Goal: Task Accomplishment & Management: Use online tool/utility

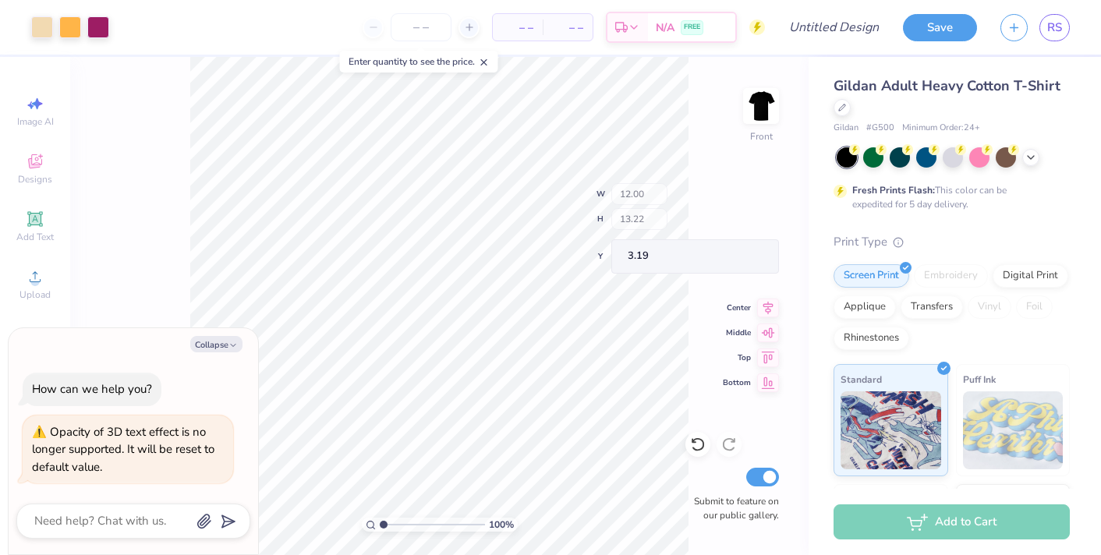
type textarea "x"
type input "5.32"
type input "1.47"
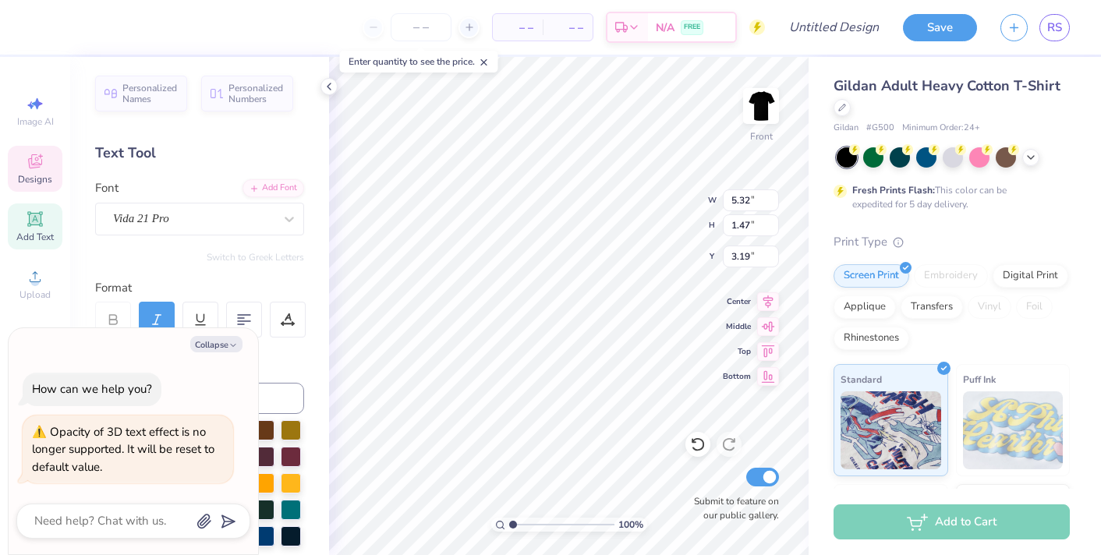
type textarea "x"
type input "11.72"
type input "3.48"
type input "3.99"
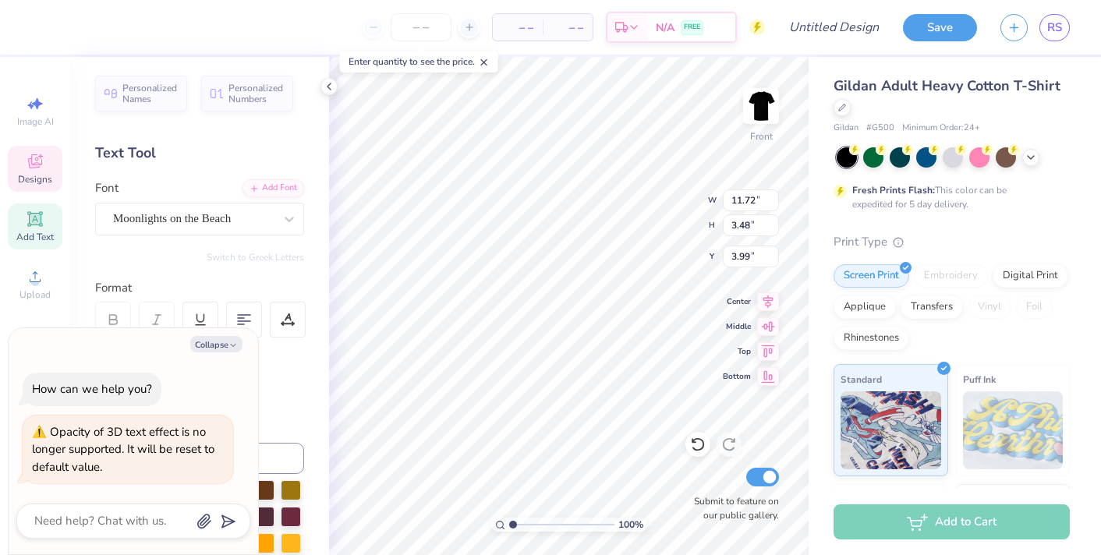
type textarea "x"
type textarea "Alpha"
type textarea "x"
type textarea "Alpha"
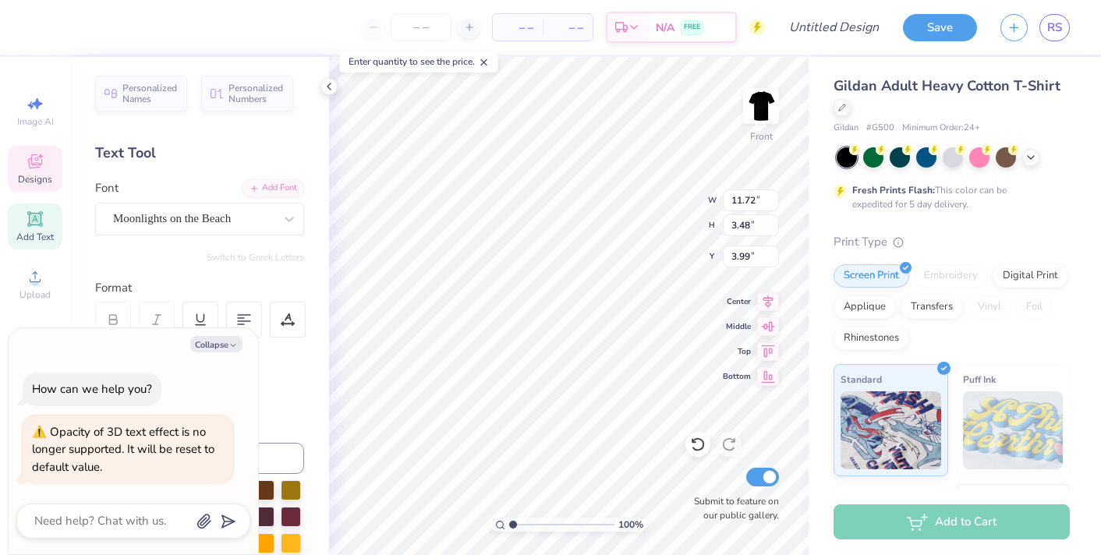
type textarea "x"
type textarea "Alph"
type textarea "x"
type textarea "Alp"
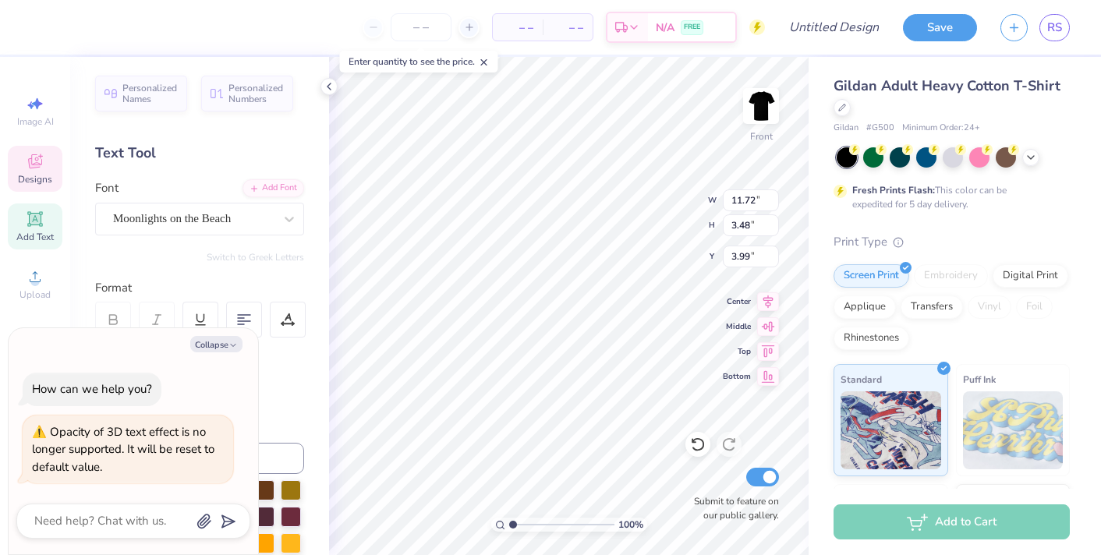
type textarea "x"
type textarea "Al"
type textarea "x"
type textarea "A"
type textarea "x"
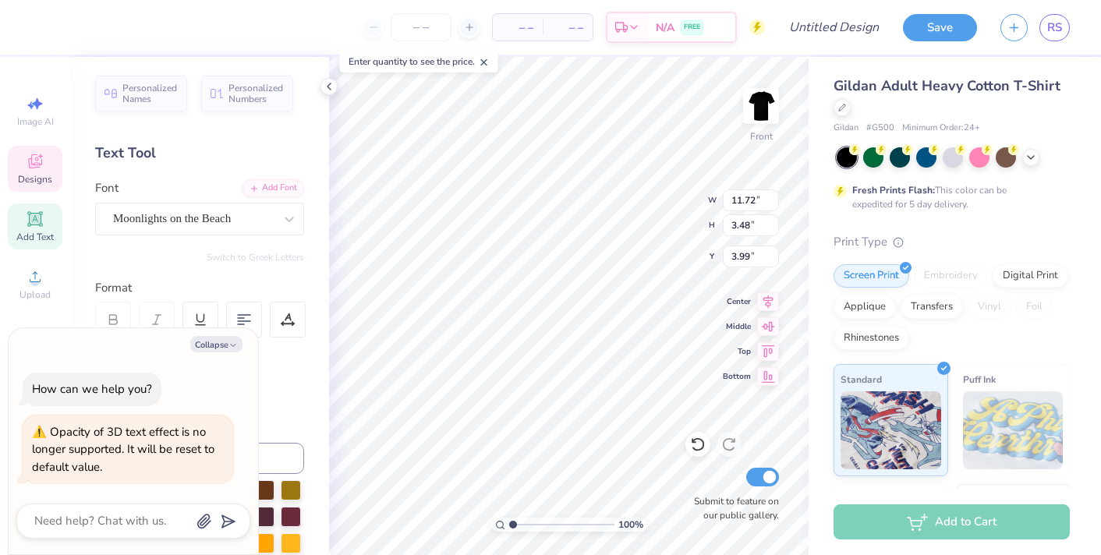
type textarea "x"
type textarea "D"
type textarea "x"
type textarea "De"
type textarea "x"
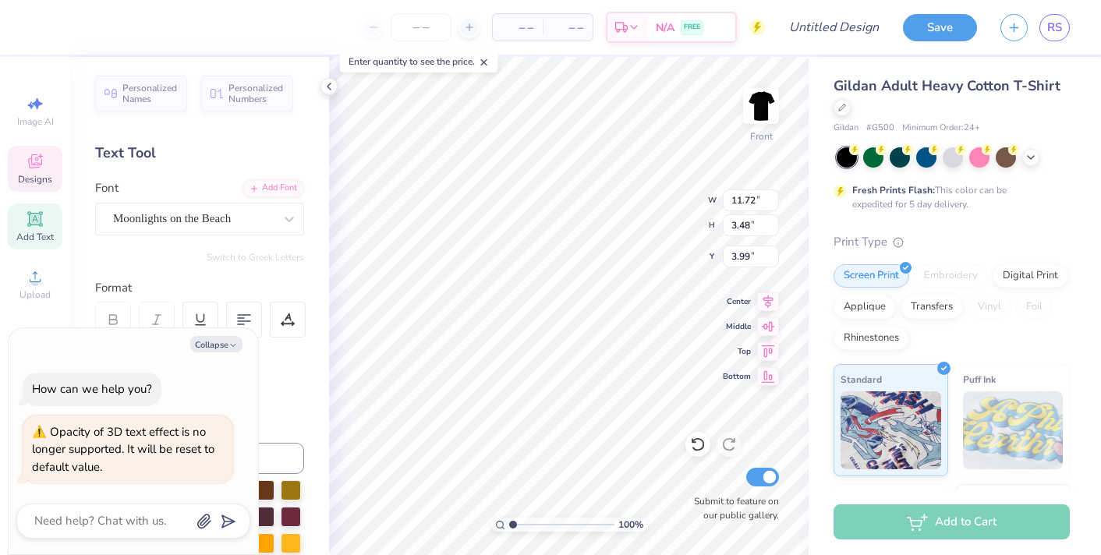
type textarea "Del"
type textarea "x"
type textarea "Delt"
type textarea "x"
type textarea "Delta"
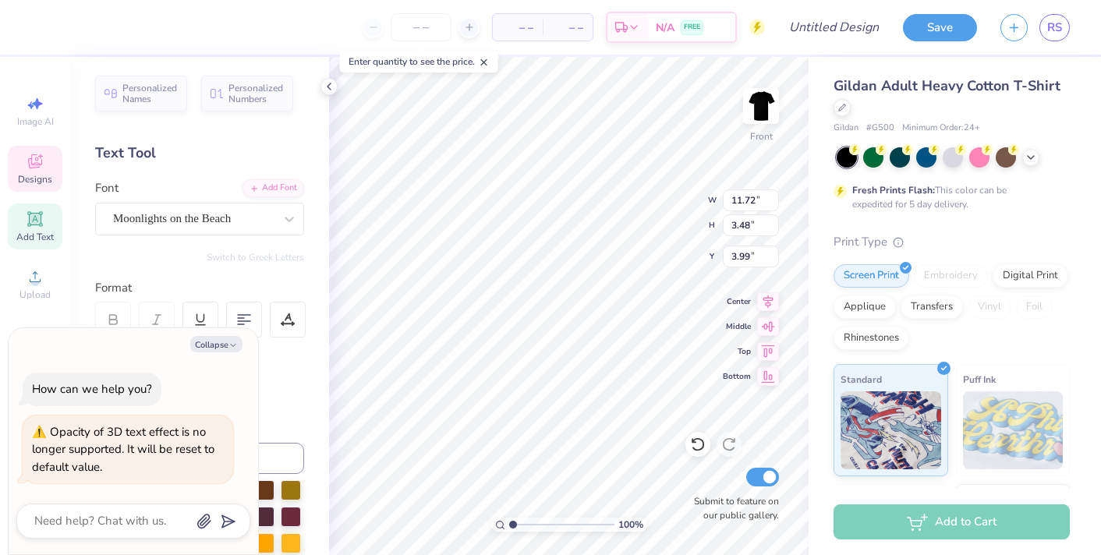
type textarea "x"
type textarea "Delta"
type textarea "x"
type textarea "Delta S"
type textarea "x"
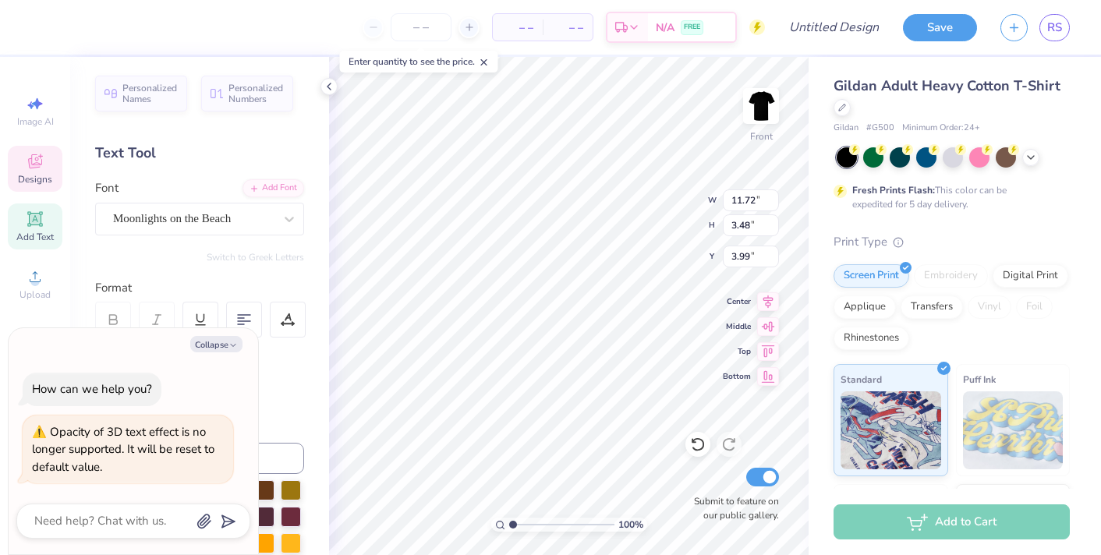
type textarea "Delta Si"
type textarea "x"
type textarea "Delta Sig"
type textarea "x"
type textarea "Delta Sigm"
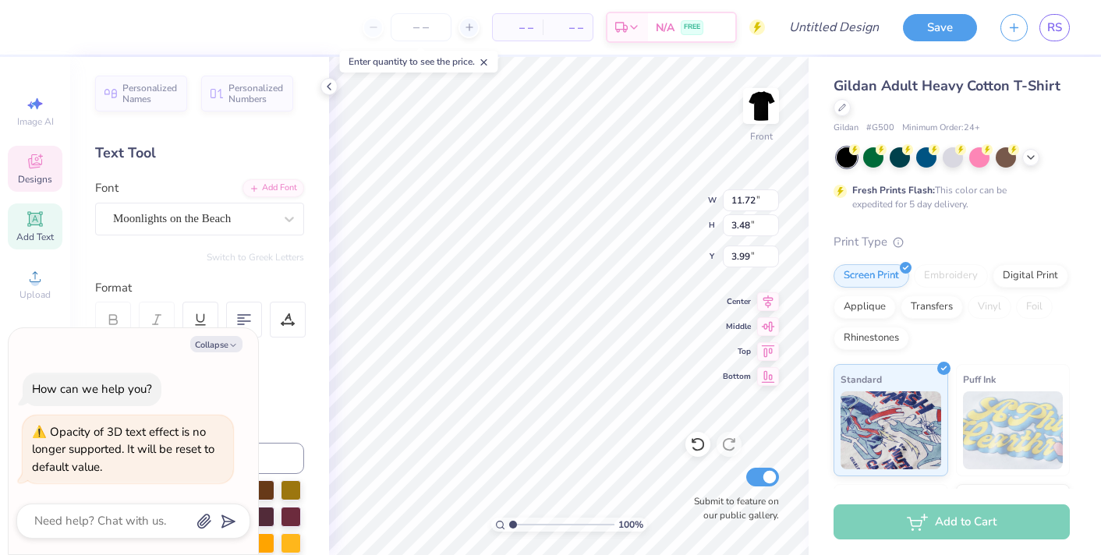
type textarea "x"
type textarea "Delta Sigma"
type textarea "x"
type textarea "Delta Sigma"
type textarea "x"
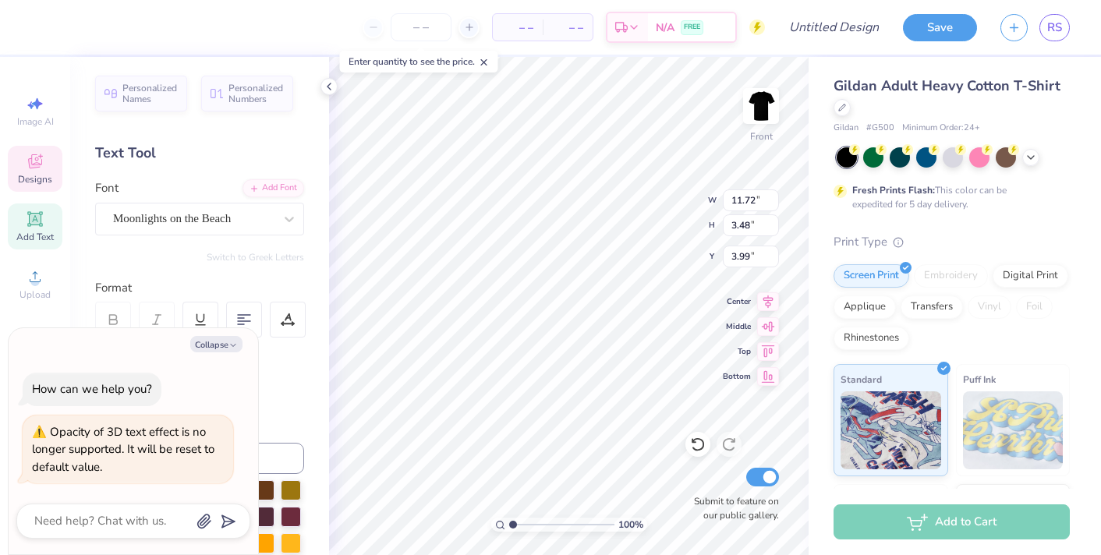
type textarea "Delta Sigma P"
type textarea "x"
type textarea "Delta Sigma Pi"
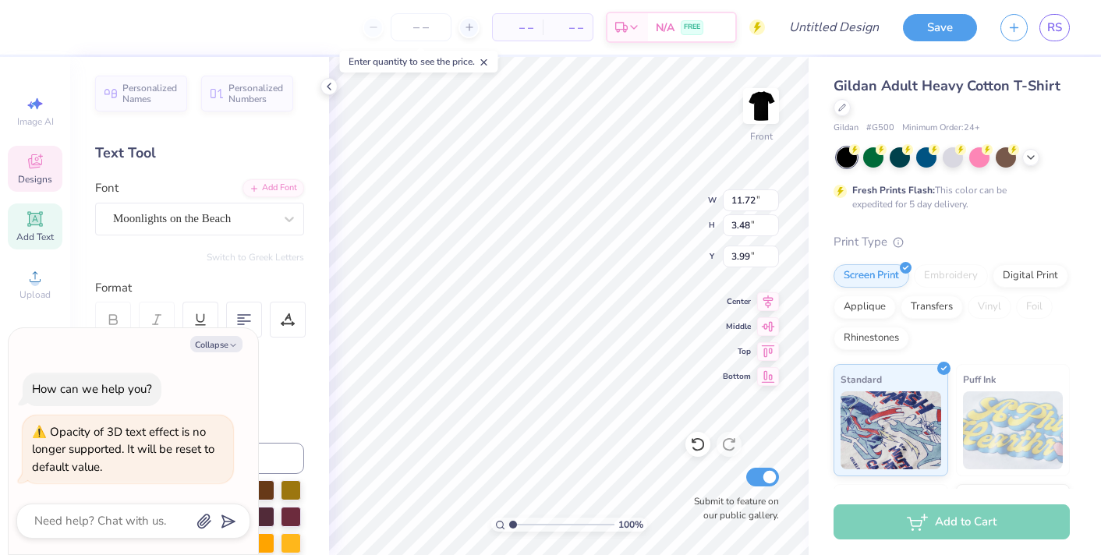
type textarea "x"
type input "5.32"
type input "1.47"
type input "3.19"
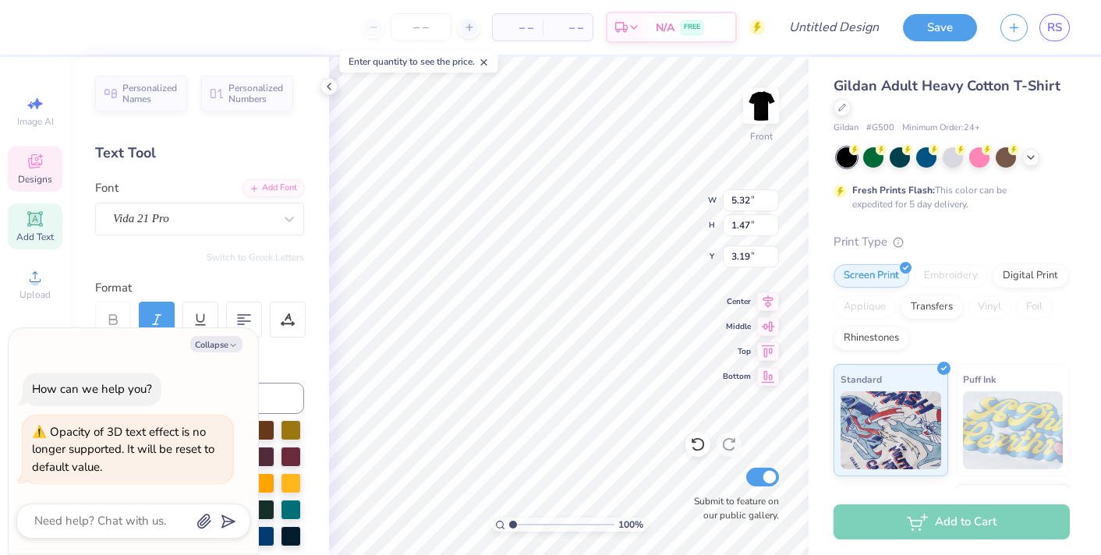
type textarea "x"
type textarea "R U S H"
type textarea "x"
type textarea "R U S H"
type textarea "x"
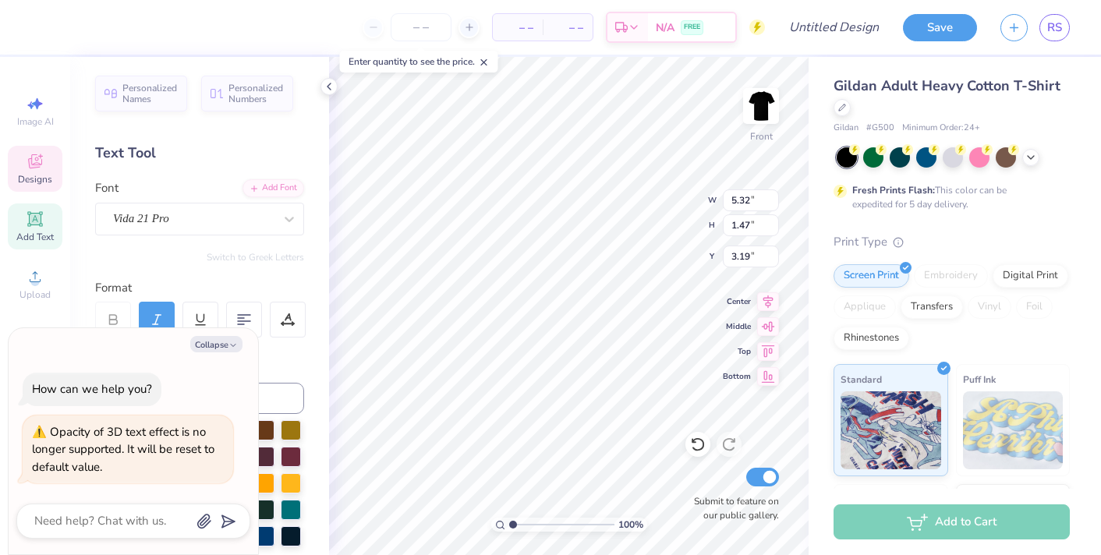
type textarea "FR U S H"
type textarea "x"
type textarea "[PERSON_NAME]"
type textarea "x"
type textarea "F aR U S H"
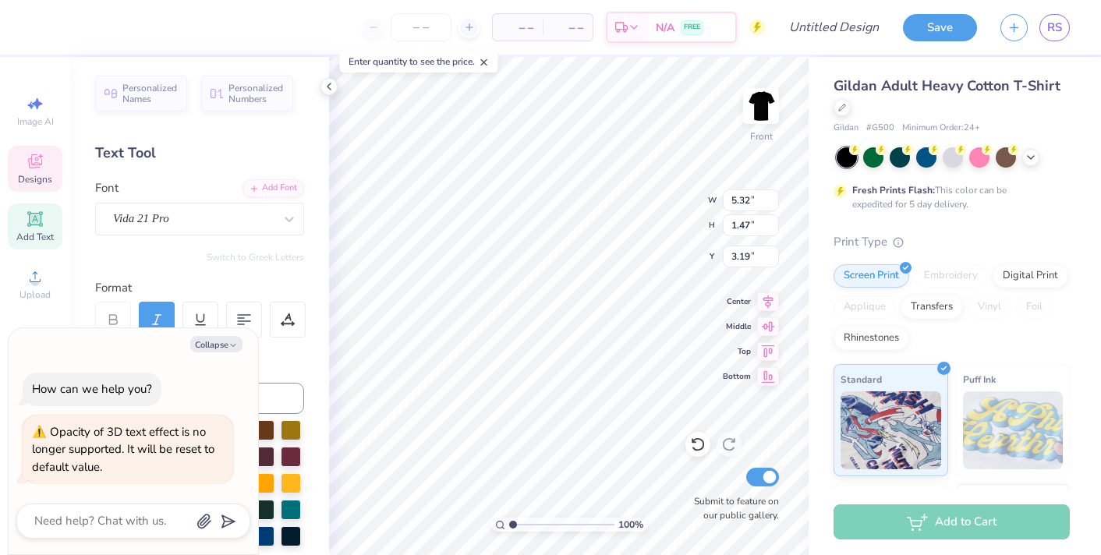
type textarea "x"
type textarea "[PERSON_NAME]"
type textarea "x"
type textarea "[PERSON_NAME]"
type textarea "x"
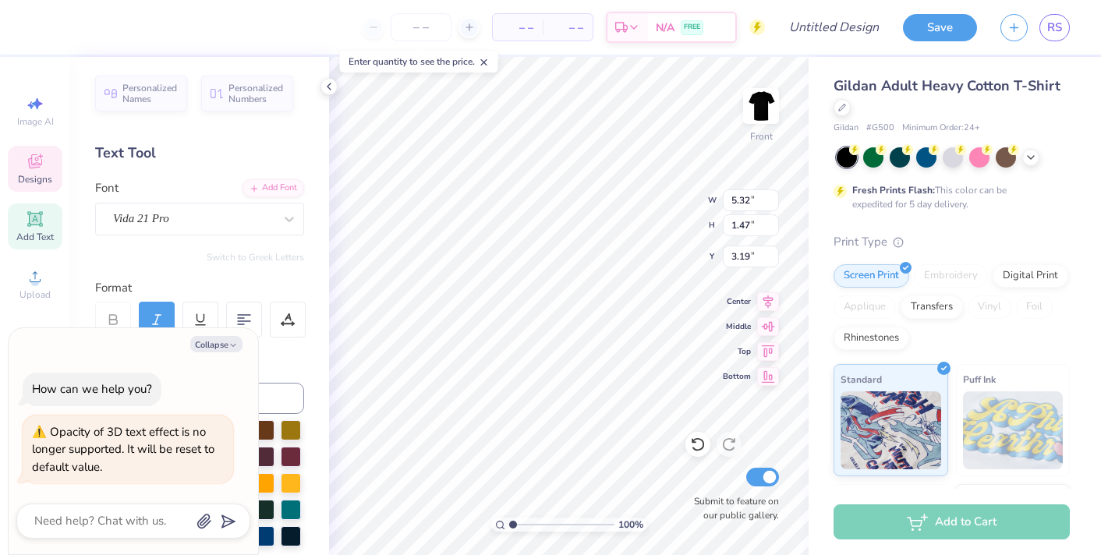
type textarea "F AR U S H"
type textarea "x"
type textarea "F A R U S H"
type textarea "x"
type textarea "F A LR U S H"
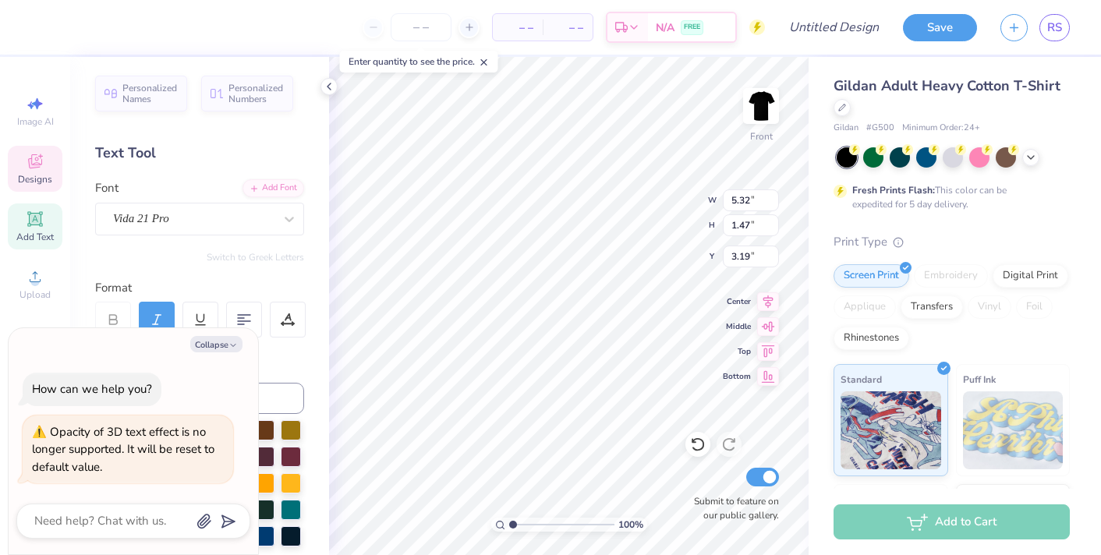
type textarea "x"
type textarea "F A L R U S H"
type textarea "x"
type textarea "F A LR U S H"
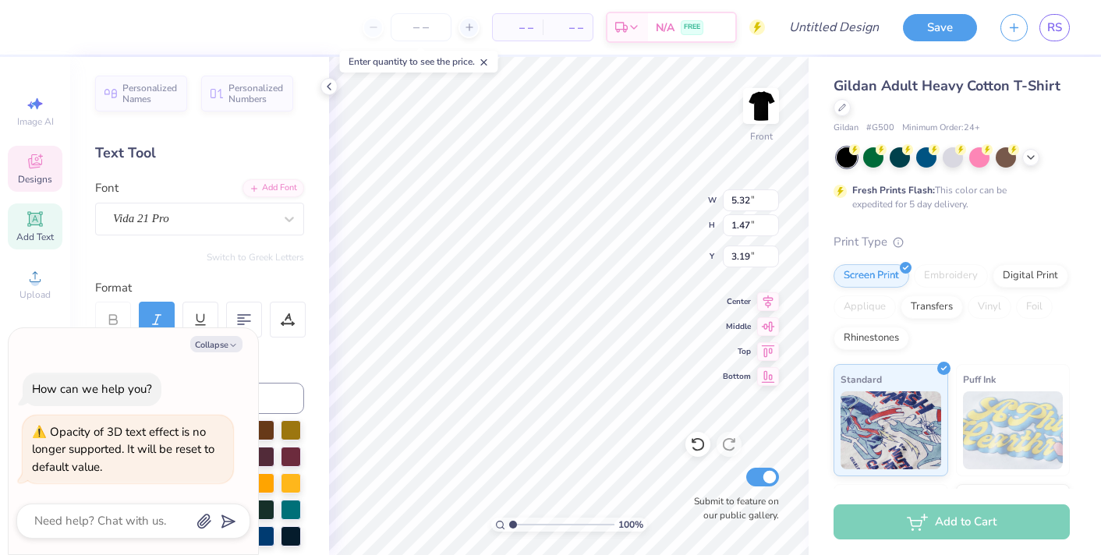
type textarea "x"
type textarea "F A R U S H"
type textarea "x"
type textarea "F A R U S H"
type textarea "x"
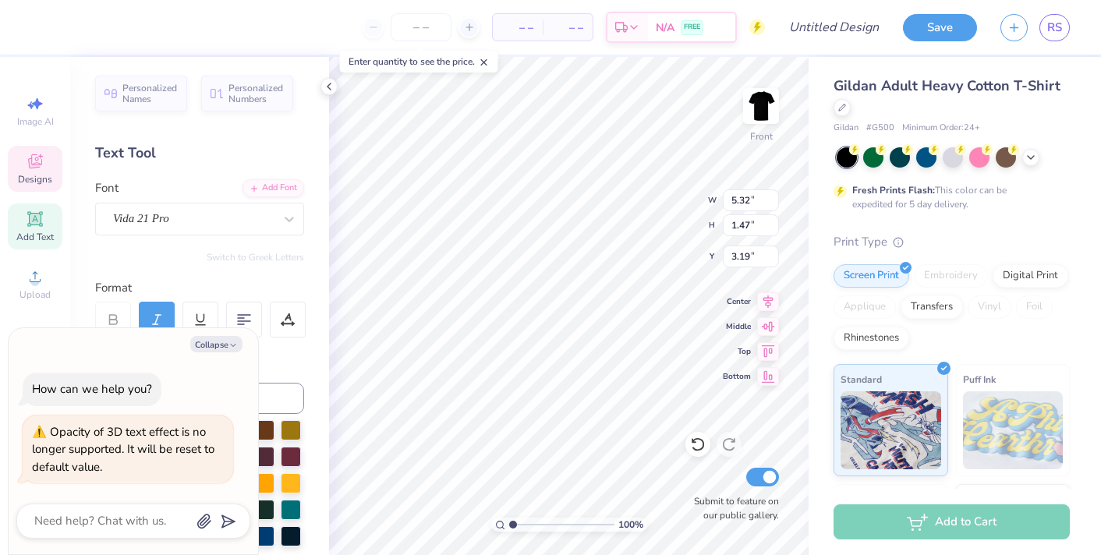
type textarea "F A LR U S H"
type textarea "x"
type textarea "[PERSON_NAME]"
type textarea "x"
type textarea "F A L. LR U S H"
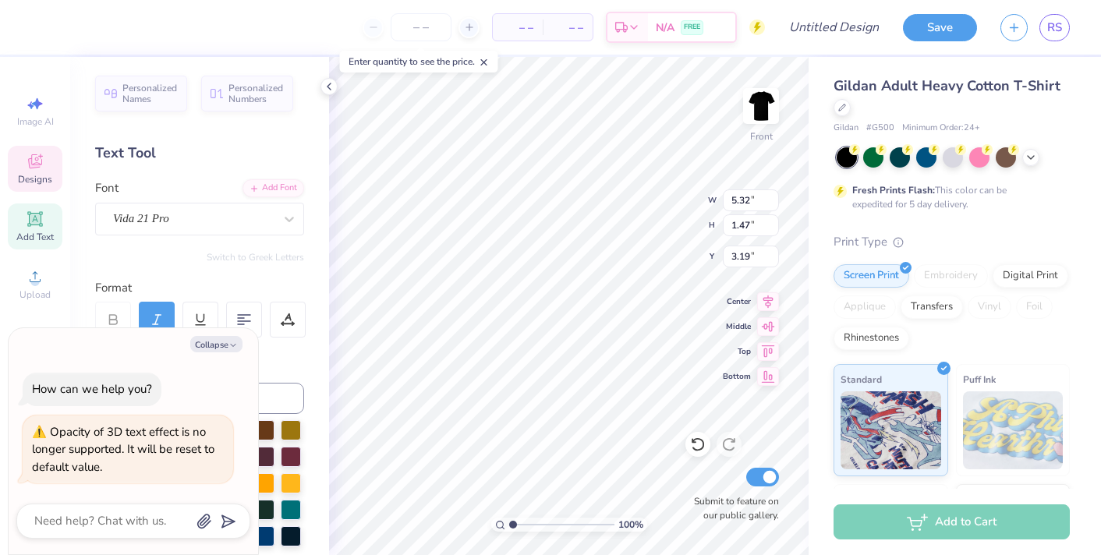
type textarea "x"
type textarea "F A L. L. R U S H"
type textarea "x"
type textarea "F A L. L. R U S H"
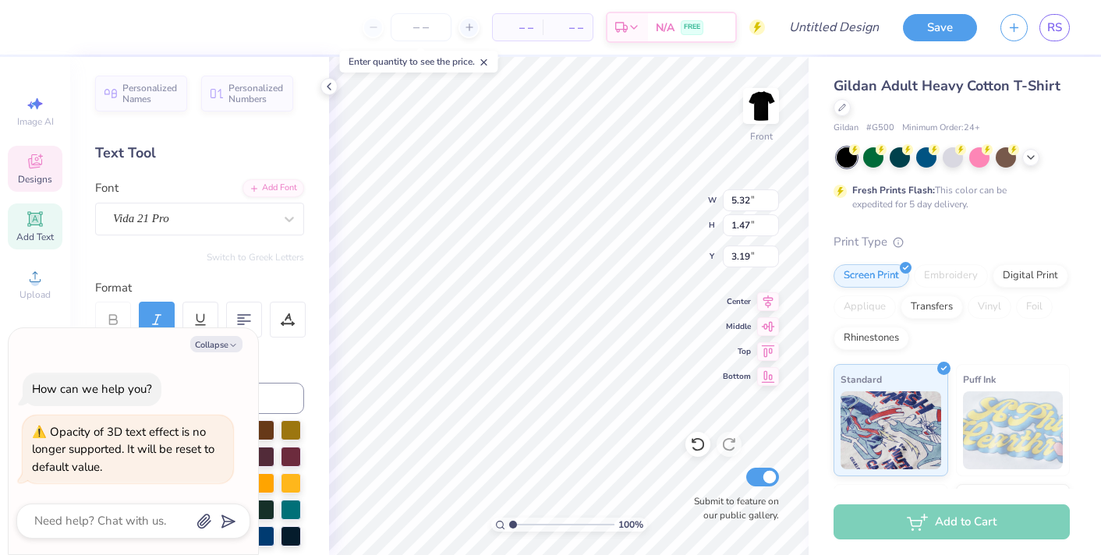
type textarea "x"
type textarea "F A L. L. R U S H"
type textarea "x"
type textarea "F A L [PERSON_NAME]"
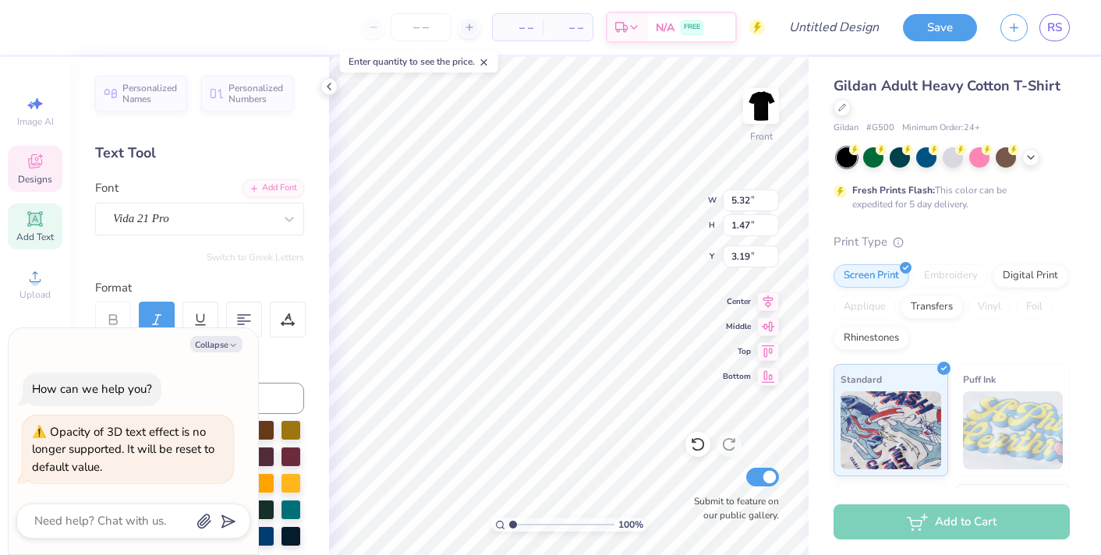
type textarea "x"
type textarea "F A L [PERSON_NAME]"
type textarea "x"
type textarea "F A L L R U S H"
type textarea "x"
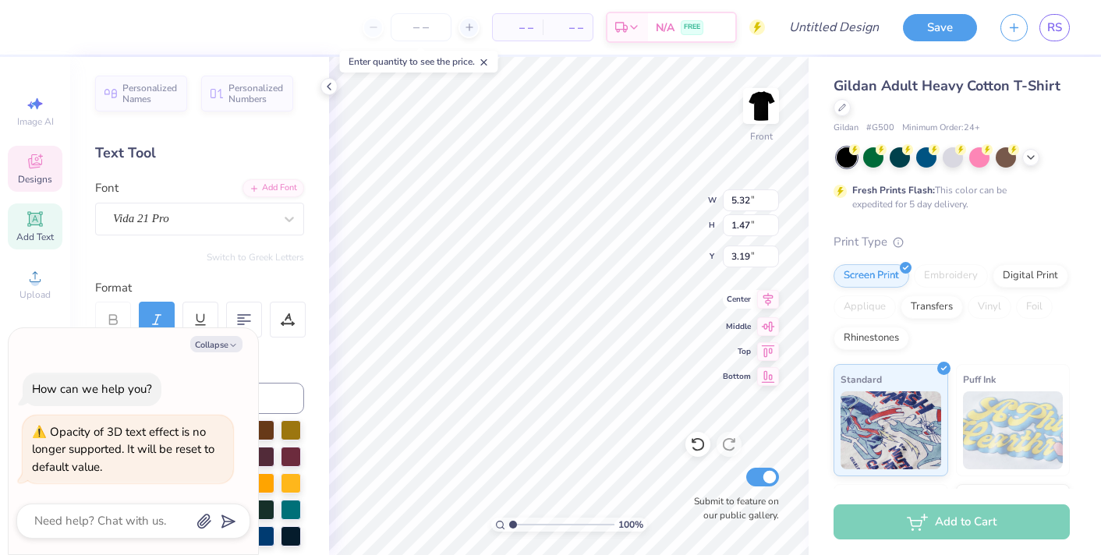
type textarea "F A L L R U S H"
type textarea "x"
type input "3.00"
type textarea "x"
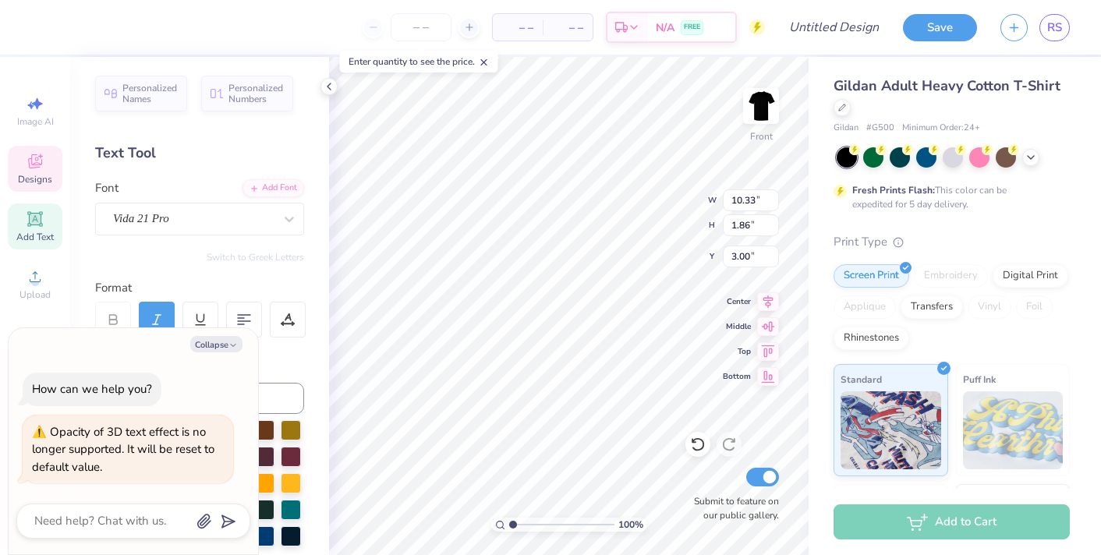
type textarea "F A L L R U S H"
type textarea "x"
type textarea "F A L L R U S H"
type textarea "x"
type textarea "F A L L U S H"
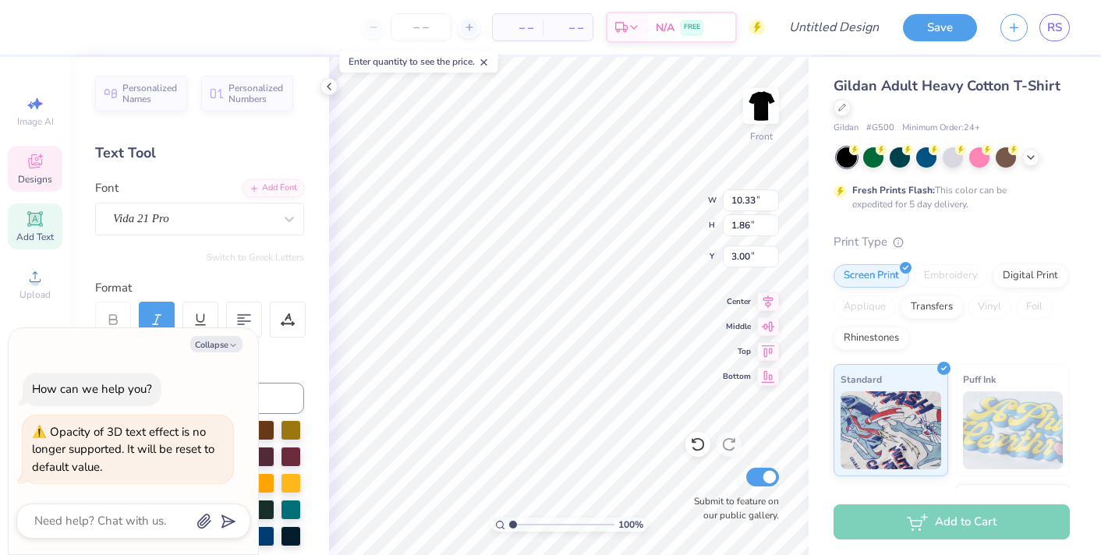
type textarea "x"
type textarea "F A L L R U S H"
type textarea "x"
type textarea "F A L L RU S H"
type textarea "x"
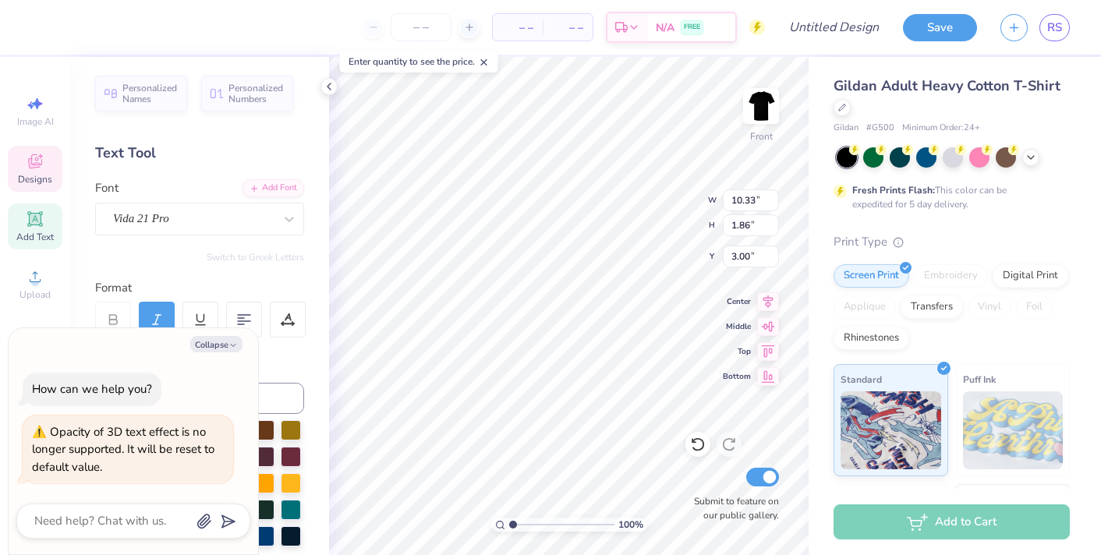
type textarea "F A L L R. U S H"
type textarea "x"
type textarea "F A L L R. U S H"
type textarea "x"
type textarea "F A L L R. U S H"
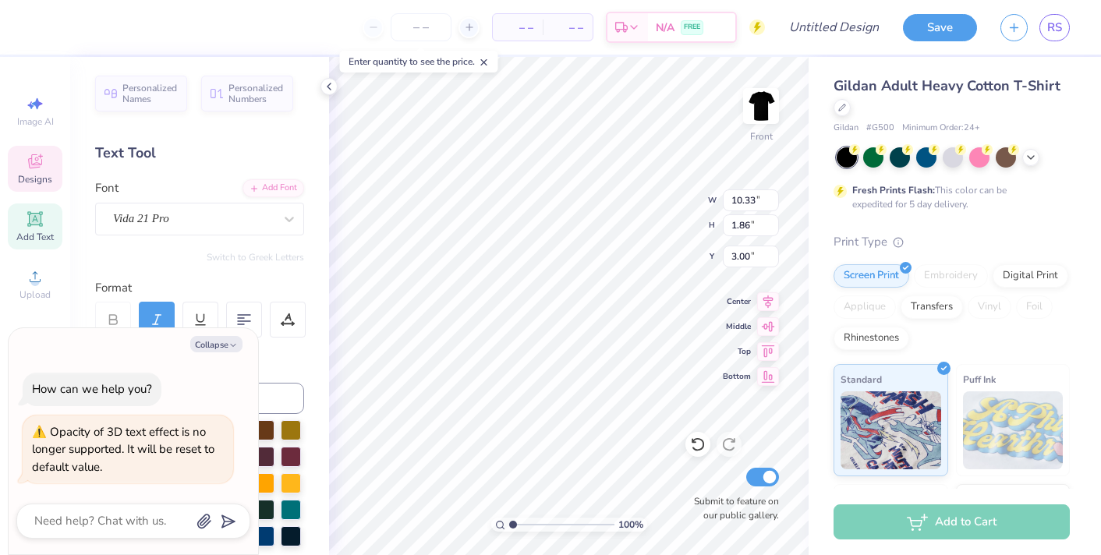
type textarea "x"
type textarea "F A L L R U S H"
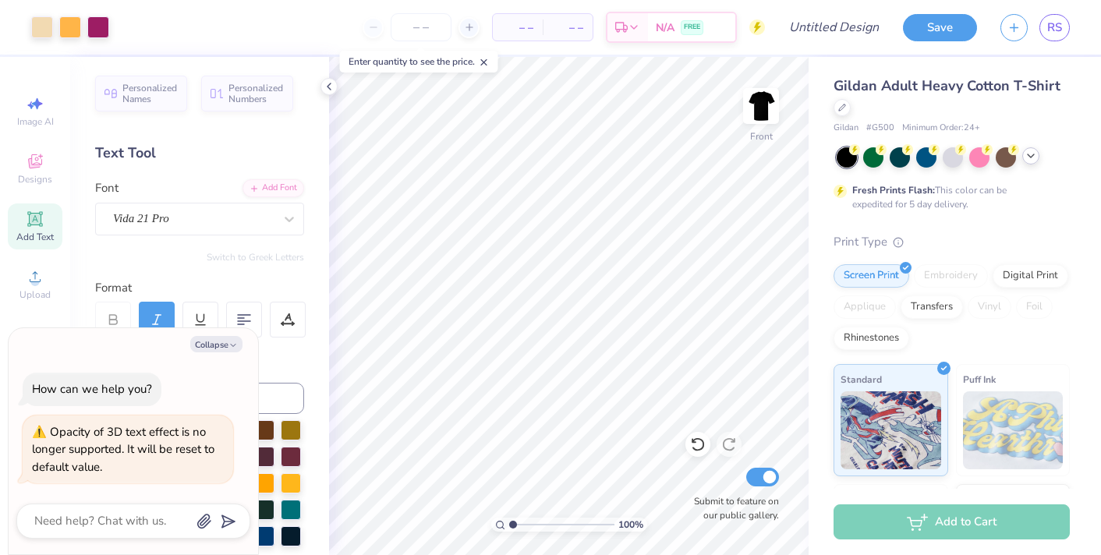
click at [1034, 159] on icon at bounding box center [1030, 156] width 12 height 12
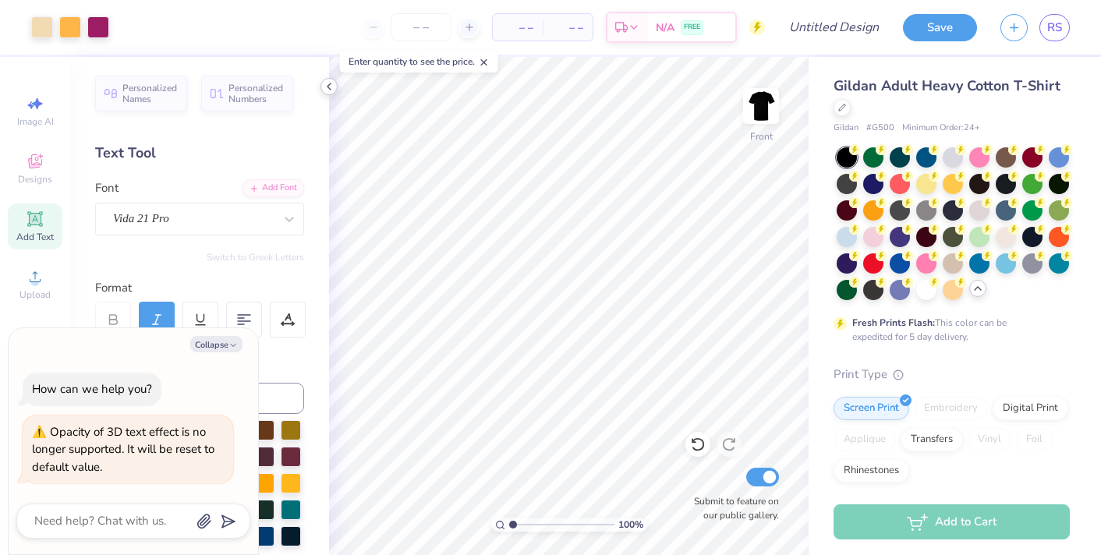
click at [330, 85] on icon at bounding box center [329, 86] width 12 height 12
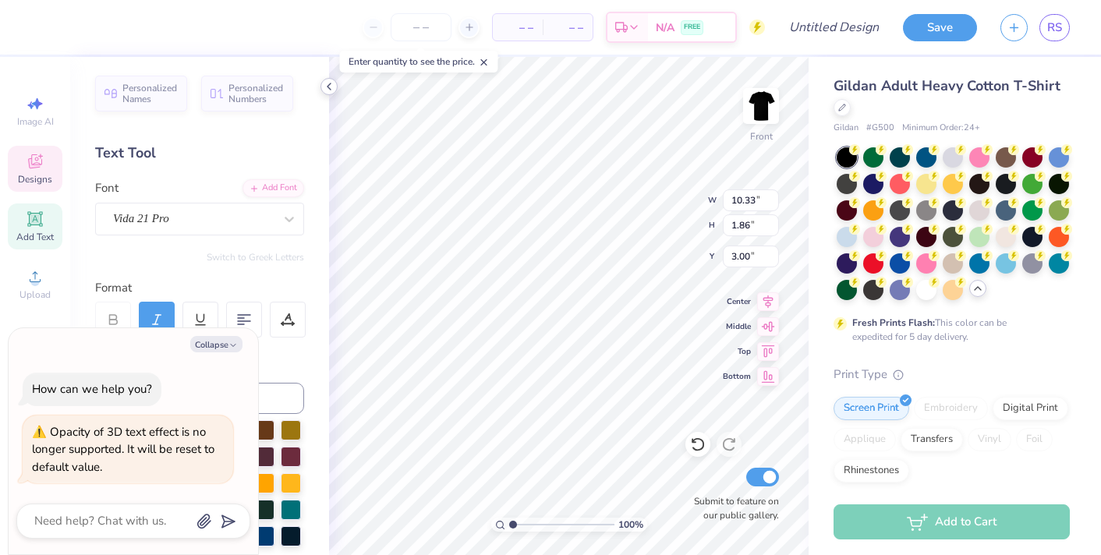
scroll to position [0, 2]
type textarea "x"
type textarea "F A L L R U S H"
type textarea "x"
type textarea "F A L L R U S H"
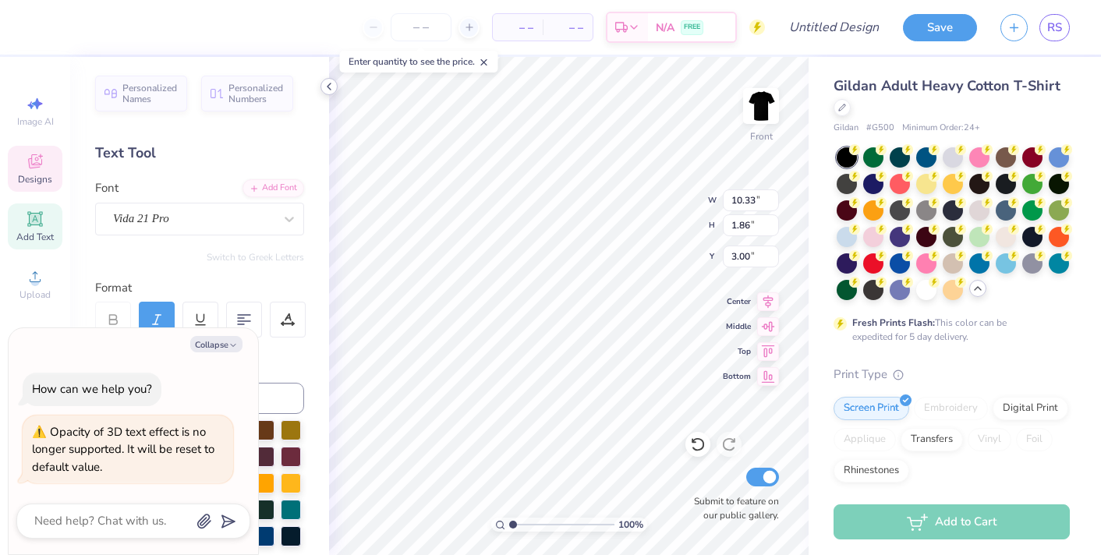
scroll to position [0, 2]
type textarea "x"
type textarea "F A L L R U S H"
type textarea "x"
type textarea "F A L L R U S H"
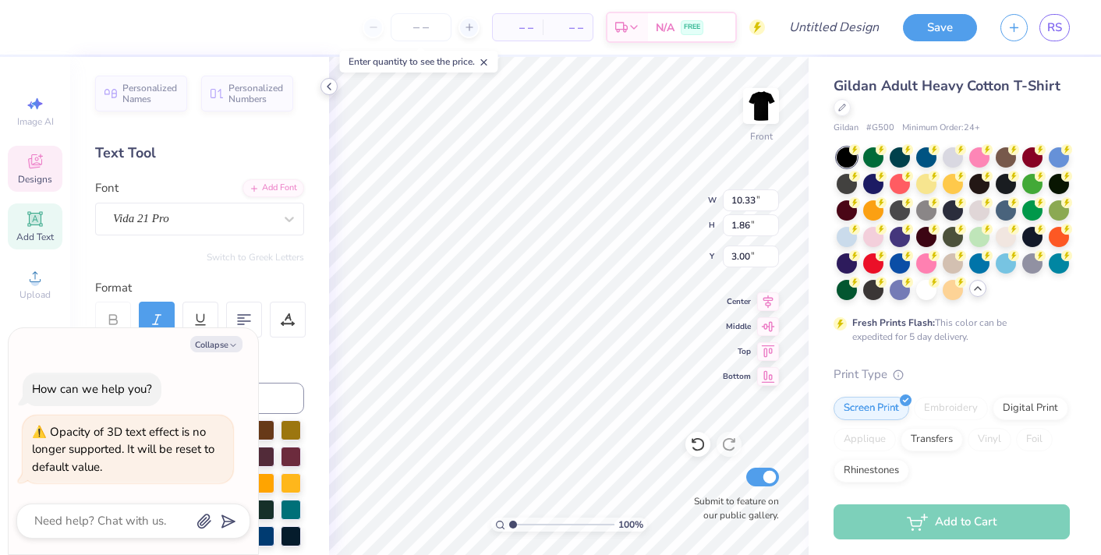
scroll to position [0, 7]
type textarea "x"
type textarea "F A L L R U S H"
type textarea "x"
type textarea "F A L L R U S H 2"
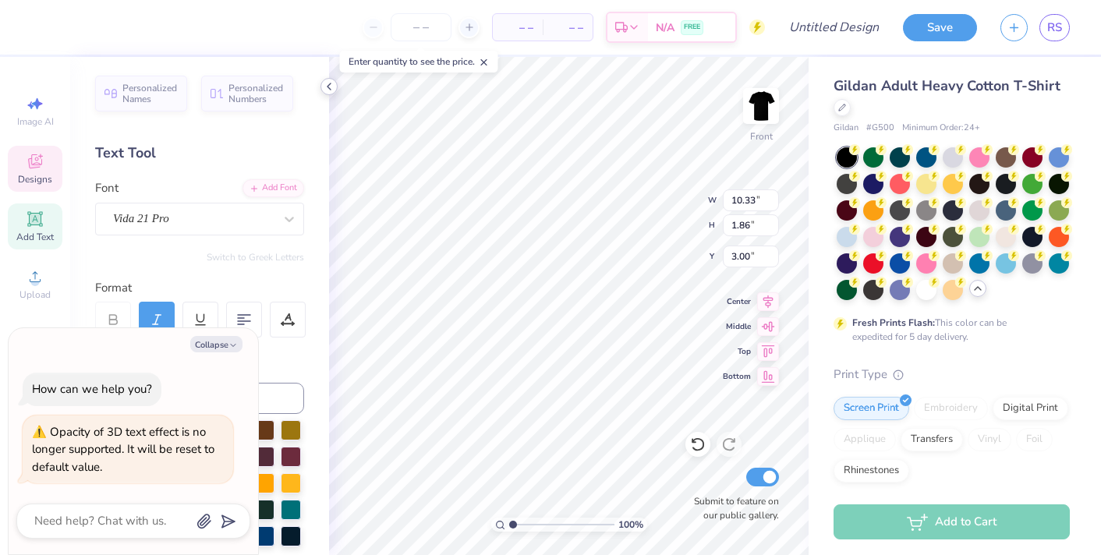
scroll to position [0, 8]
type textarea "x"
type textarea "F A L L R U S H"
type textarea "x"
type textarea "F A L L R U S H"
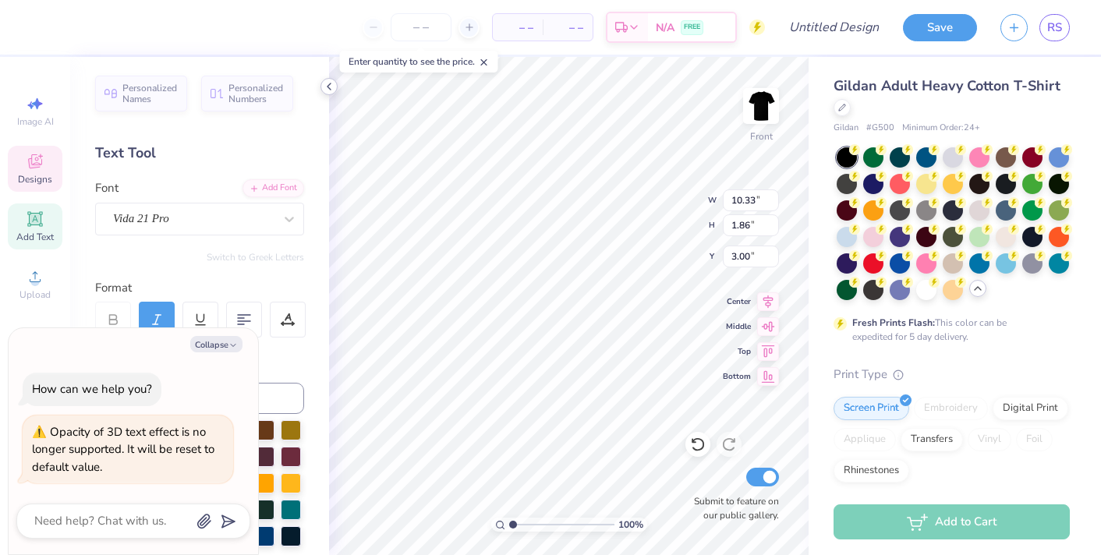
type textarea "x"
type textarea "F A L L R U S H 2"
type textarea "x"
type textarea "F A L L R U S H 2."
type textarea "x"
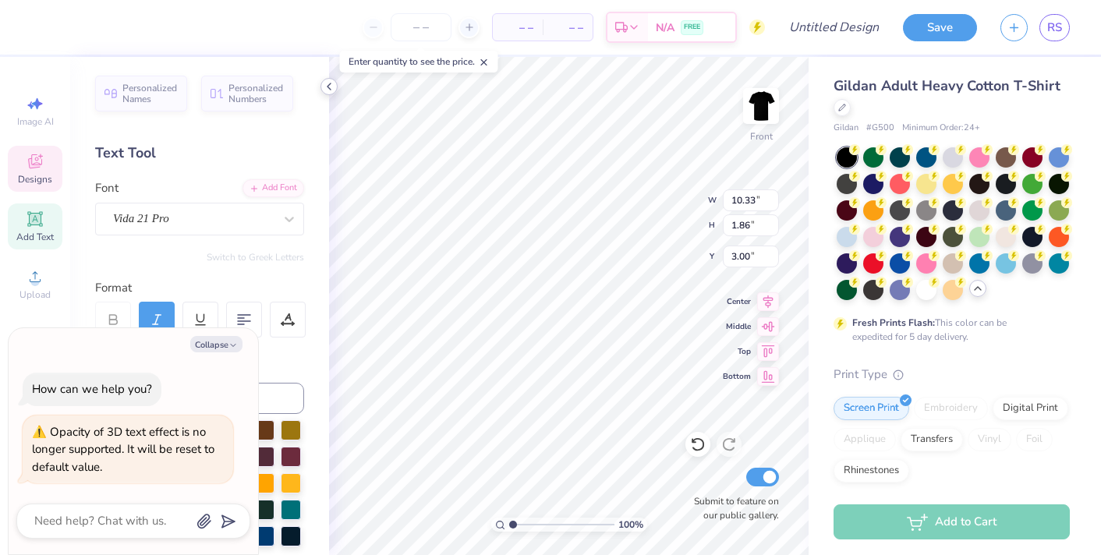
type textarea "F A L L R U S H 2."
type textarea "x"
type textarea "F A L L R U S H 2. 0"
type textarea "x"
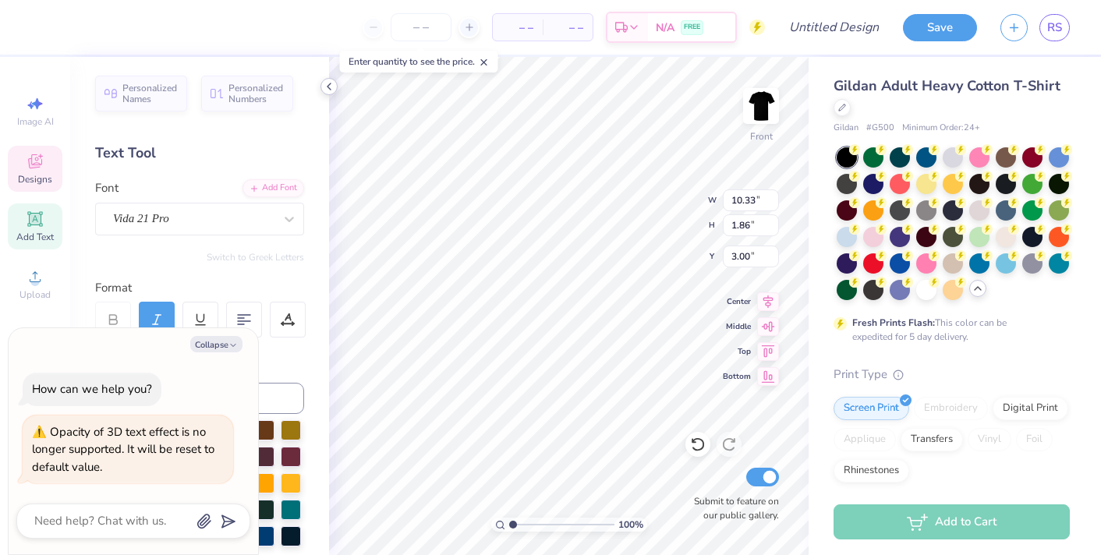
type textarea "F A L L R U S H 2. 0."
type textarea "x"
type textarea "F A L L R U S H 2. 0."
type textarea "x"
type textarea "F A L L R U S H 2. 0. 2"
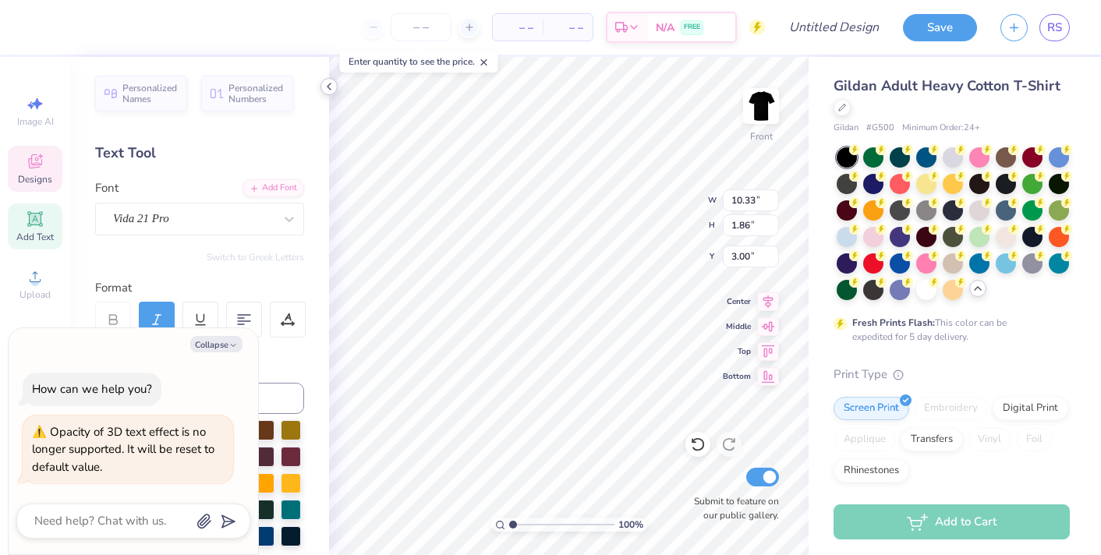
type textarea "x"
type textarea "F A L L R U S H 2. 0. 2."
type textarea "x"
type textarea "F A L L R U S H 2. 0. 2."
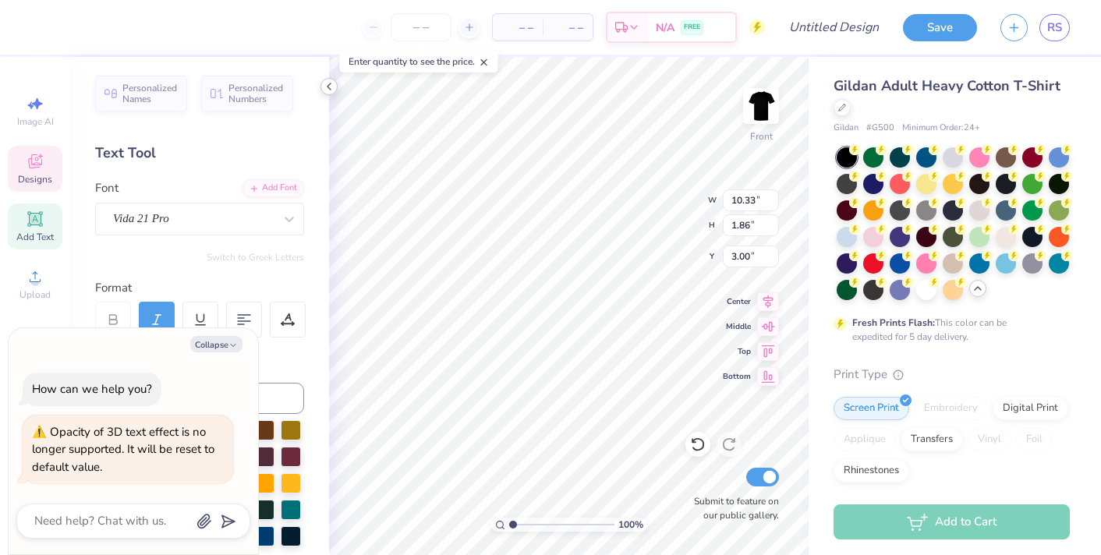
scroll to position [0, 11]
type textarea "x"
type textarea "F A L L R U S H 2. 0. 2. 5"
type textarea "x"
type textarea "F A L L R U S H 2. 0. 2 5"
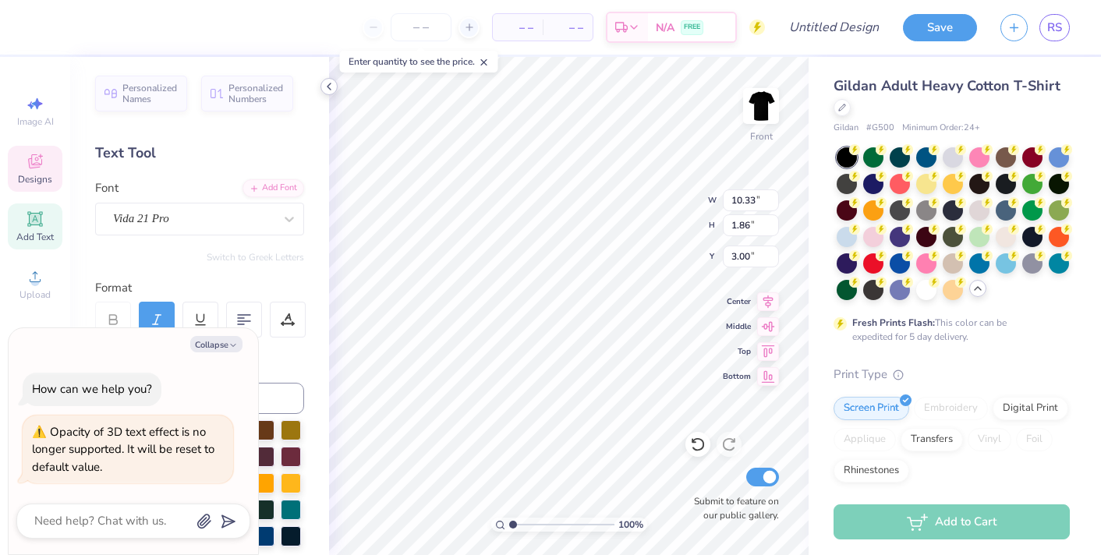
type textarea "x"
type textarea "F A L L R U S H 2. 0. 2 5"
type textarea "x"
type textarea "F A L L R U S H 2. 0 2 5"
type textarea "x"
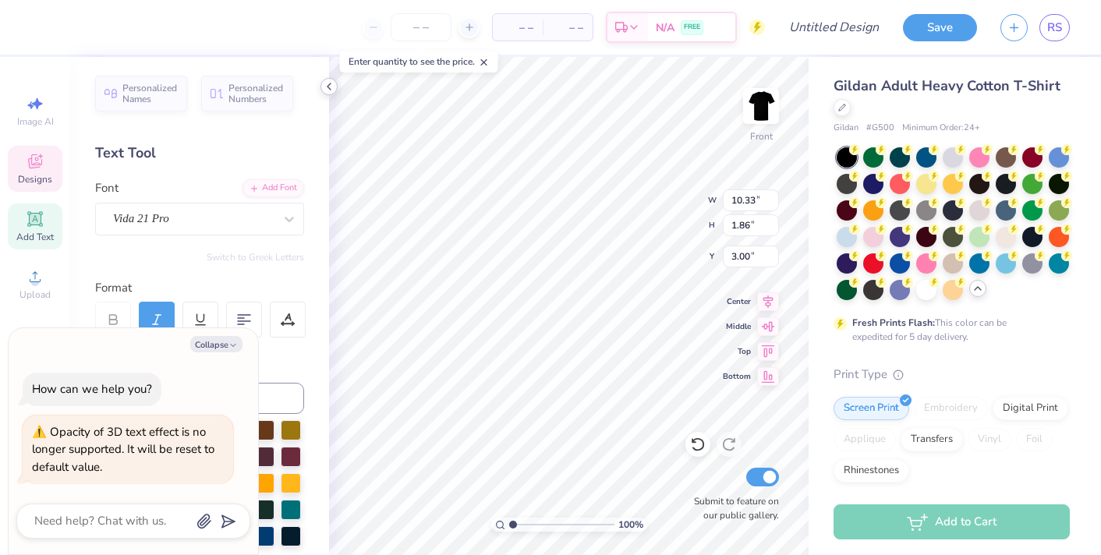
type textarea "F A L L R U S H 2. 0 2 5"
type textarea "x"
type textarea "F A L L R U S H 2 0 2 5"
type textarea "x"
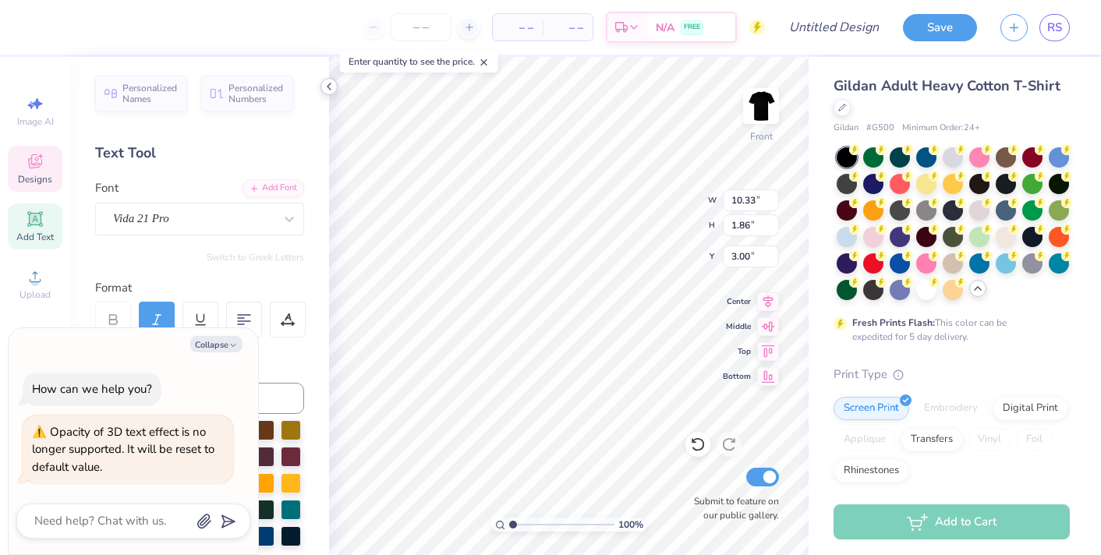
type textarea "F A L L R U S H 2 0 2 5"
type textarea "x"
type input "9.77"
type input "1.38"
type input "3.29"
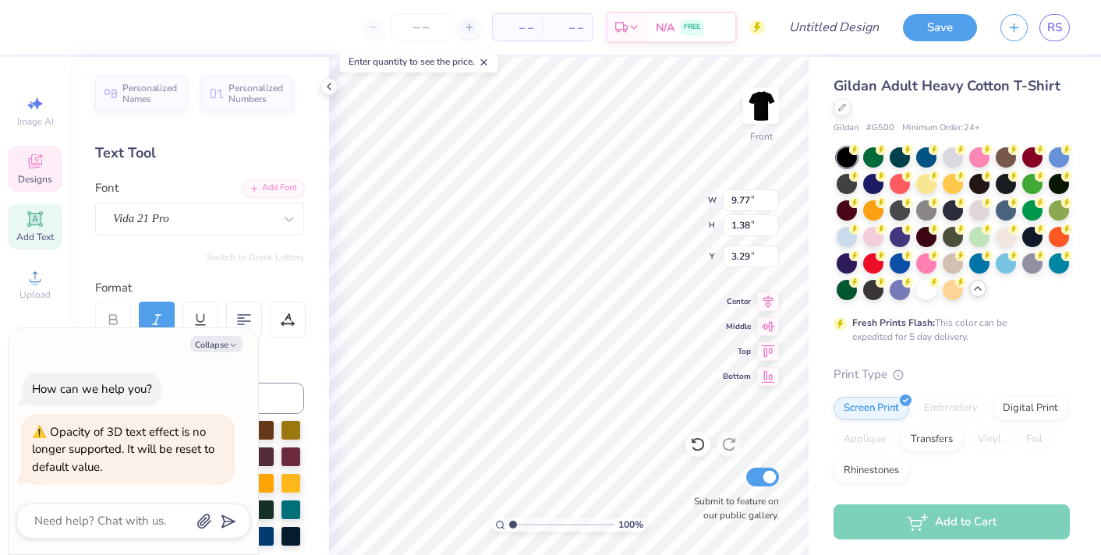
type textarea "x"
type input "3.00"
type textarea "x"
type textarea "F A L L R U S H 2 0 2 5"
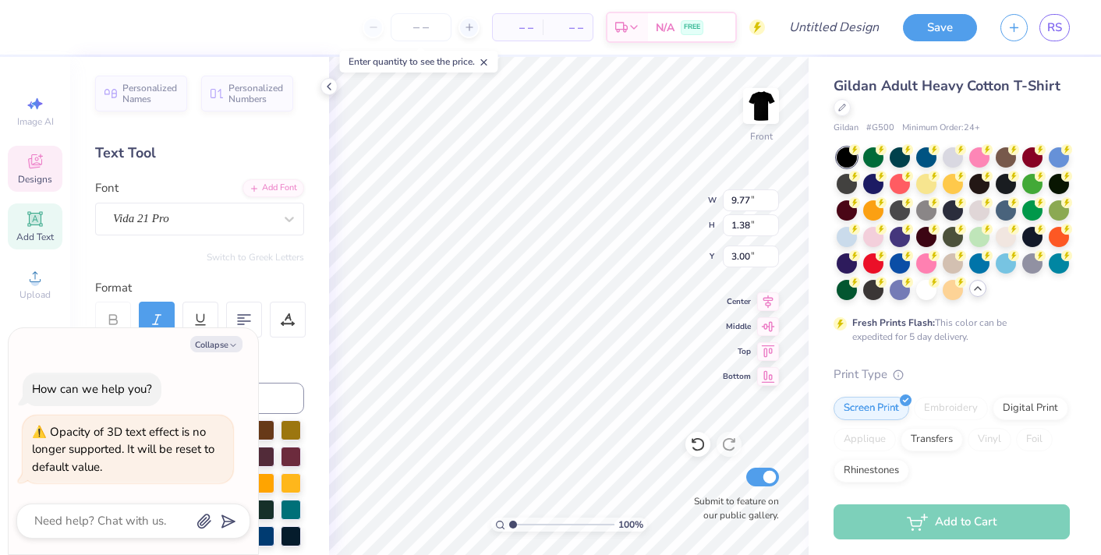
click at [328, 454] on div "Personalized Names Personalized Numbers Text Tool Add Font Font Vida 21 Pro Swi…" at bounding box center [199, 306] width 259 height 498
click at [999, 235] on div at bounding box center [1005, 235] width 20 height 20
type textarea "x"
type input "9.94"
type input "1.40"
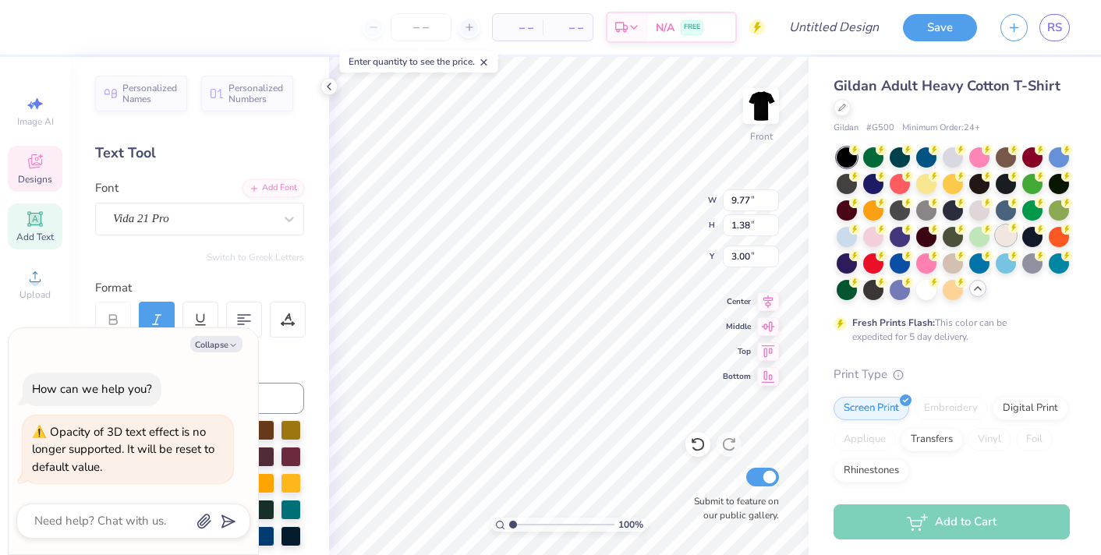
type input "2.99"
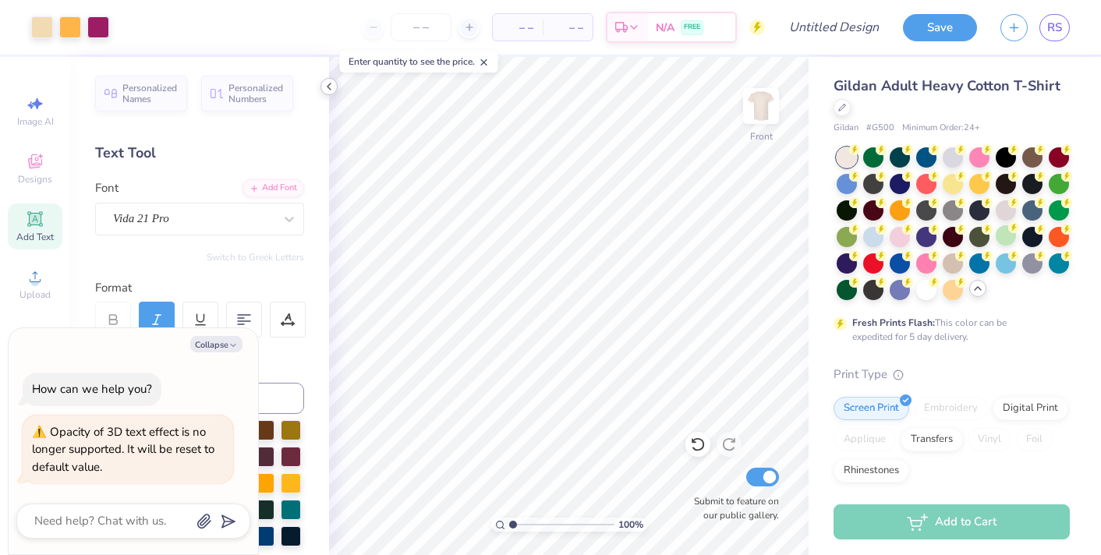
click at [327, 85] on icon at bounding box center [329, 86] width 12 height 12
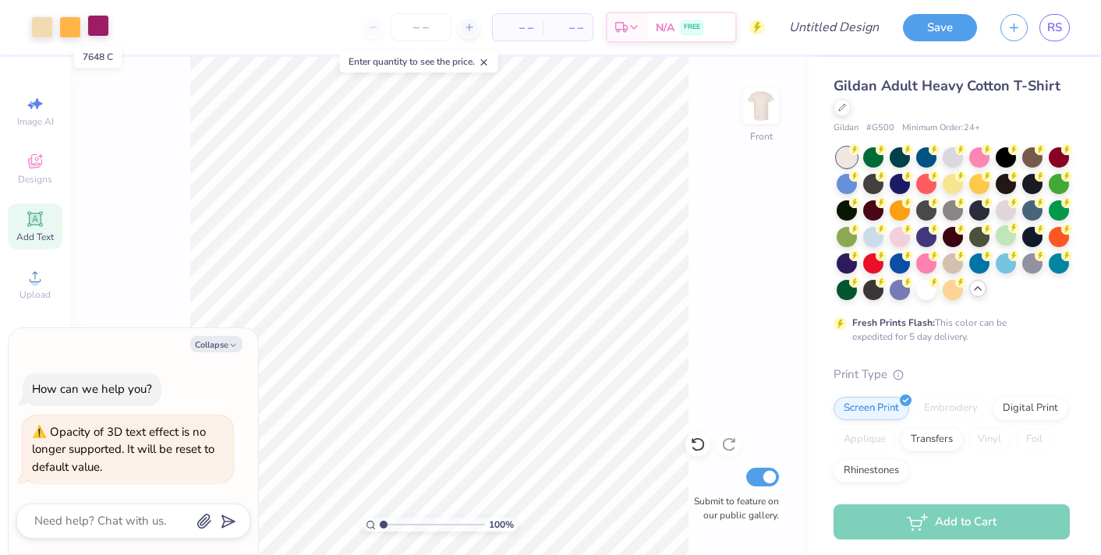
click at [103, 19] on div at bounding box center [98, 26] width 22 height 22
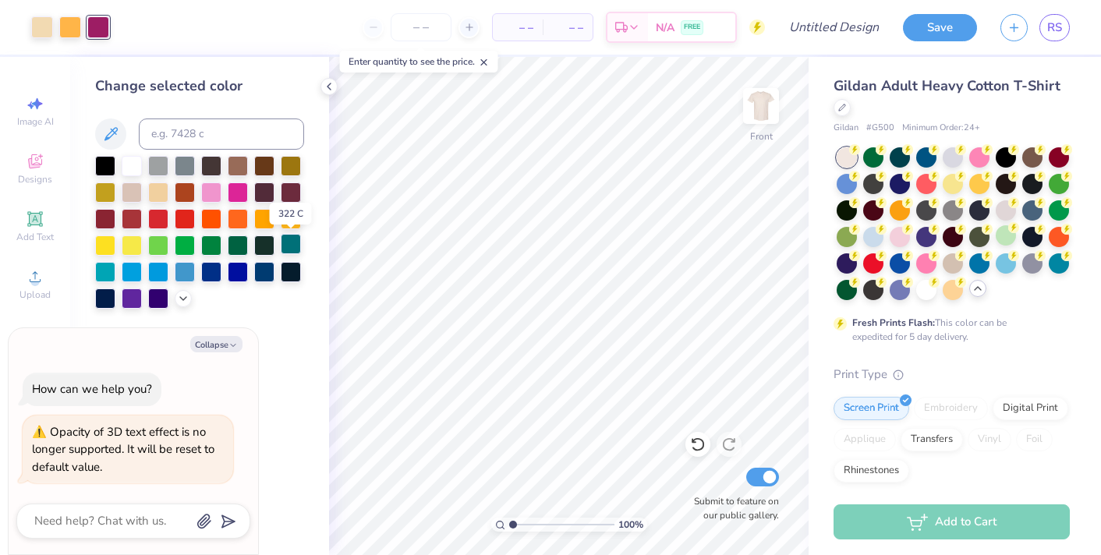
click at [288, 245] on div at bounding box center [291, 244] width 20 height 20
click at [264, 193] on div at bounding box center [264, 191] width 20 height 20
click at [288, 194] on div at bounding box center [291, 191] width 20 height 20
click at [182, 295] on icon at bounding box center [183, 297] width 12 height 12
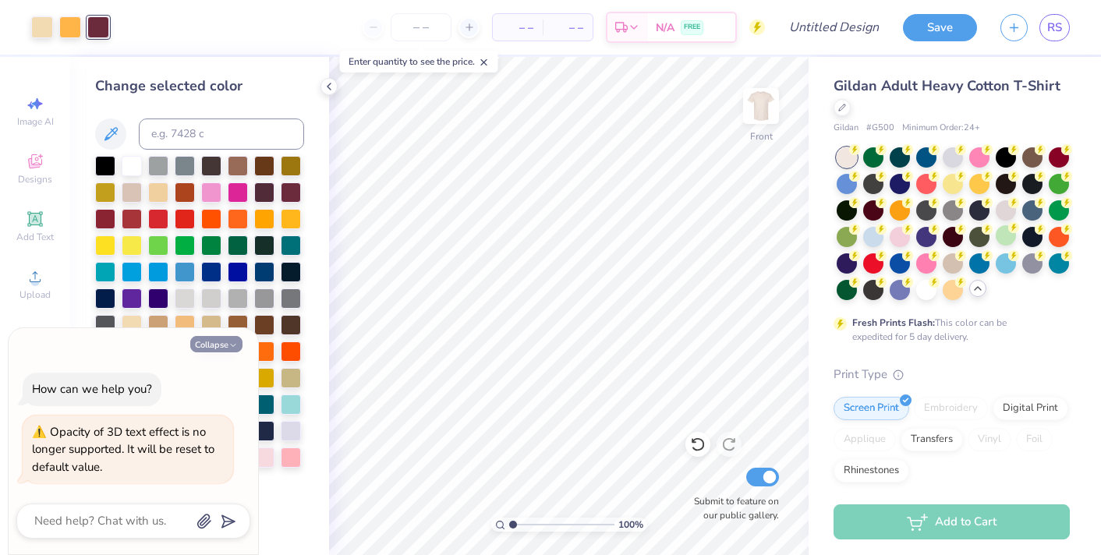
click at [211, 341] on button "Collapse" at bounding box center [216, 344] width 52 height 16
type textarea "x"
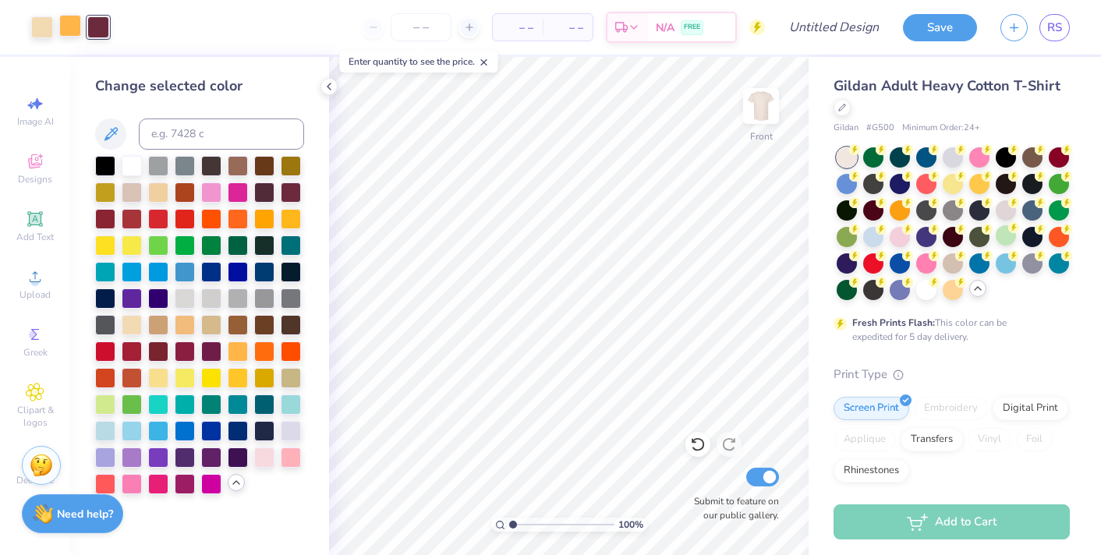
click at [72, 31] on div at bounding box center [70, 26] width 22 height 22
click at [295, 380] on div at bounding box center [291, 376] width 20 height 20
drag, startPoint x: 264, startPoint y: 379, endPoint x: 236, endPoint y: 334, distance: 53.2
click at [264, 379] on div at bounding box center [264, 378] width 20 height 20
click at [208, 325] on div at bounding box center [211, 323] width 20 height 20
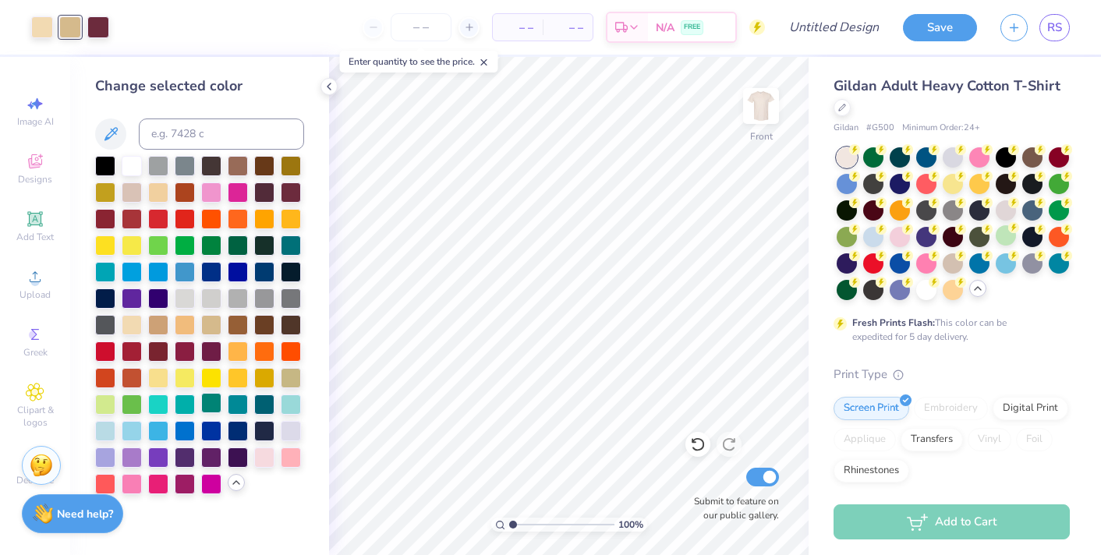
click at [215, 407] on div at bounding box center [211, 403] width 20 height 20
click at [238, 350] on div at bounding box center [238, 350] width 20 height 20
click at [752, 119] on img at bounding box center [761, 106] width 62 height 62
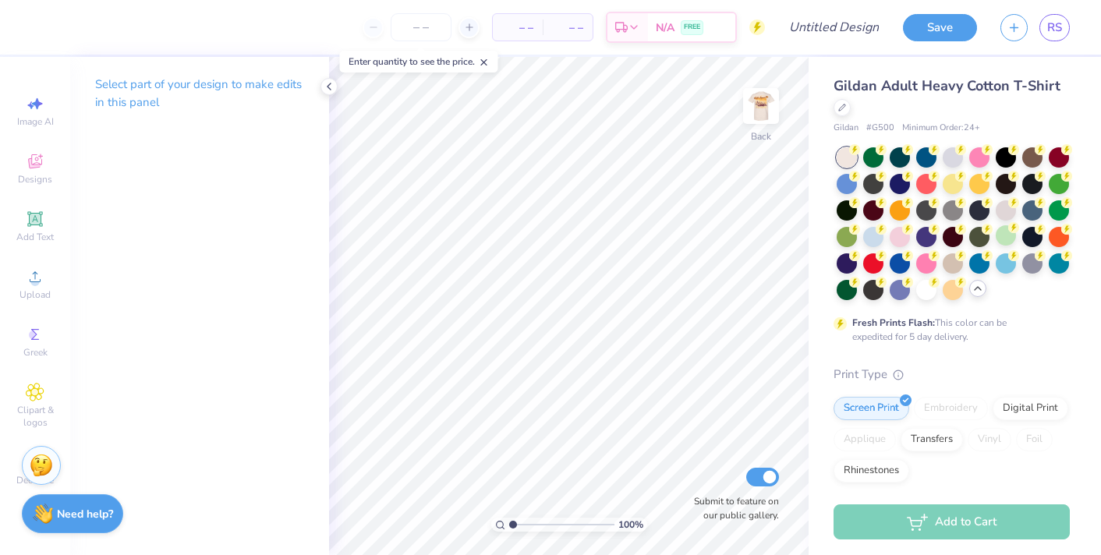
click at [752, 119] on img at bounding box center [760, 105] width 31 height 31
click at [330, 83] on icon at bounding box center [329, 86] width 12 height 12
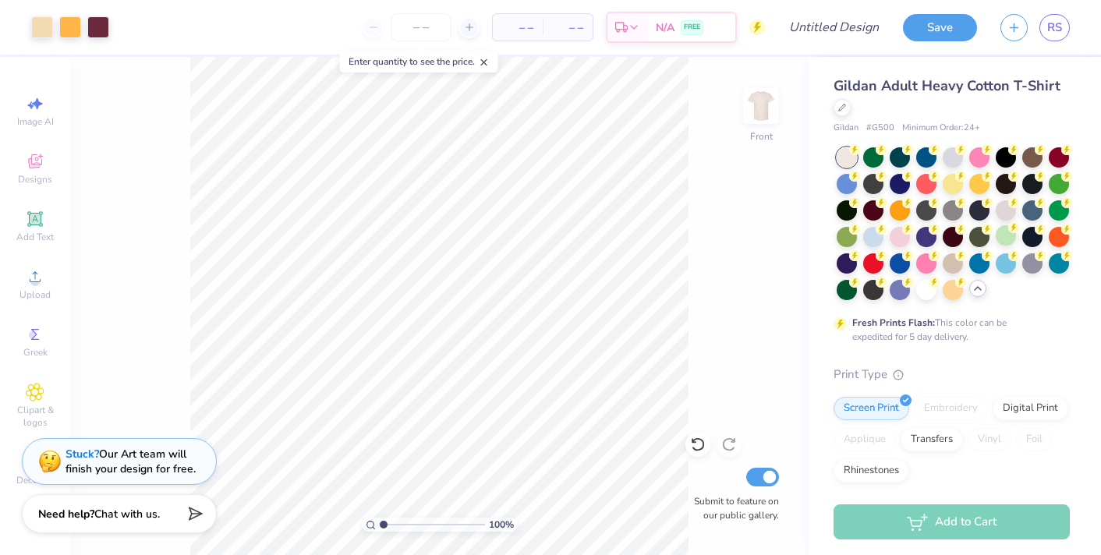
click at [489, 60] on icon at bounding box center [484, 62] width 11 height 11
click at [836, 27] on input "Design Title" at bounding box center [852, 27] width 76 height 31
type input "d"
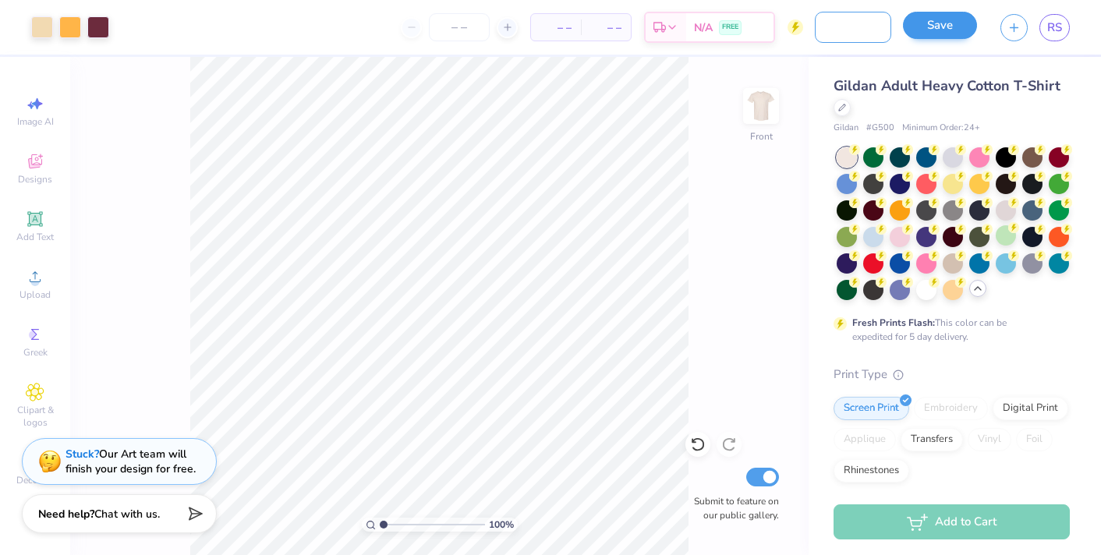
type input "dsp beach rush shirt"
click at [949, 24] on button "Save" at bounding box center [940, 25] width 74 height 27
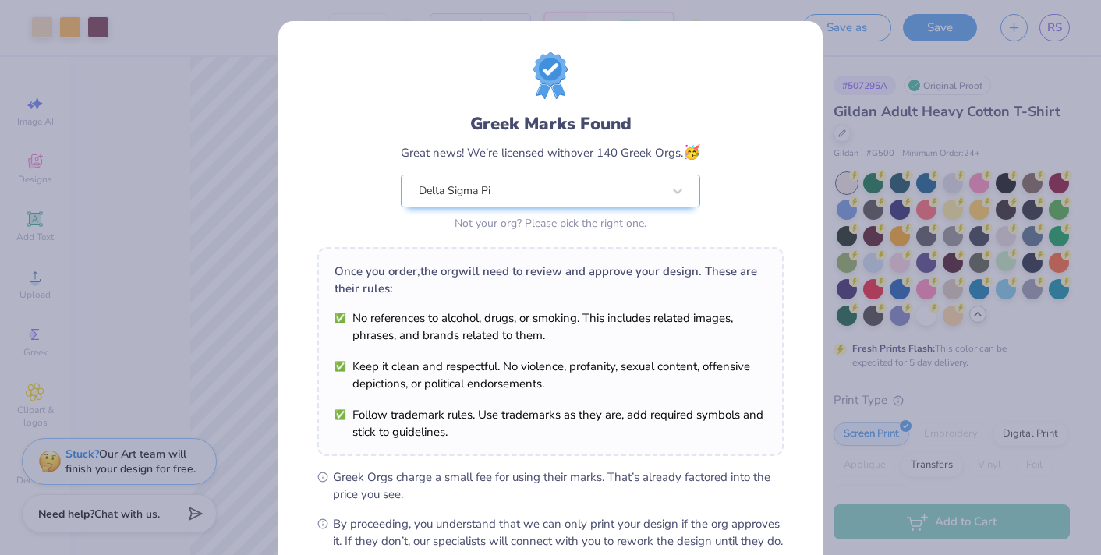
scroll to position [175, 0]
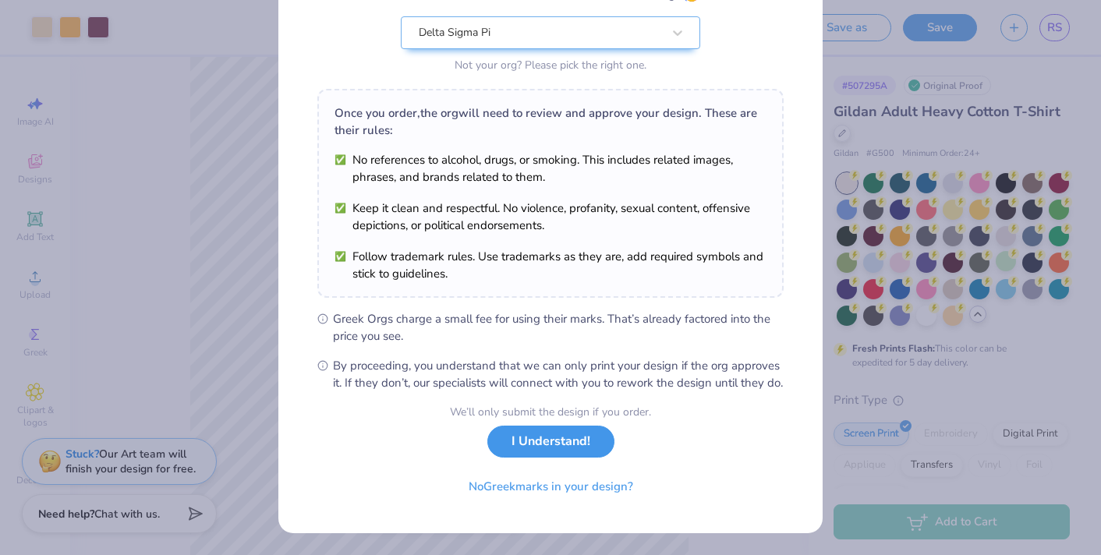
click at [532, 449] on button "I Understand!" at bounding box center [550, 442] width 127 height 32
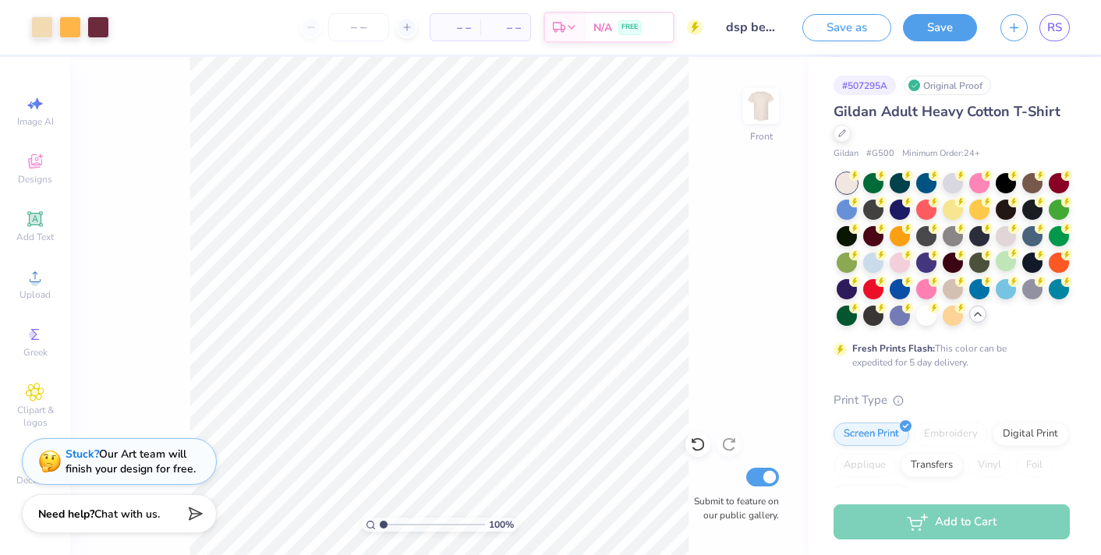
scroll to position [0, 0]
click at [951, 287] on div at bounding box center [952, 287] width 20 height 20
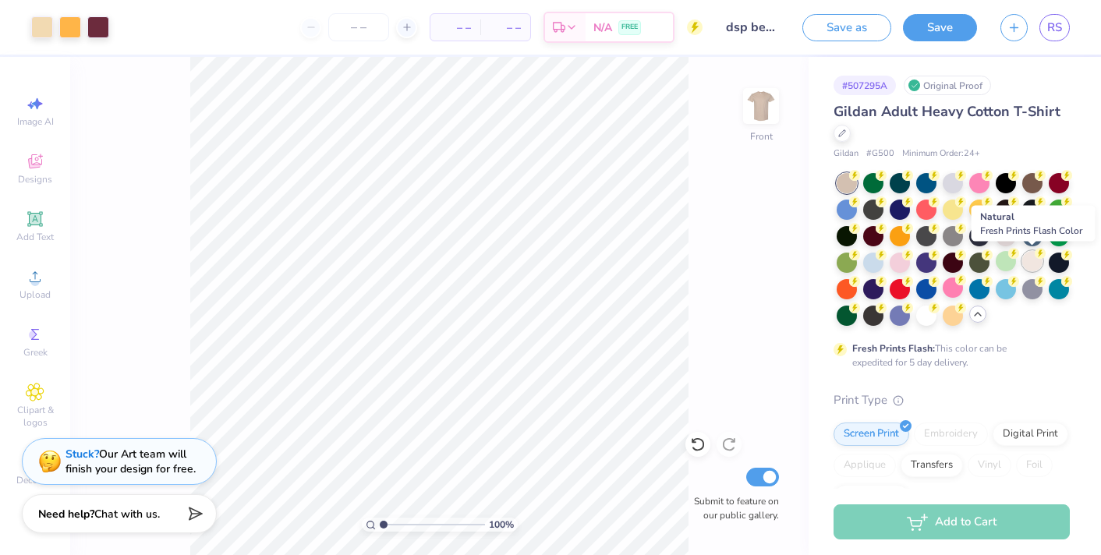
click at [1029, 260] on div at bounding box center [1032, 261] width 20 height 20
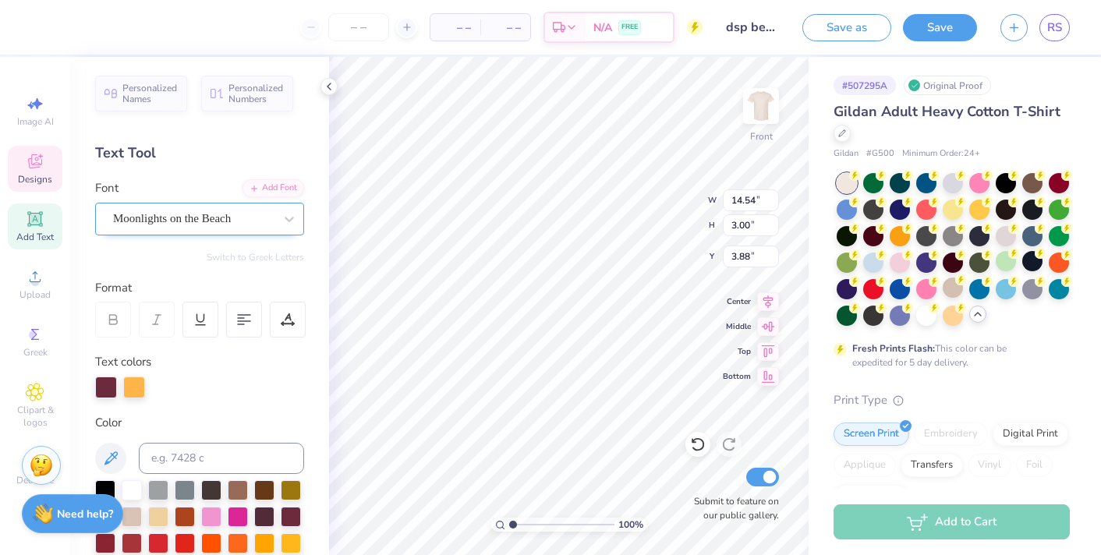
click at [165, 217] on div "Moonlights on the Beach" at bounding box center [193, 219] width 164 height 24
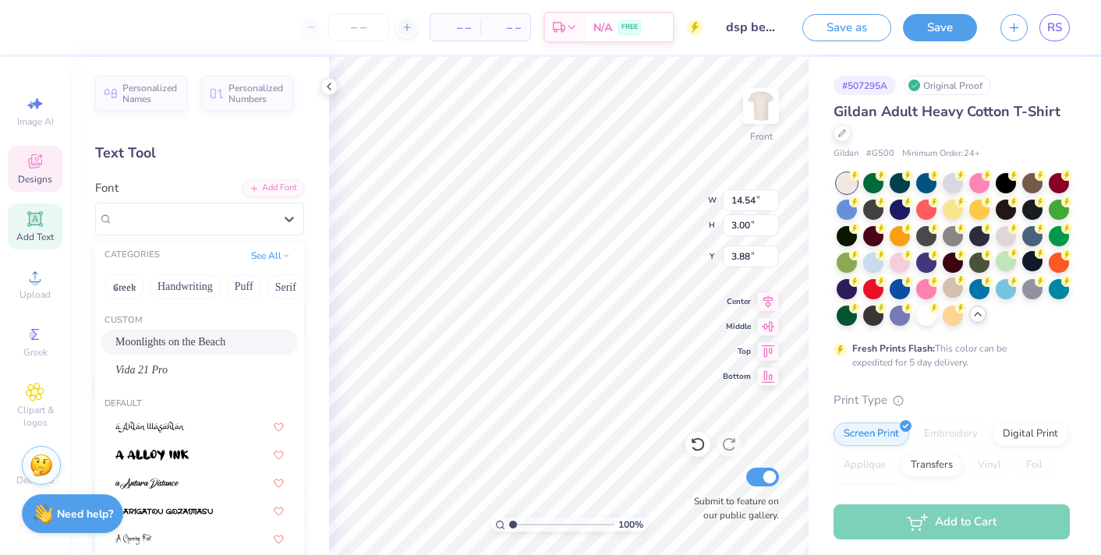
click at [192, 336] on div "Moonlights on the Beach" at bounding box center [199, 342] width 168 height 16
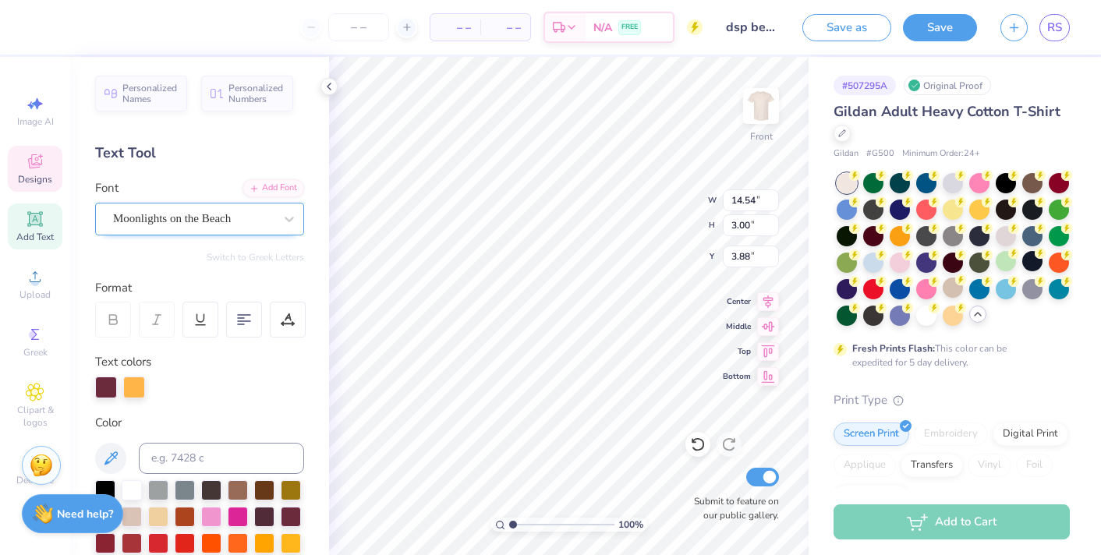
type input "18.48"
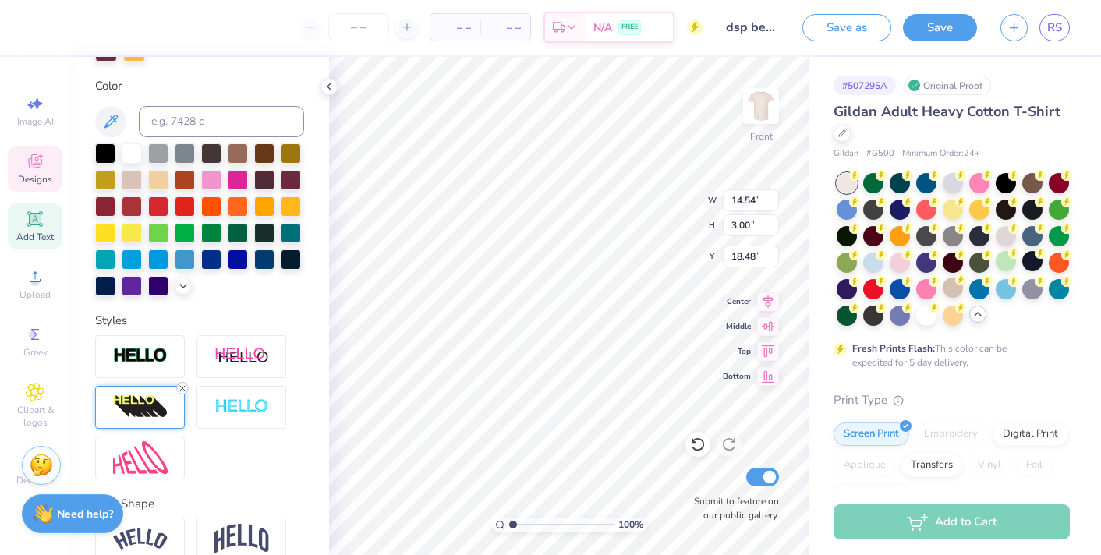
type textarea "Making Waves Since [DATE]"
click at [184, 387] on icon at bounding box center [182, 387] width 9 height 9
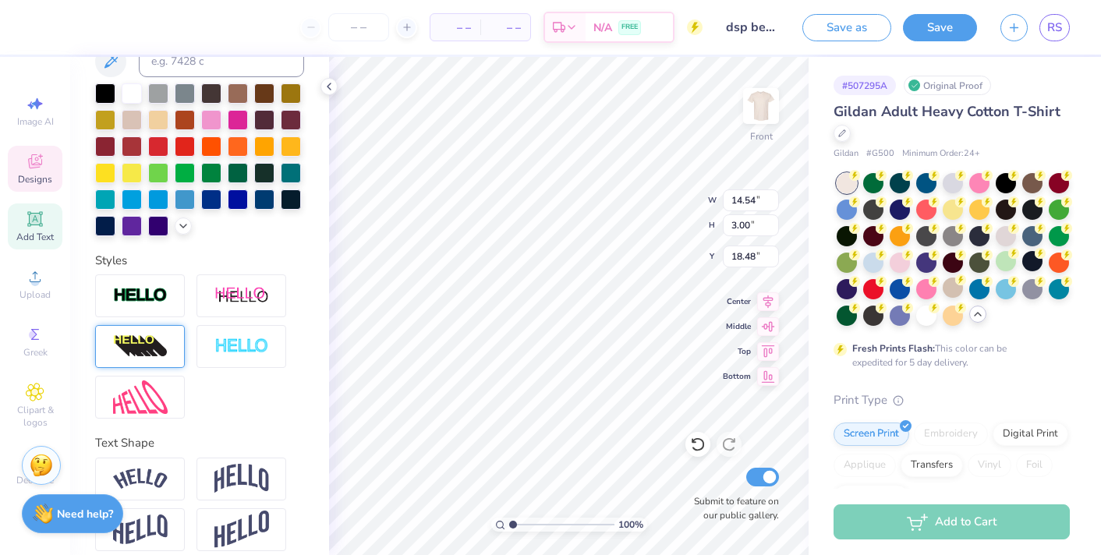
scroll to position [276, 0]
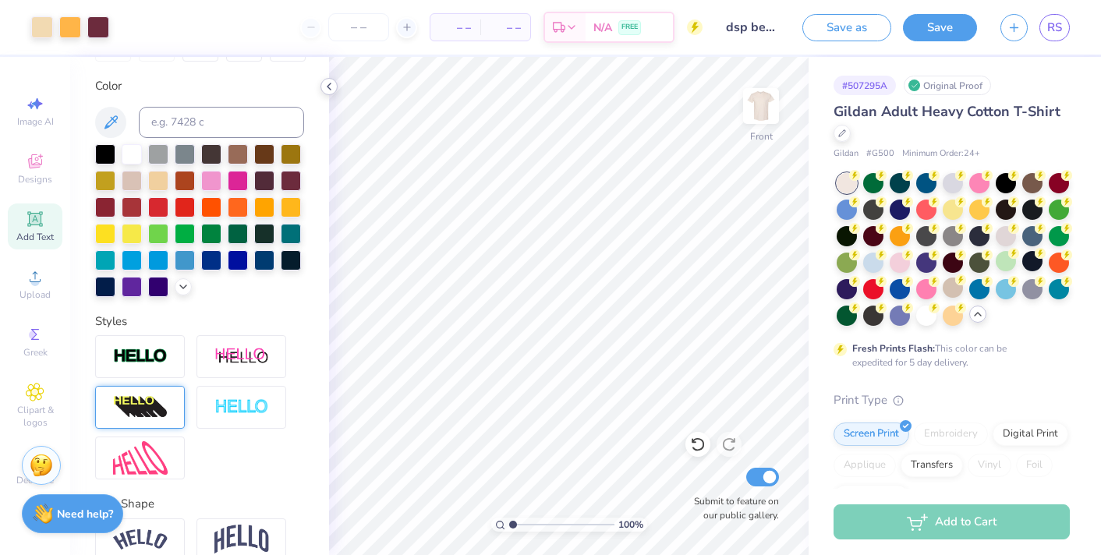
click at [328, 86] on icon at bounding box center [329, 86] width 12 height 12
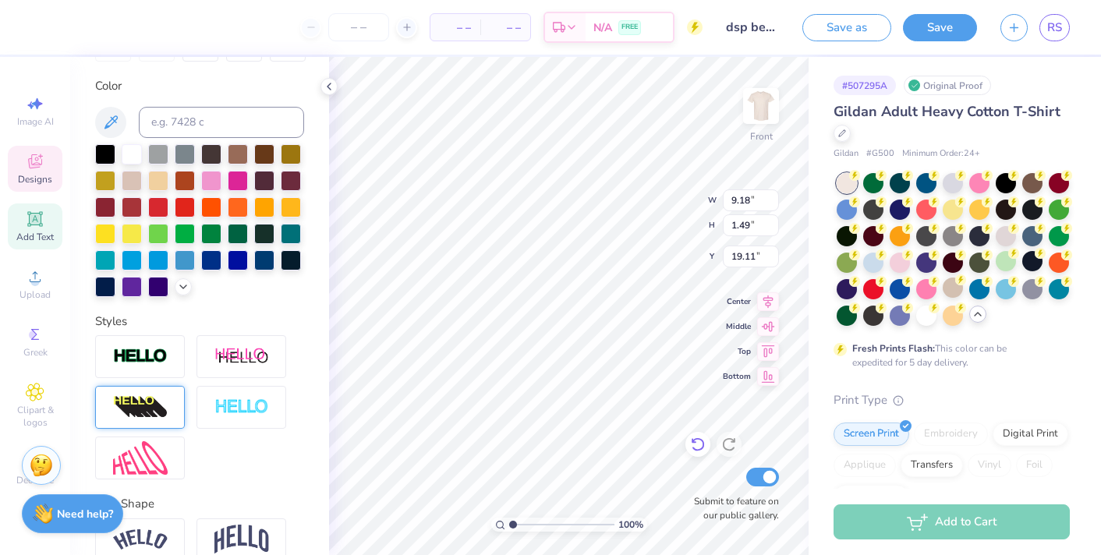
type input "9.18"
type input "1.49"
type input "19.11"
type input "16.41"
type input "9.24"
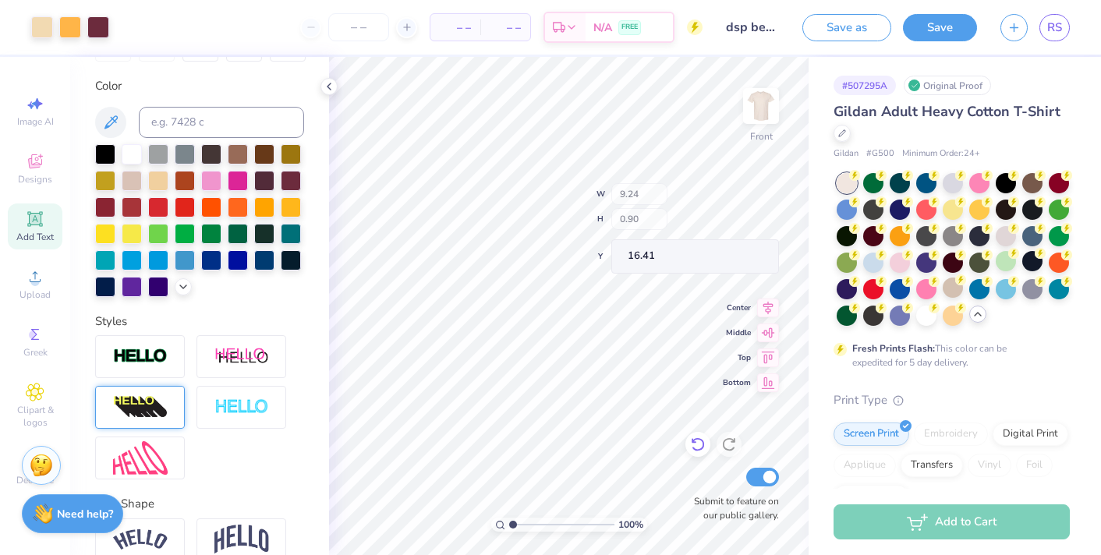
type input "0.90"
type input "16.75"
type input "9.94"
type input "1.40"
type input "2.99"
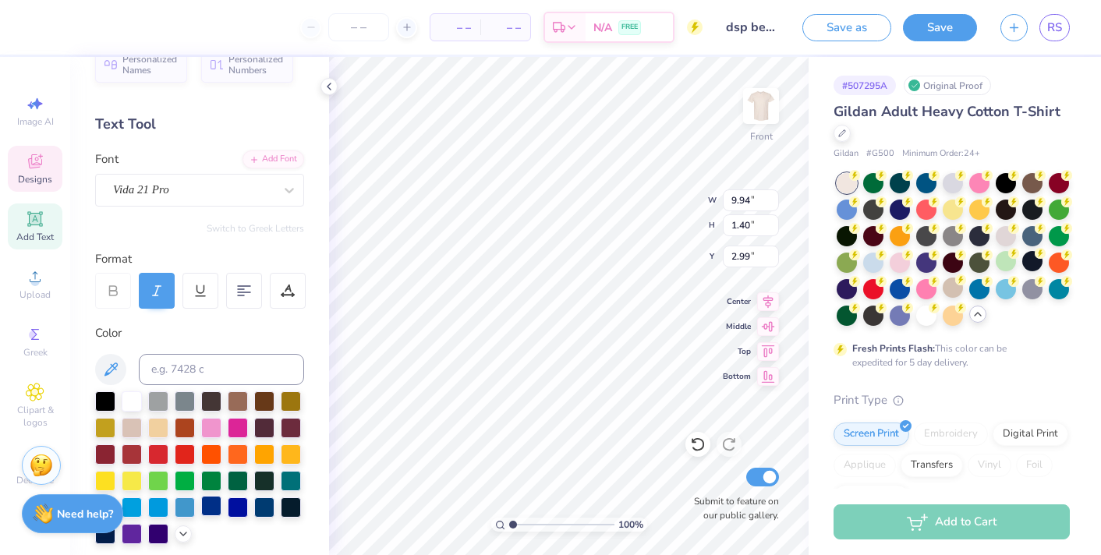
scroll to position [0, 0]
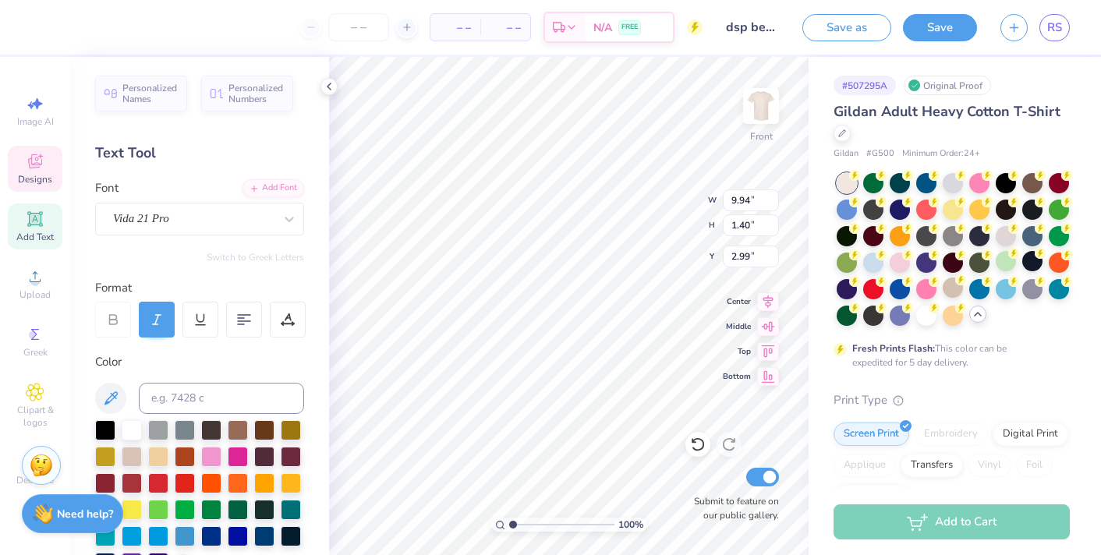
type input "9.24"
type input "0.90"
type input "16.75"
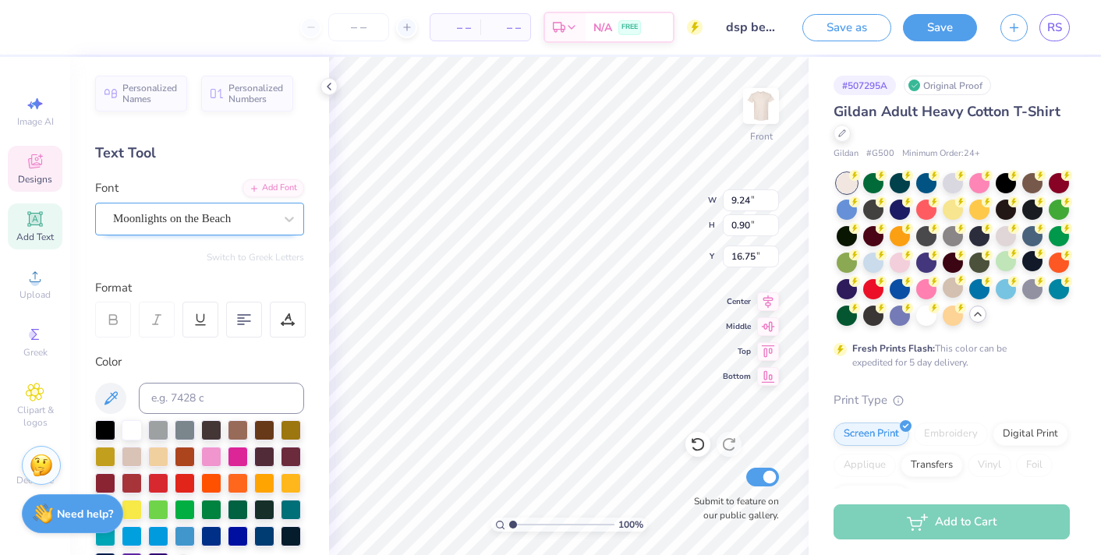
click at [129, 212] on div "Moonlights on the Beach" at bounding box center [193, 219] width 164 height 24
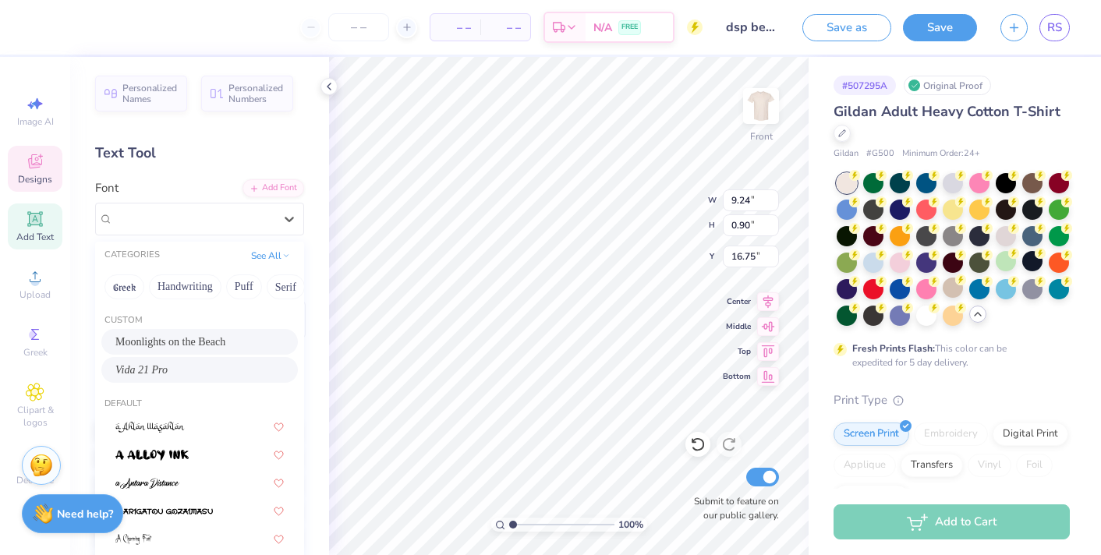
click at [153, 367] on span "Vida 21 Pro" at bounding box center [141, 370] width 52 height 16
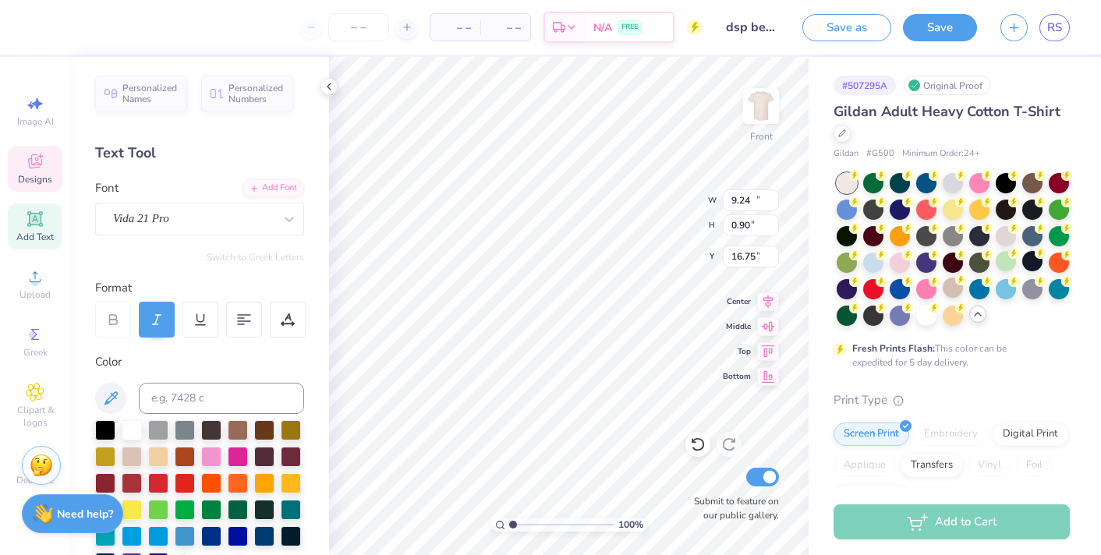
type input "10.39"
click at [256, 213] on div "Vida 21 Pro" at bounding box center [193, 219] width 164 height 24
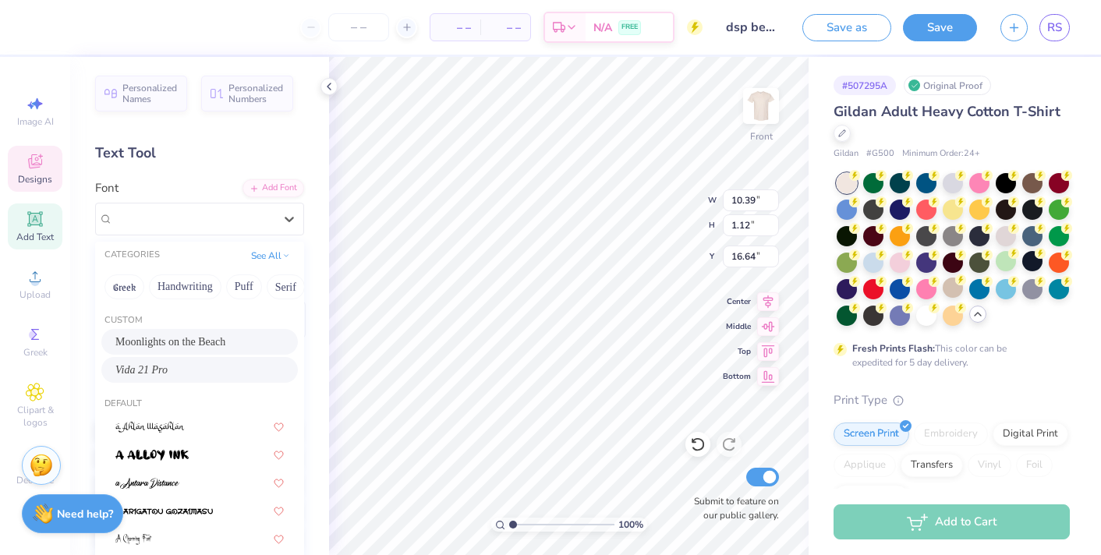
click at [200, 339] on div "Moonlights on the Beach" at bounding box center [199, 342] width 168 height 16
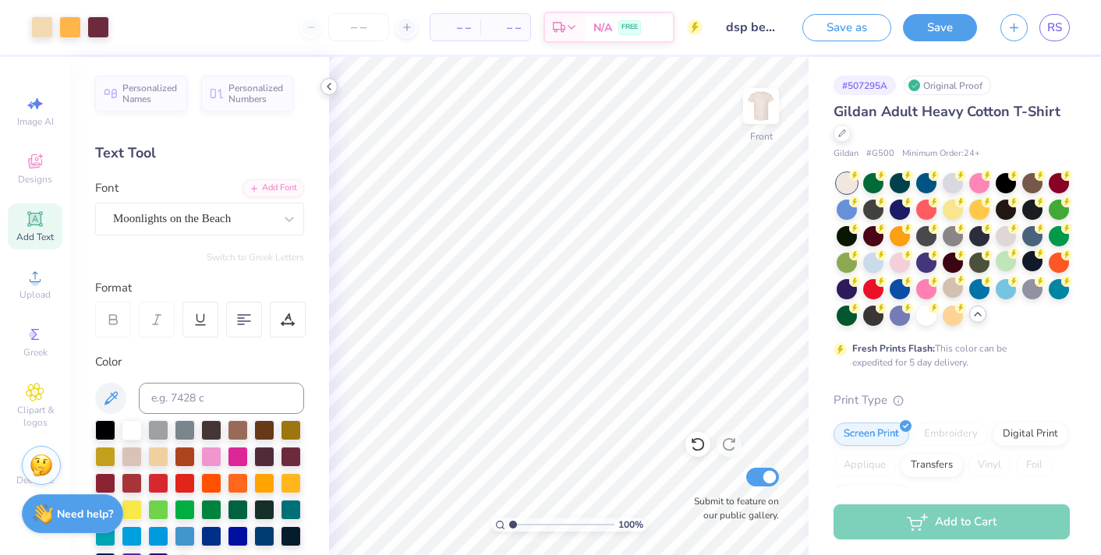
click at [331, 90] on icon at bounding box center [329, 86] width 12 height 12
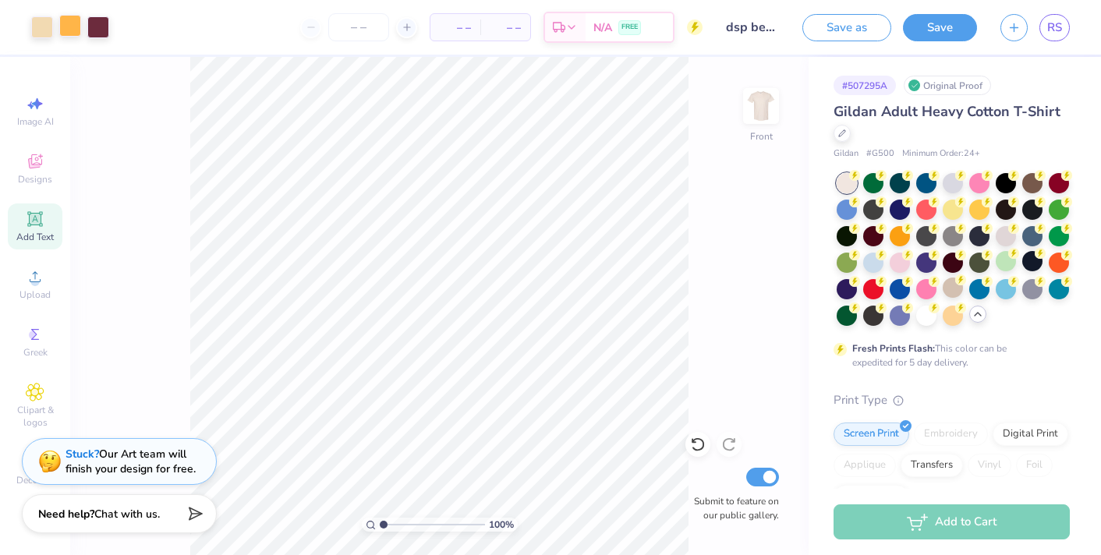
click at [67, 26] on div at bounding box center [70, 26] width 22 height 22
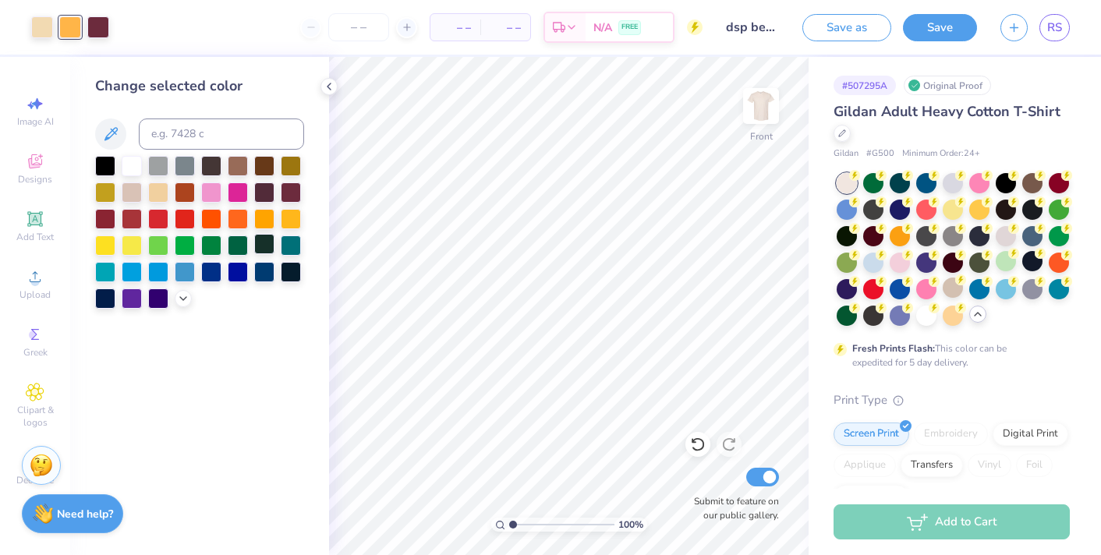
click at [257, 247] on div at bounding box center [264, 244] width 20 height 20
click at [233, 246] on div at bounding box center [238, 245] width 20 height 20
click at [190, 296] on div at bounding box center [183, 296] width 17 height 17
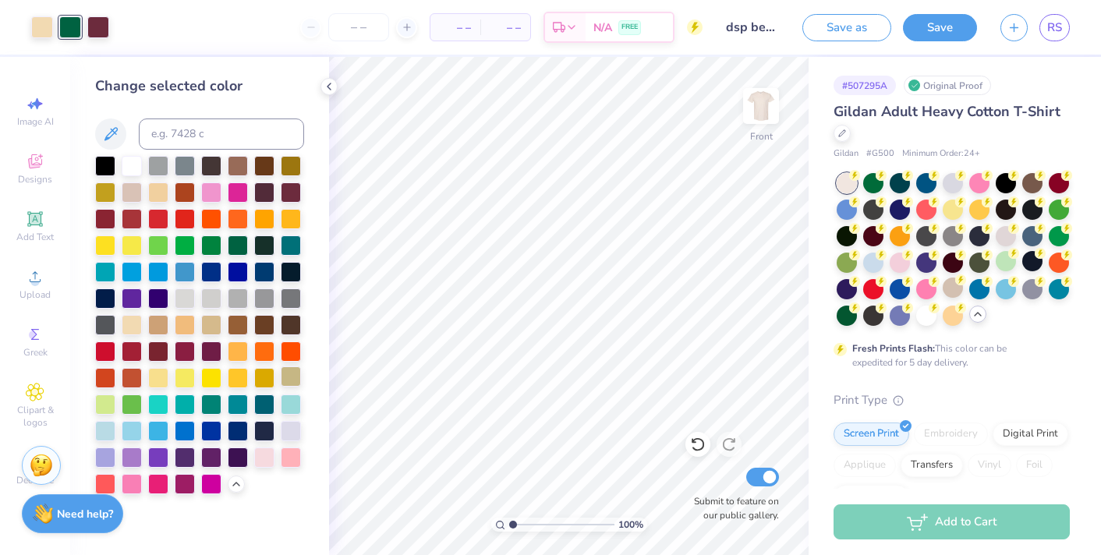
click at [293, 379] on div at bounding box center [291, 376] width 20 height 20
click at [100, 402] on div at bounding box center [105, 404] width 20 height 20
click at [262, 404] on div at bounding box center [264, 403] width 20 height 20
click at [230, 405] on div at bounding box center [238, 403] width 20 height 20
click at [150, 401] on div at bounding box center [158, 403] width 20 height 20
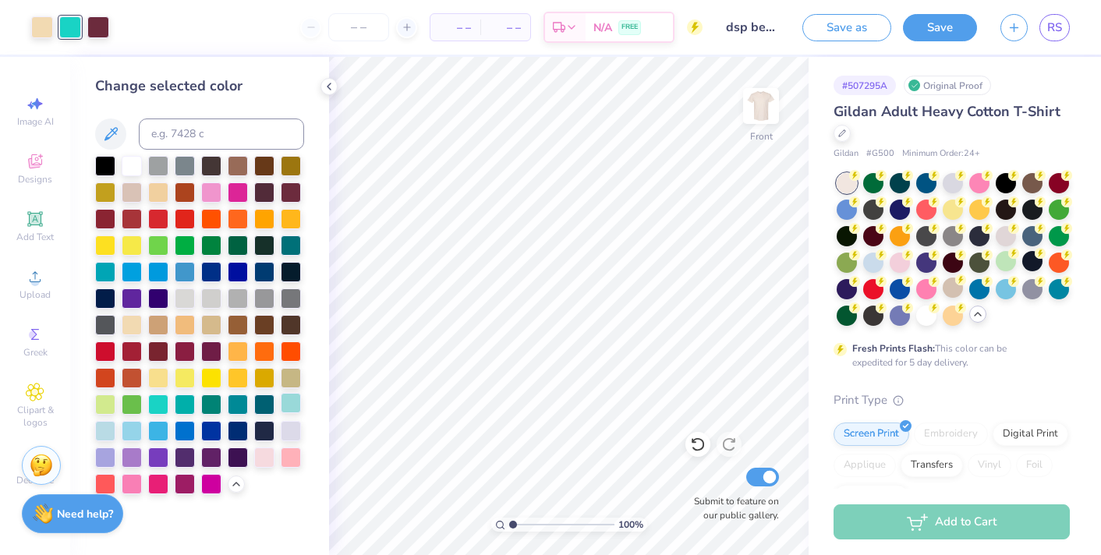
click at [291, 408] on div at bounding box center [291, 403] width 20 height 20
click at [265, 222] on div at bounding box center [264, 217] width 20 height 20
click at [327, 84] on icon at bounding box center [329, 86] width 12 height 12
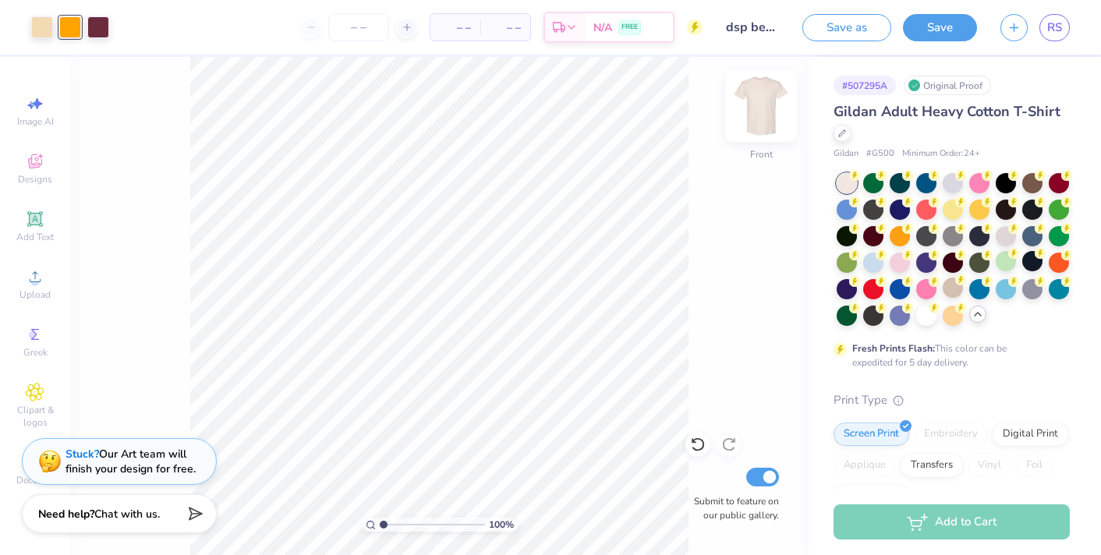
click at [763, 111] on img at bounding box center [761, 106] width 62 height 62
click at [41, 164] on icon at bounding box center [35, 161] width 14 height 14
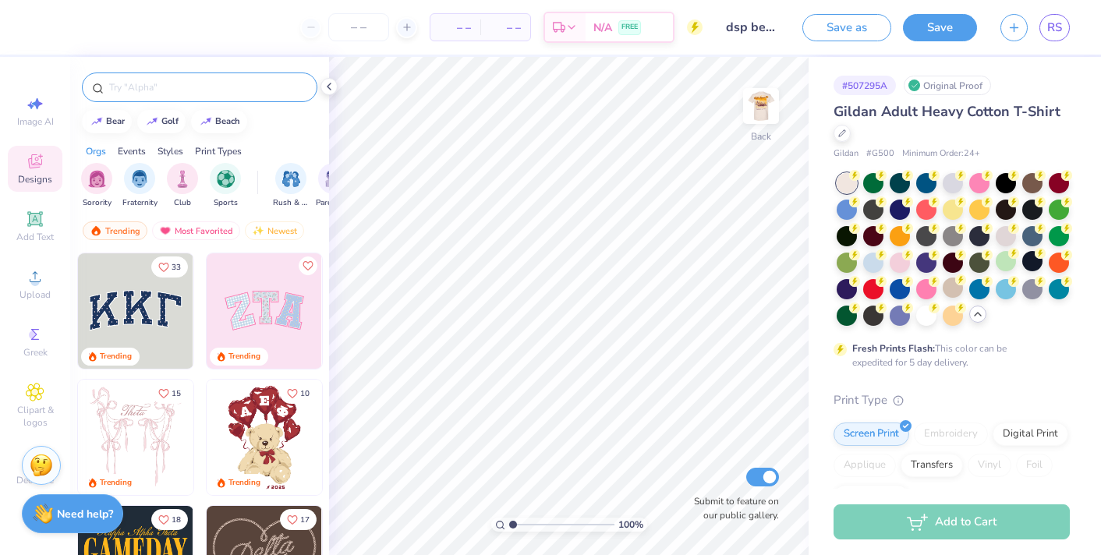
click at [173, 90] on input "text" at bounding box center [208, 87] width 200 height 16
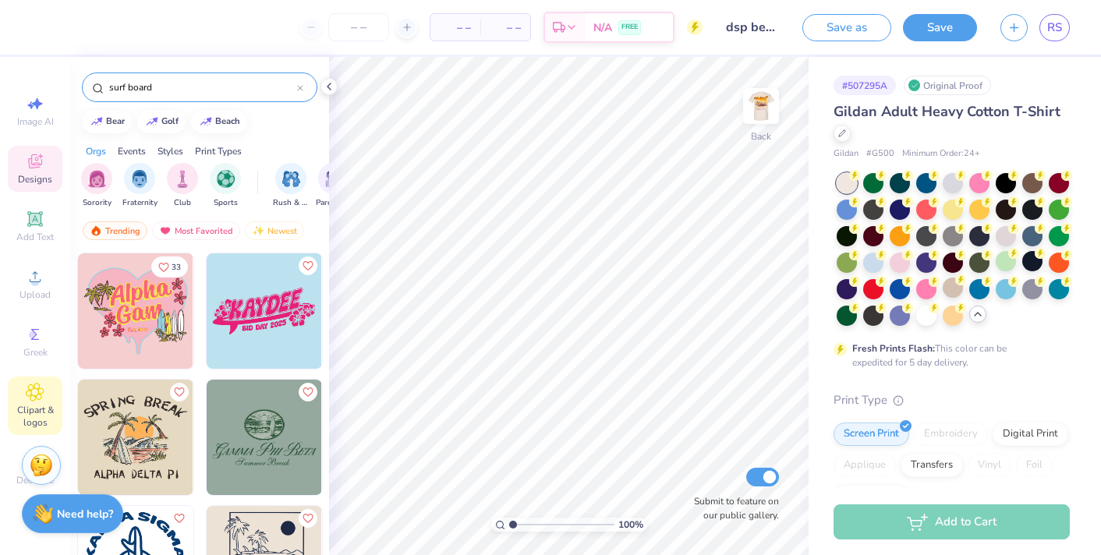
click at [36, 391] on icon at bounding box center [35, 392] width 8 height 8
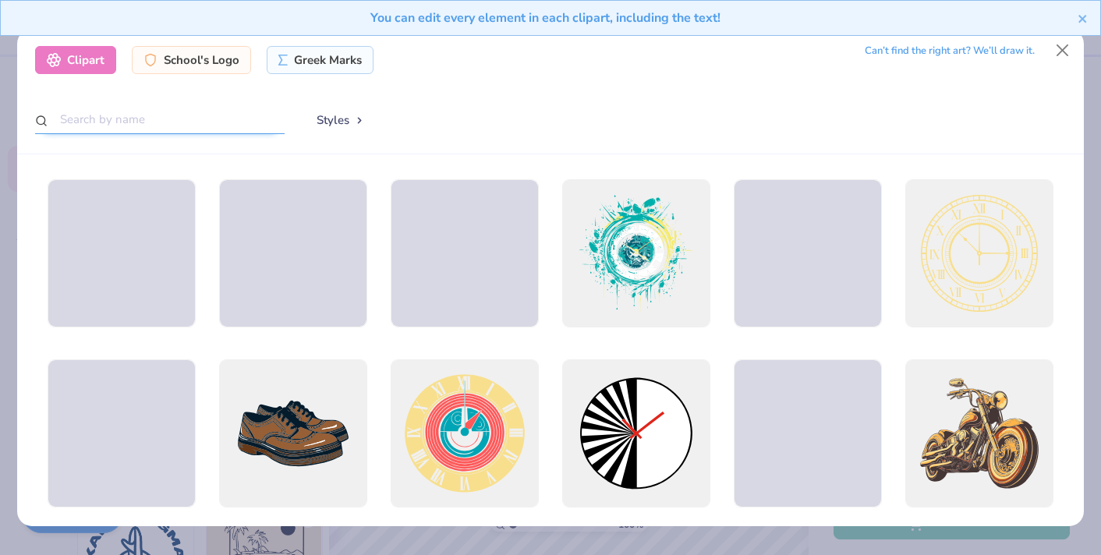
click at [140, 126] on input "text" at bounding box center [159, 119] width 249 height 29
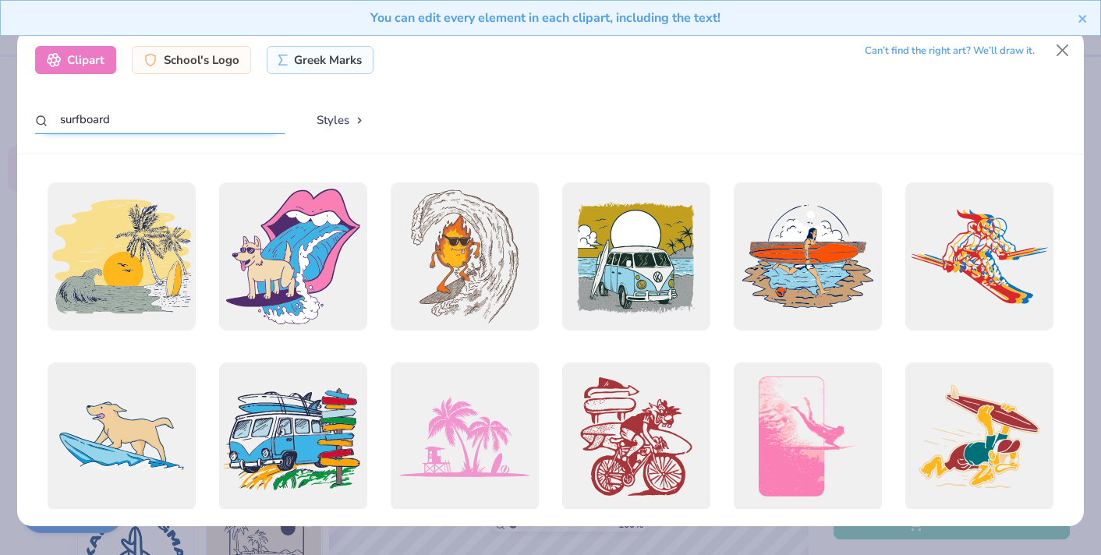
scroll to position [422, 0]
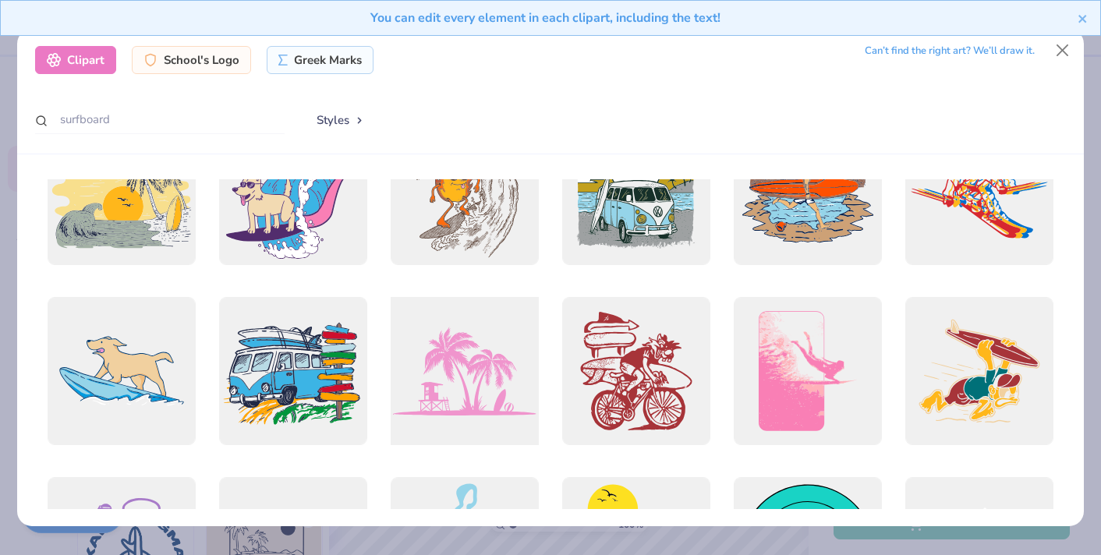
click at [472, 407] on div at bounding box center [464, 371] width 163 height 163
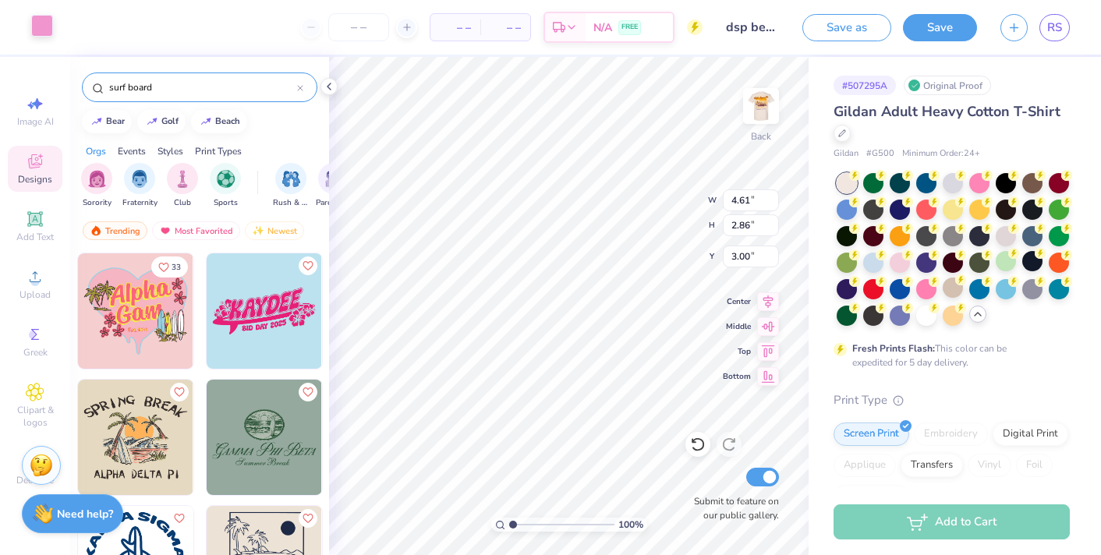
click at [40, 30] on div at bounding box center [42, 26] width 22 height 22
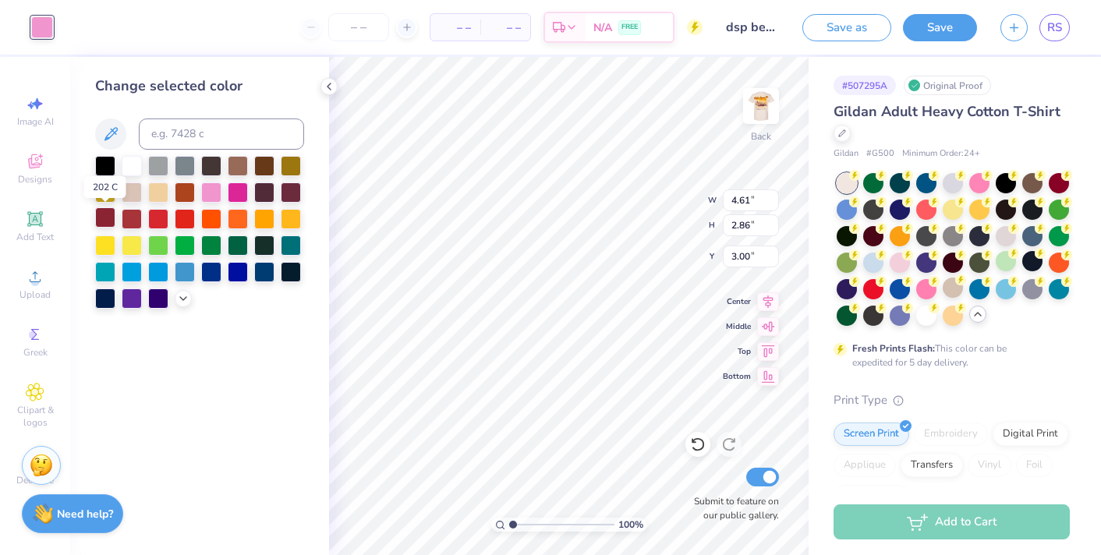
click at [113, 221] on div at bounding box center [105, 217] width 20 height 20
click at [757, 103] on img at bounding box center [761, 106] width 62 height 62
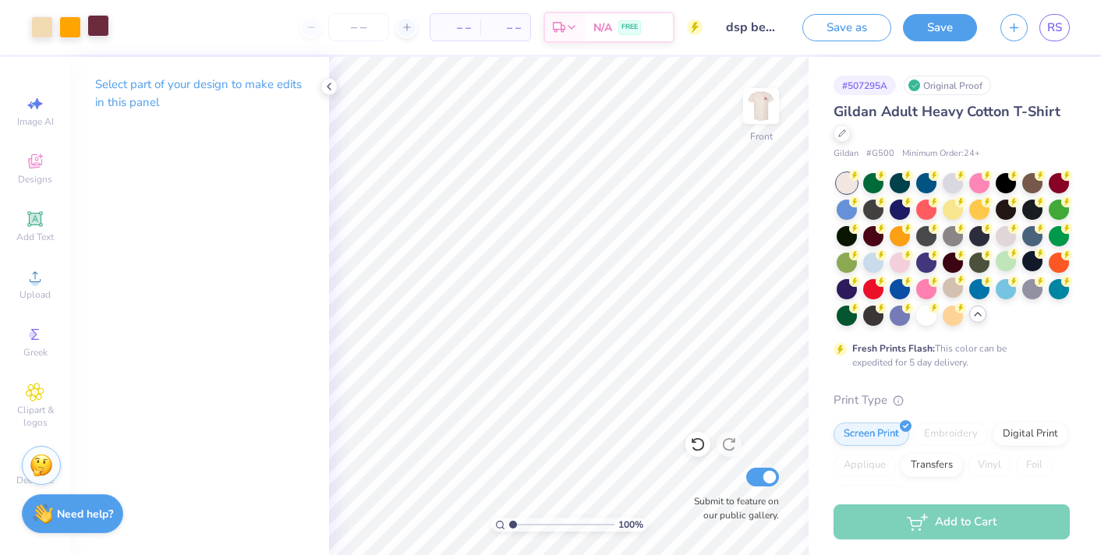
click at [92, 32] on div at bounding box center [98, 26] width 22 height 22
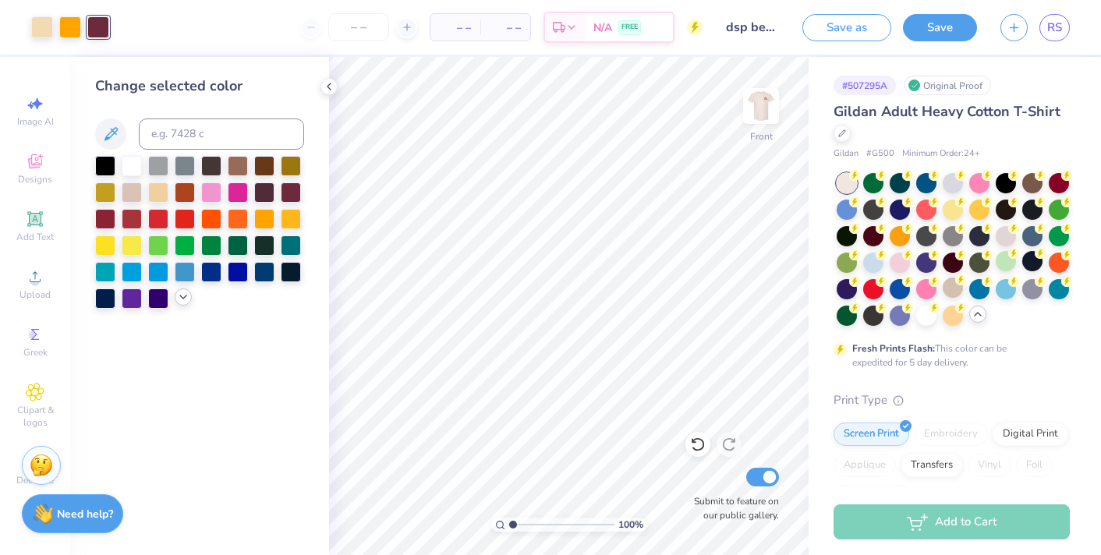
click at [182, 297] on polyline at bounding box center [183, 296] width 6 height 3
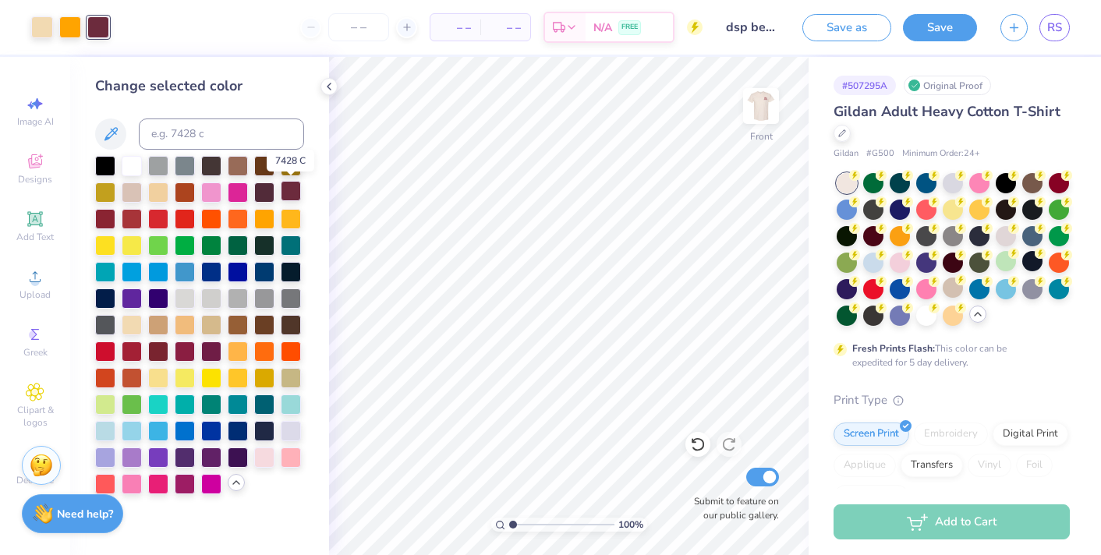
click at [290, 188] on div at bounding box center [291, 191] width 20 height 20
click at [765, 115] on img at bounding box center [761, 106] width 62 height 62
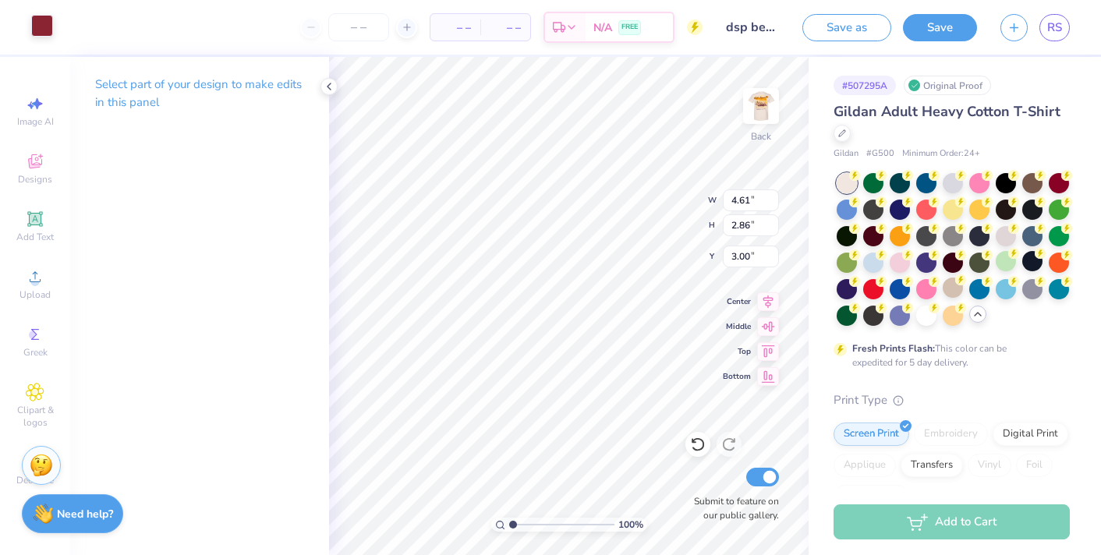
click at [44, 25] on div at bounding box center [42, 26] width 22 height 22
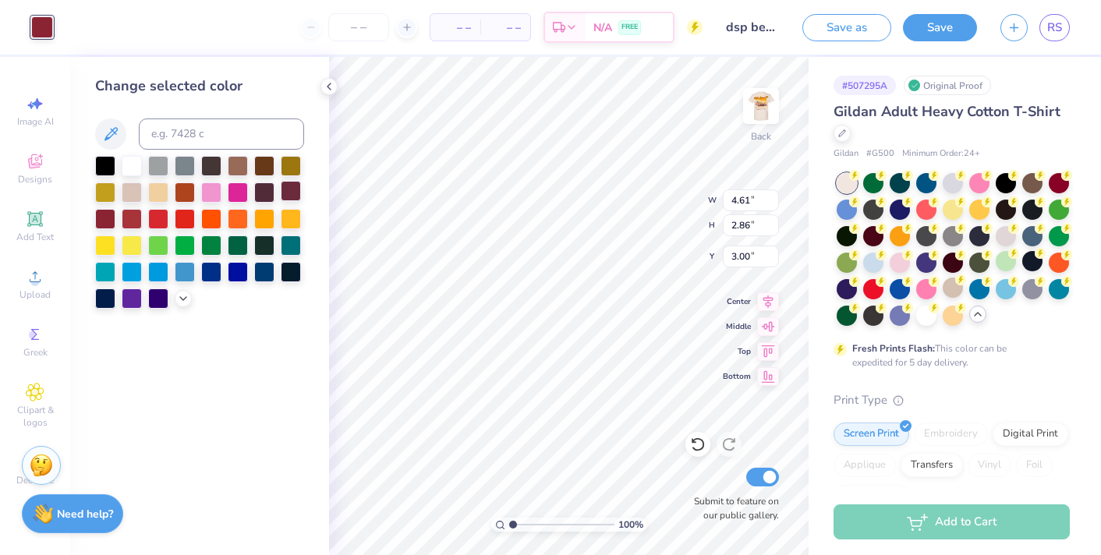
click at [289, 193] on div at bounding box center [291, 191] width 20 height 20
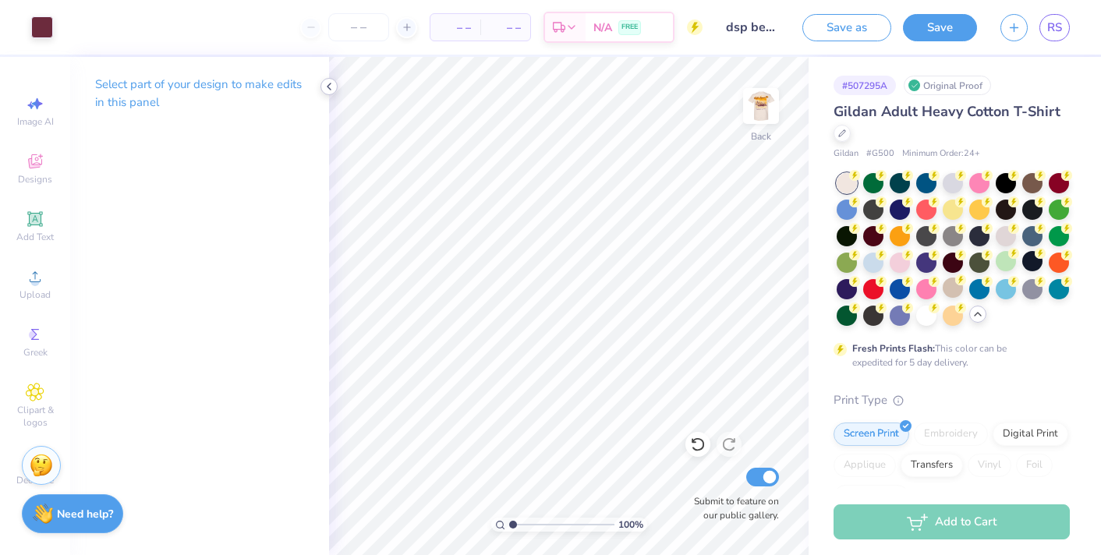
click at [330, 79] on div at bounding box center [328, 86] width 17 height 17
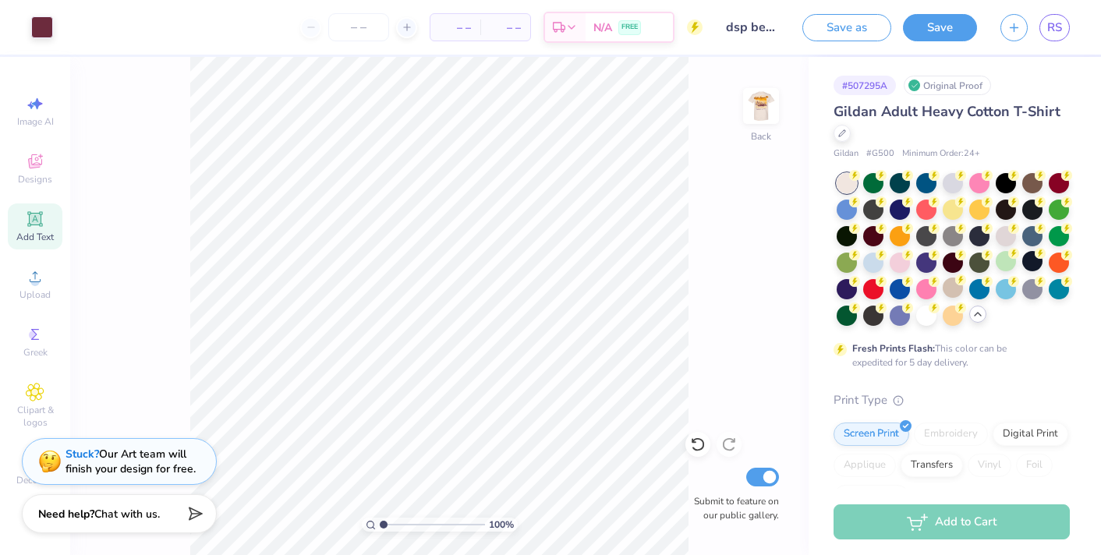
click at [45, 221] on div "Add Text" at bounding box center [35, 226] width 55 height 46
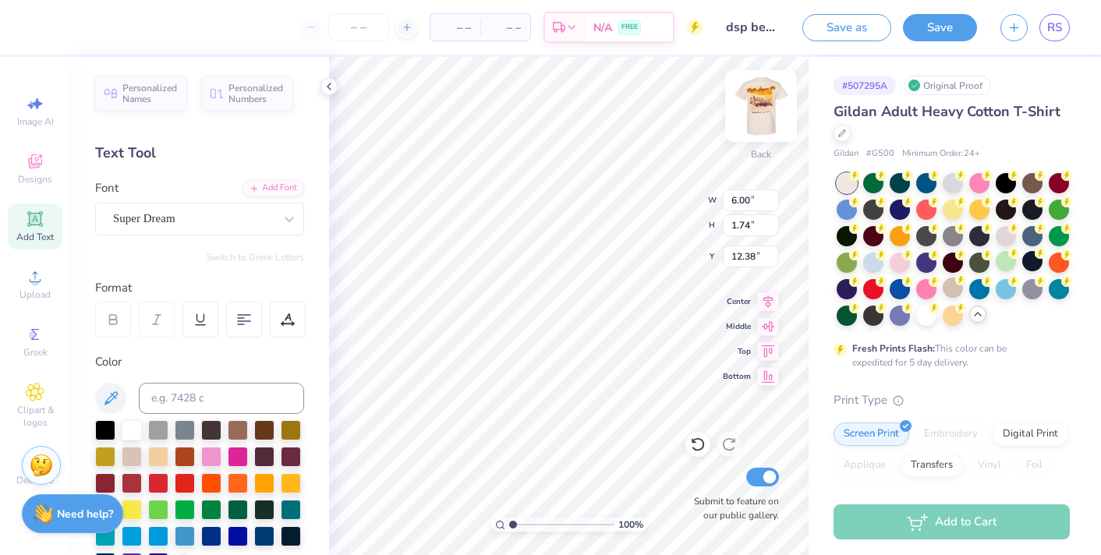
click at [769, 100] on img at bounding box center [761, 106] width 62 height 62
click at [761, 99] on img at bounding box center [761, 106] width 62 height 62
click at [170, 224] on div "Super Dream" at bounding box center [193, 219] width 164 height 24
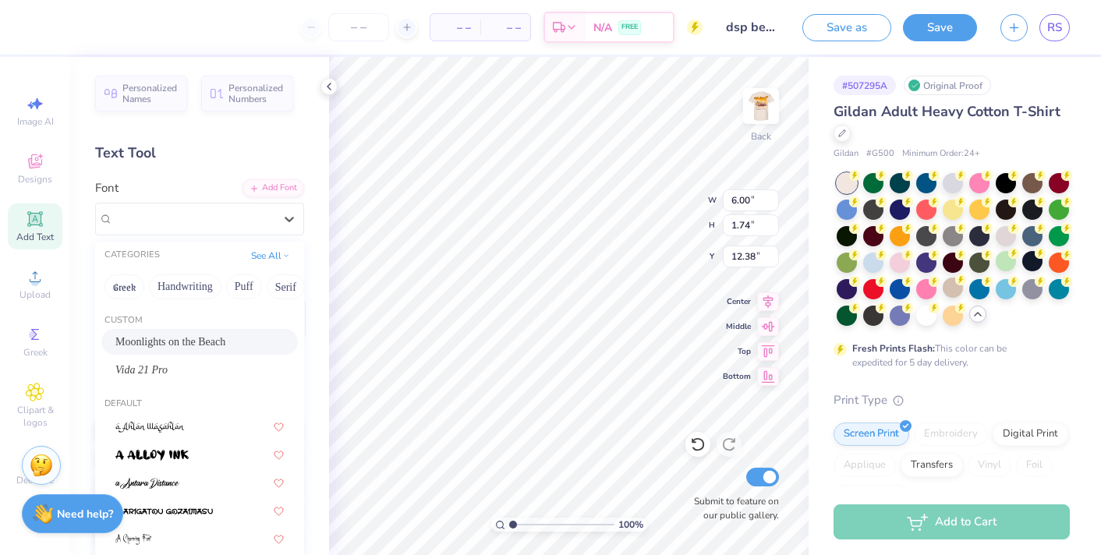
click at [182, 337] on span "Moonlights on the Beach" at bounding box center [170, 342] width 110 height 16
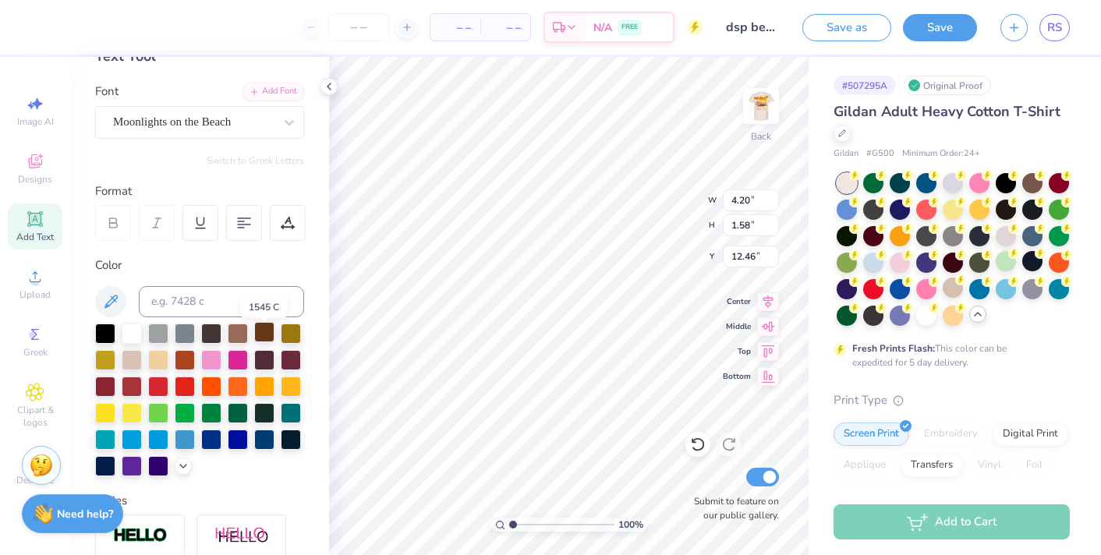
scroll to position [97, 0]
click at [262, 441] on div at bounding box center [264, 437] width 20 height 20
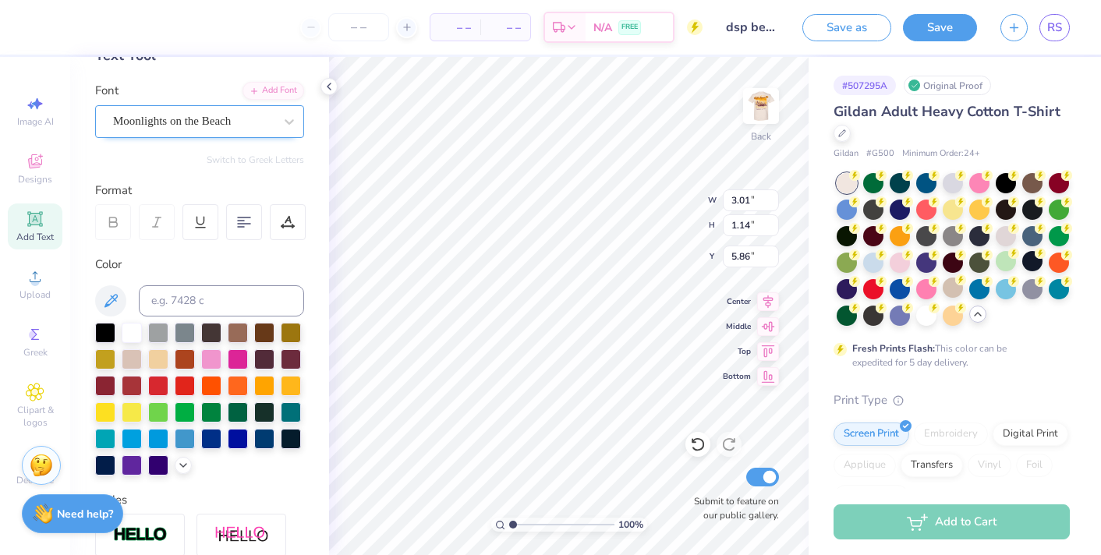
click at [202, 121] on div "Moonlights on the Beach" at bounding box center [193, 121] width 164 height 24
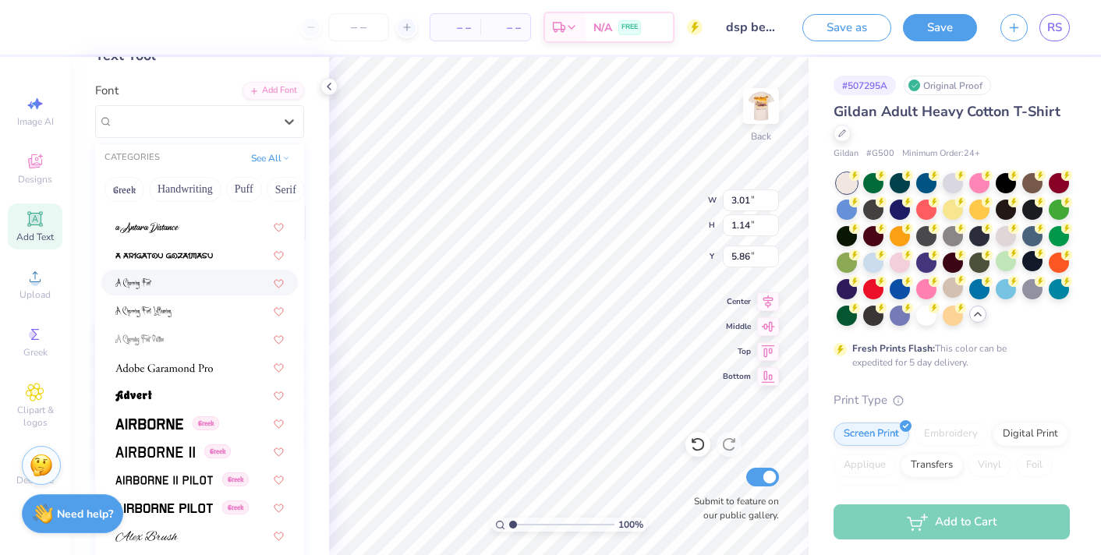
scroll to position [0, 0]
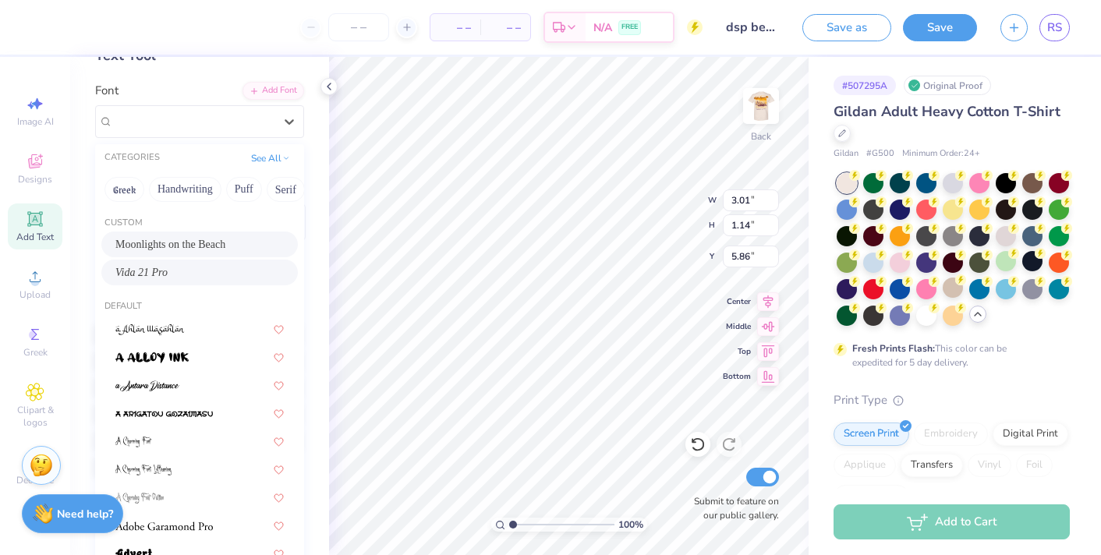
click at [155, 271] on span "Vida 21 Pro" at bounding box center [141, 272] width 52 height 16
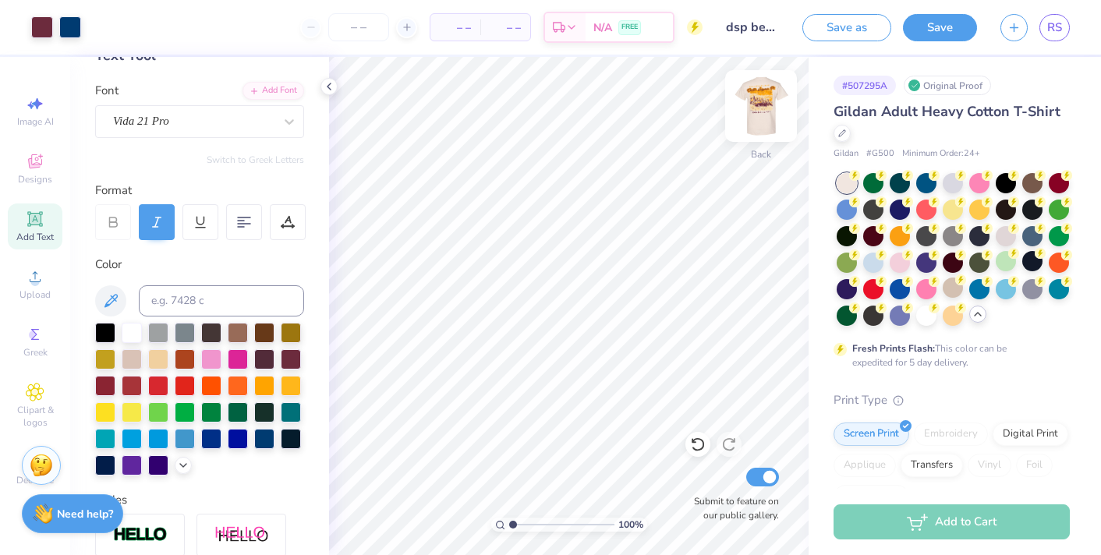
click at [777, 118] on img at bounding box center [761, 106] width 62 height 62
click at [776, 118] on img at bounding box center [760, 105] width 31 height 31
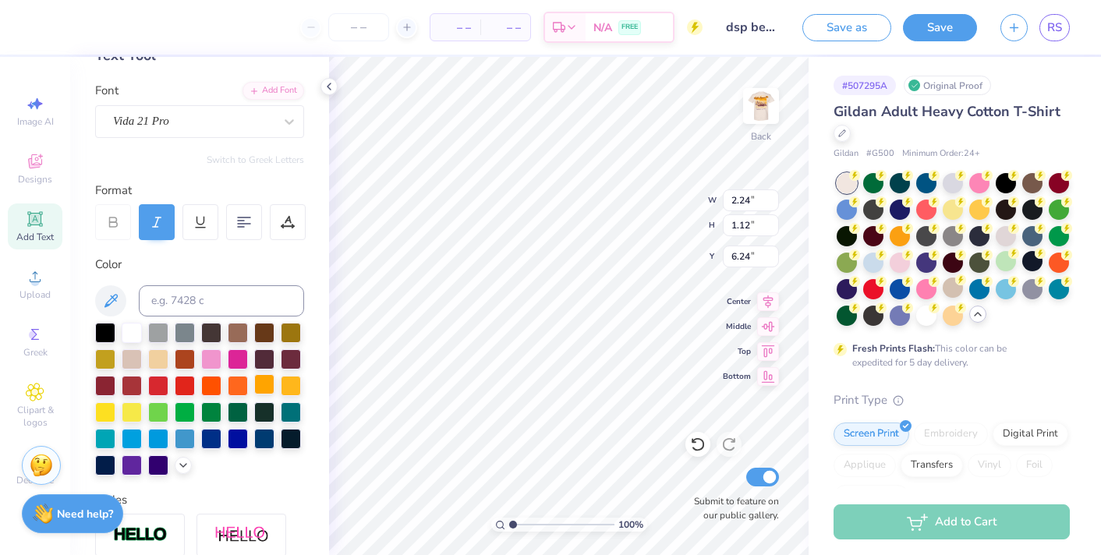
click at [263, 387] on div at bounding box center [264, 384] width 20 height 20
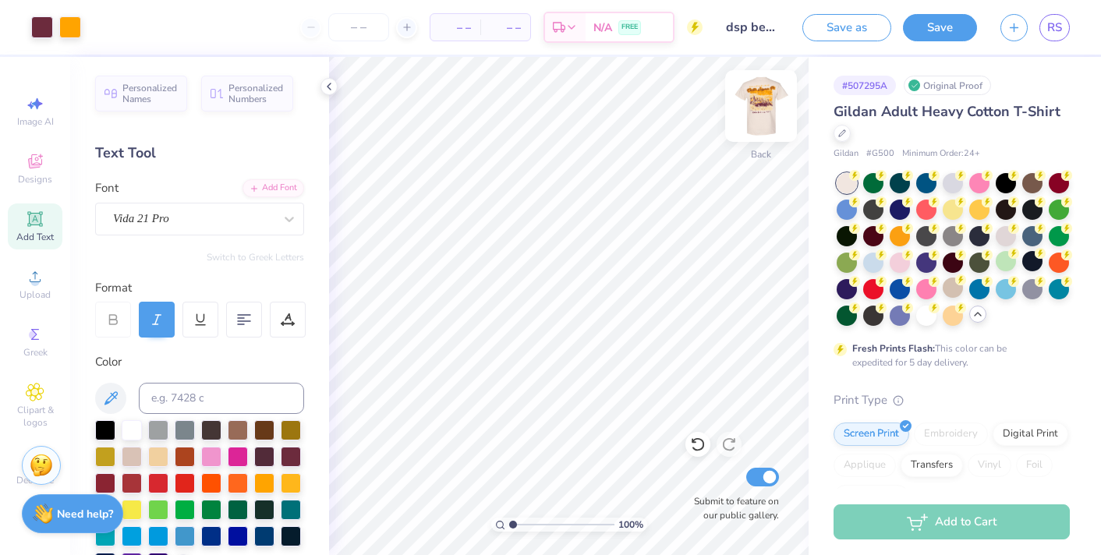
click at [772, 106] on img at bounding box center [761, 106] width 62 height 62
click at [772, 106] on img at bounding box center [760, 105] width 31 height 31
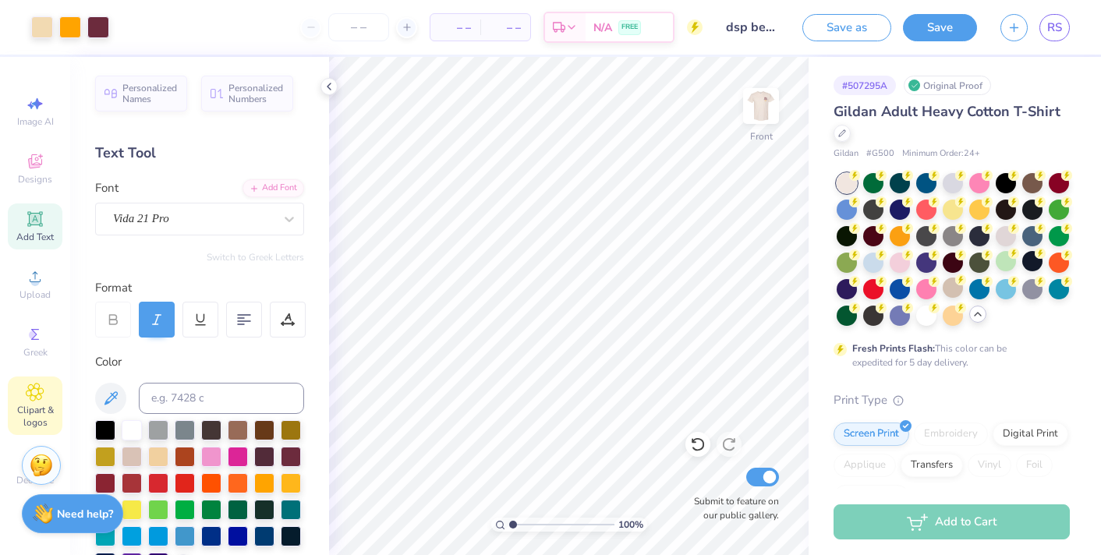
click at [37, 392] on icon at bounding box center [35, 392] width 8 height 8
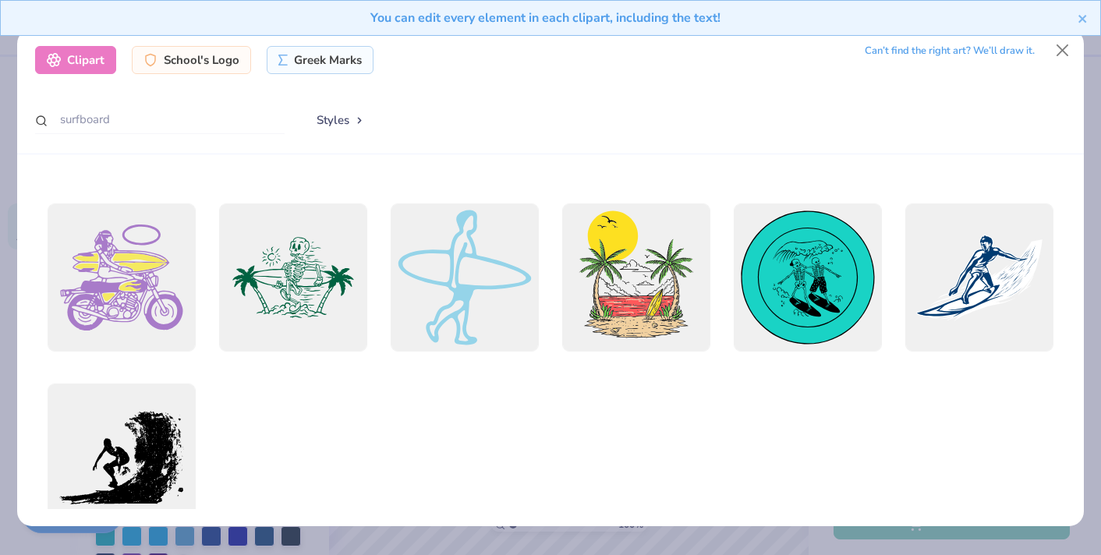
scroll to position [687, 0]
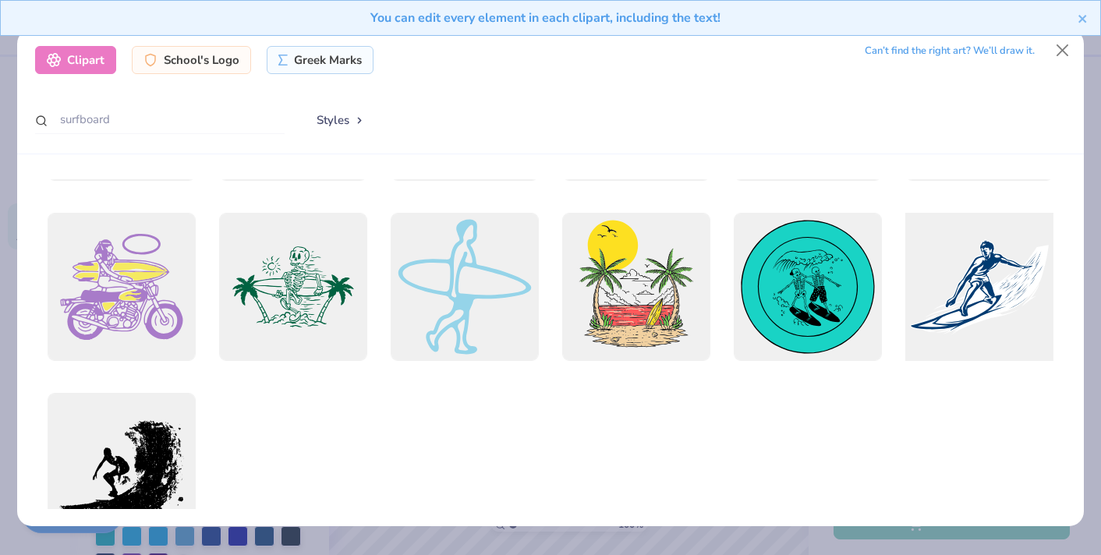
click at [1009, 290] on div at bounding box center [979, 287] width 163 height 163
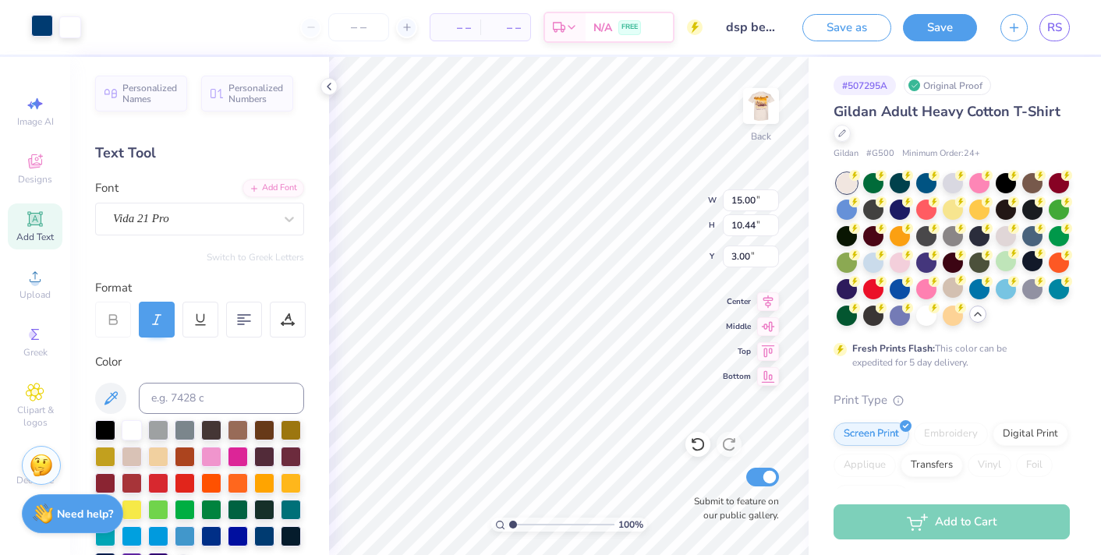
click at [44, 27] on div at bounding box center [42, 26] width 22 height 22
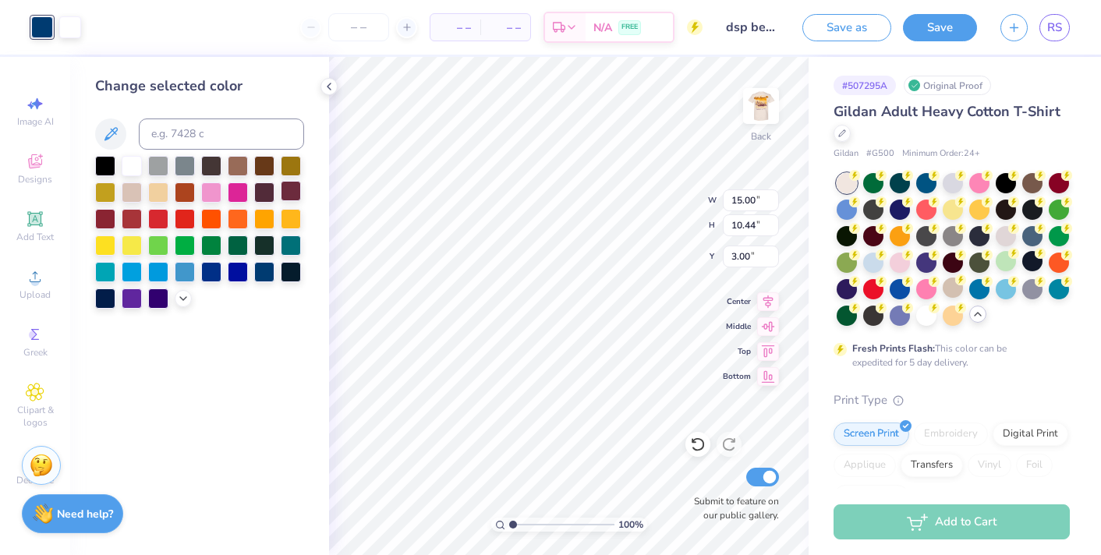
click at [293, 193] on div at bounding box center [291, 191] width 20 height 20
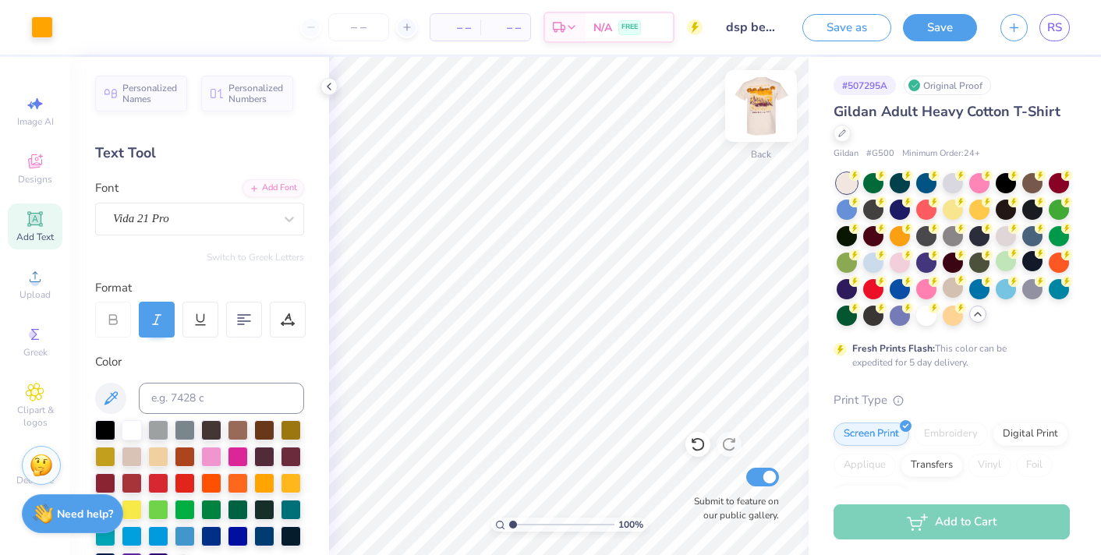
click at [775, 92] on img at bounding box center [761, 106] width 62 height 62
click at [771, 120] on img at bounding box center [761, 106] width 62 height 62
click at [111, 325] on icon at bounding box center [113, 320] width 14 height 14
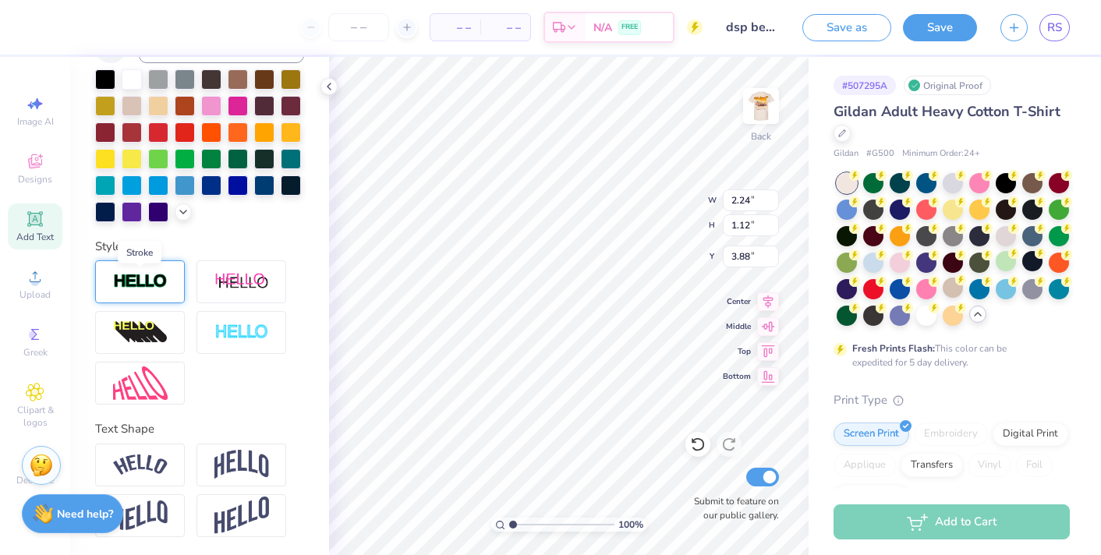
click at [162, 287] on img at bounding box center [140, 282] width 55 height 18
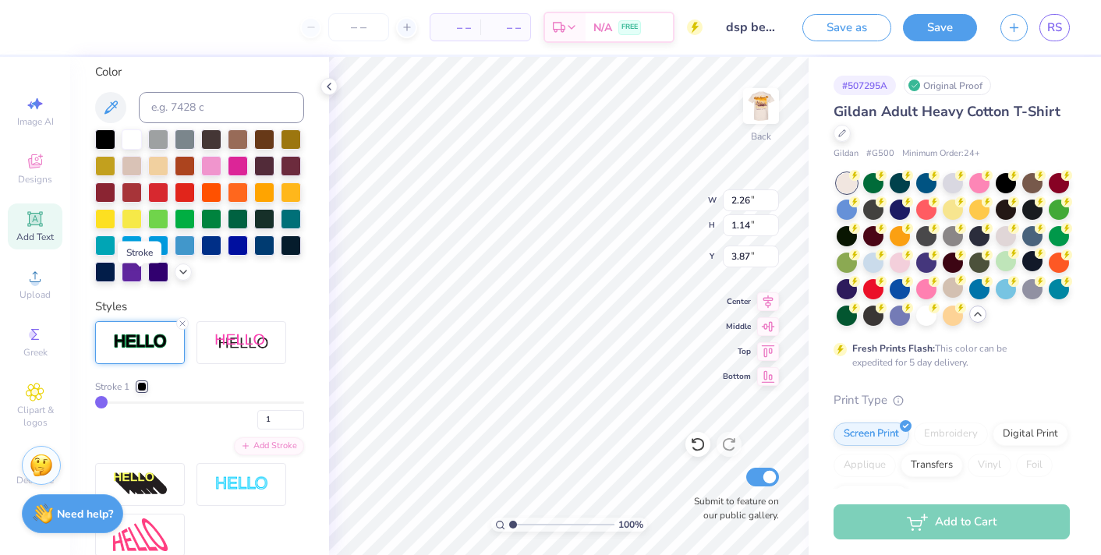
scroll to position [412, 0]
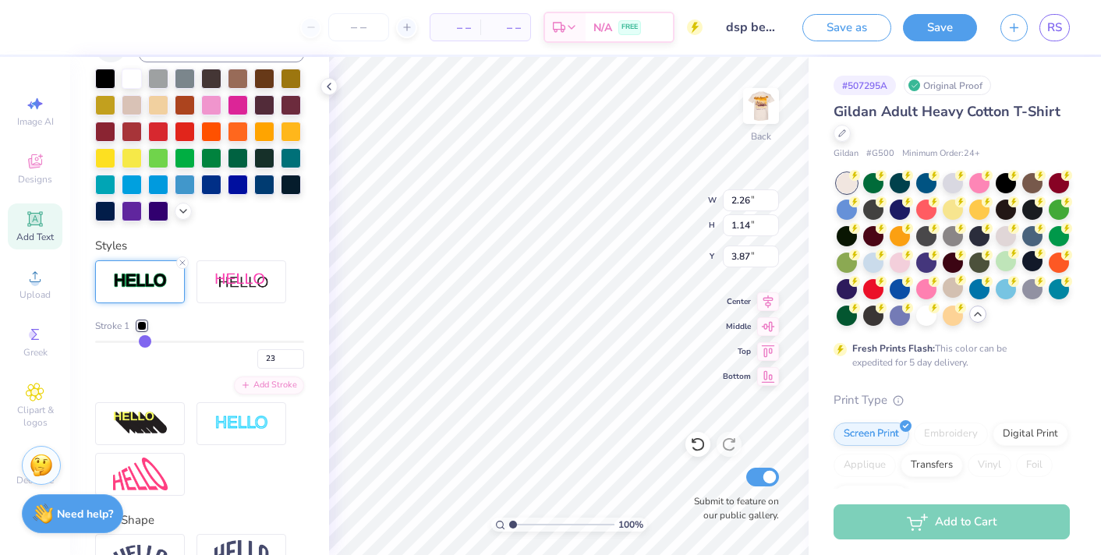
drag, startPoint x: 97, startPoint y: 339, endPoint x: 146, endPoint y: 341, distance: 48.3
click at [146, 341] on input "range" at bounding box center [199, 342] width 209 height 2
click at [151, 338] on div "Stroke 1 23" at bounding box center [199, 344] width 209 height 50
drag, startPoint x: 150, startPoint y: 341, endPoint x: 108, endPoint y: 342, distance: 41.3
click at [108, 342] on input "range" at bounding box center [199, 342] width 209 height 2
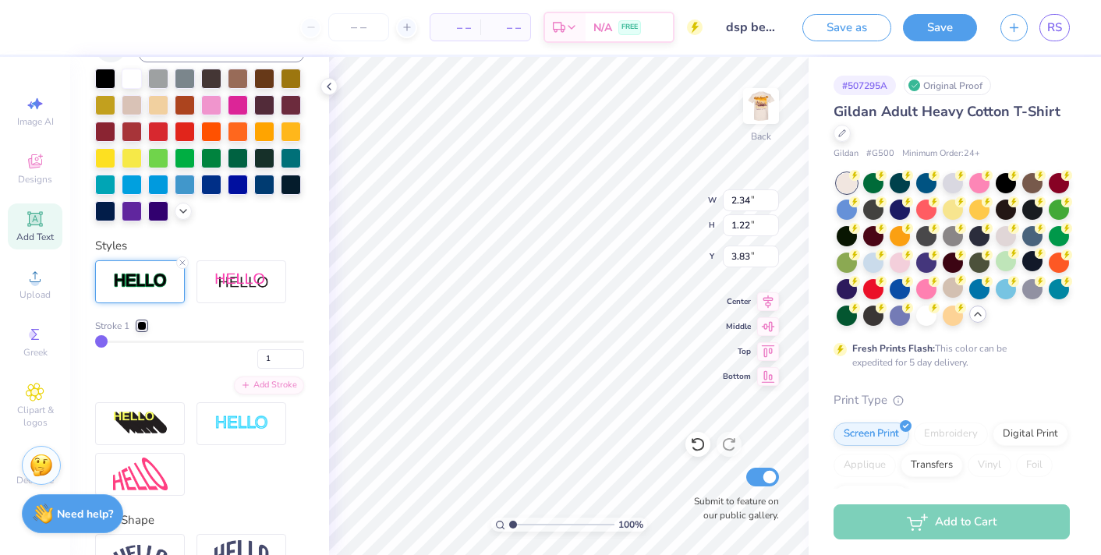
drag, startPoint x: 109, startPoint y: 337, endPoint x: 79, endPoint y: 337, distance: 29.6
click at [95, 341] on input "range" at bounding box center [199, 342] width 209 height 2
click at [141, 324] on div at bounding box center [141, 325] width 9 height 9
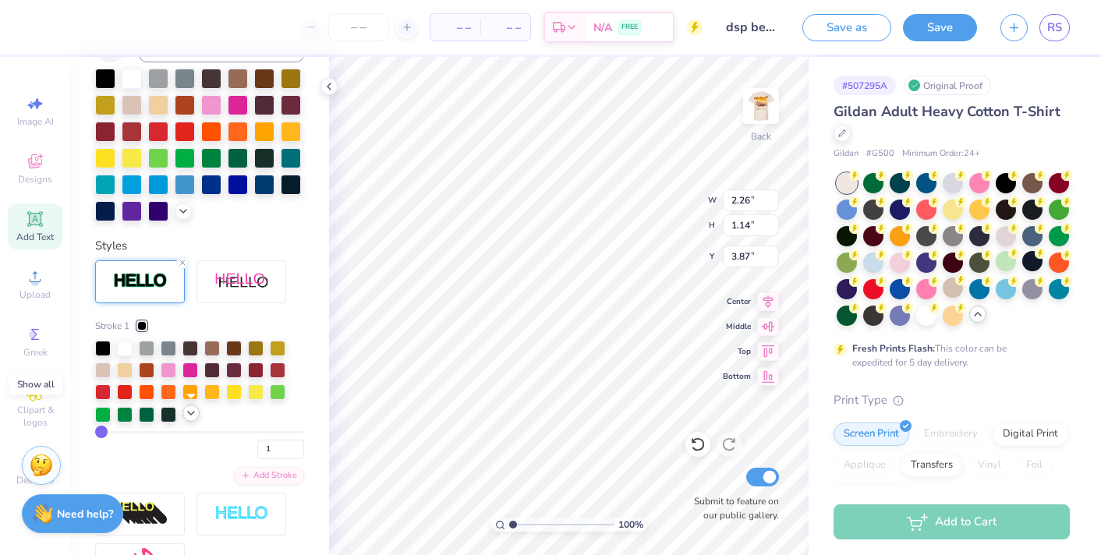
click at [185, 415] on icon at bounding box center [191, 413] width 12 height 12
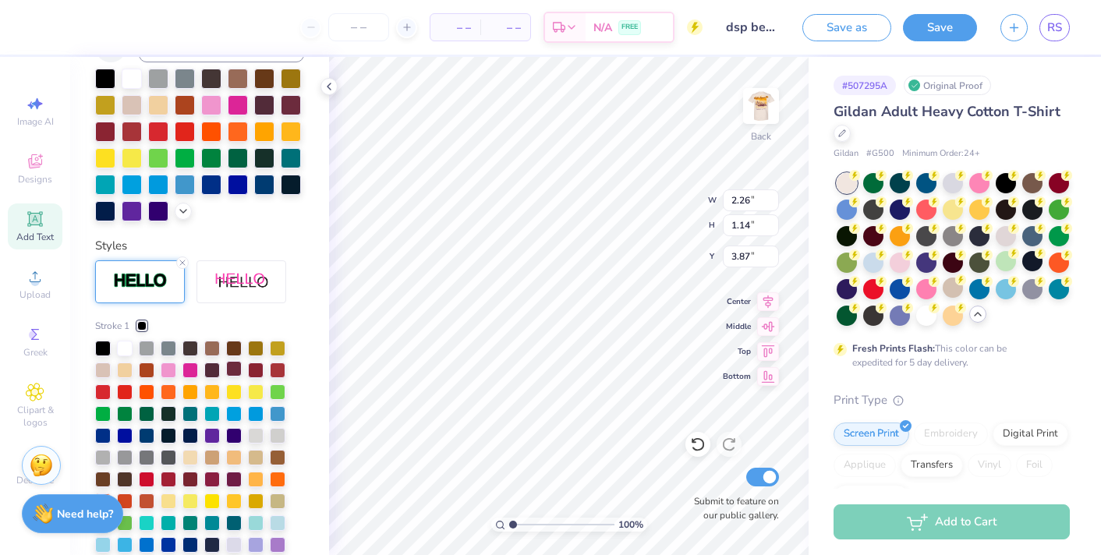
click at [234, 366] on div at bounding box center [234, 369] width 16 height 16
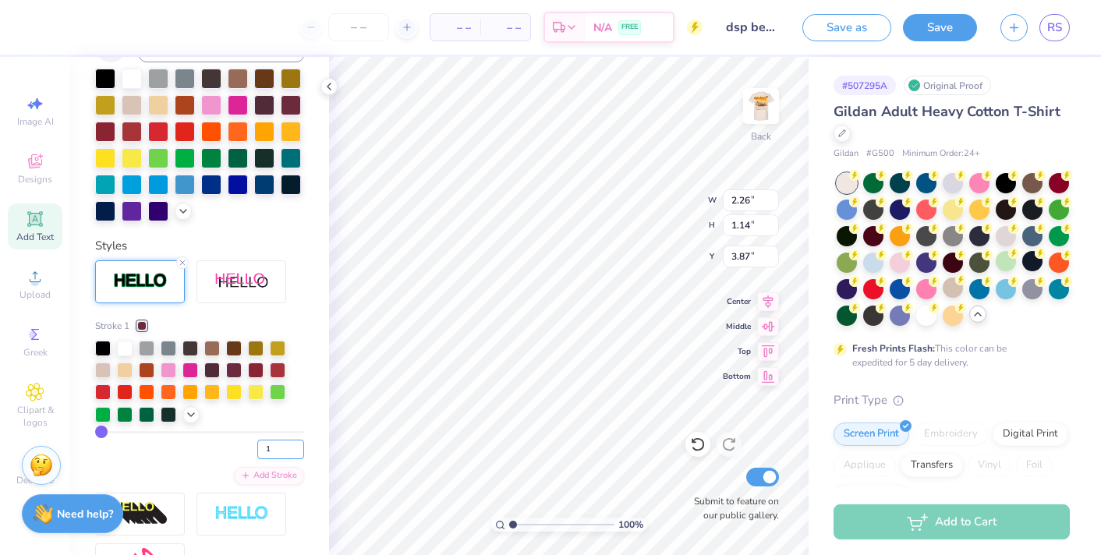
click at [285, 454] on input "1" at bounding box center [280, 449] width 47 height 19
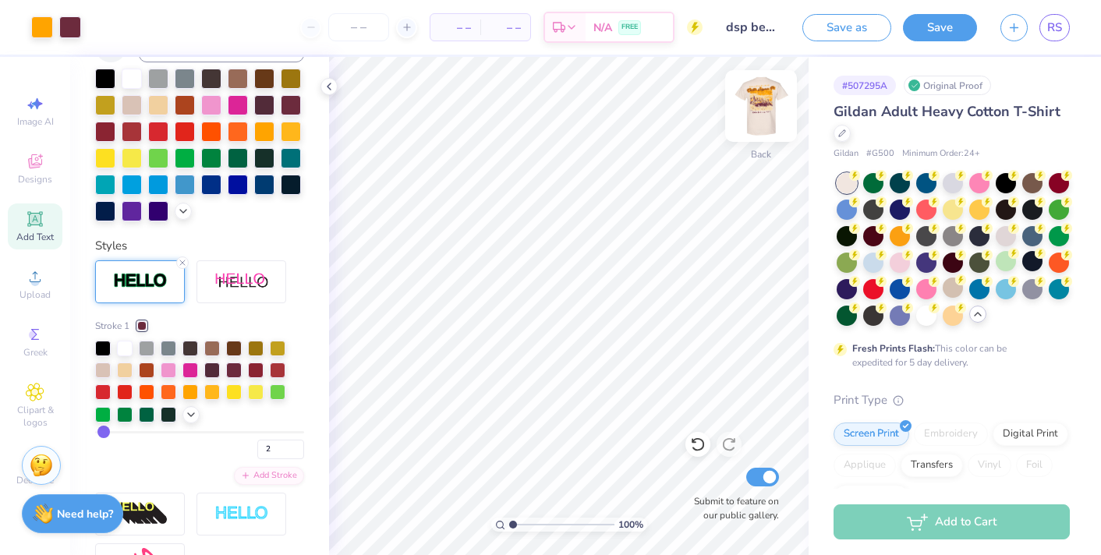
click at [761, 100] on img at bounding box center [761, 106] width 62 height 62
click at [327, 88] on icon at bounding box center [329, 86] width 12 height 12
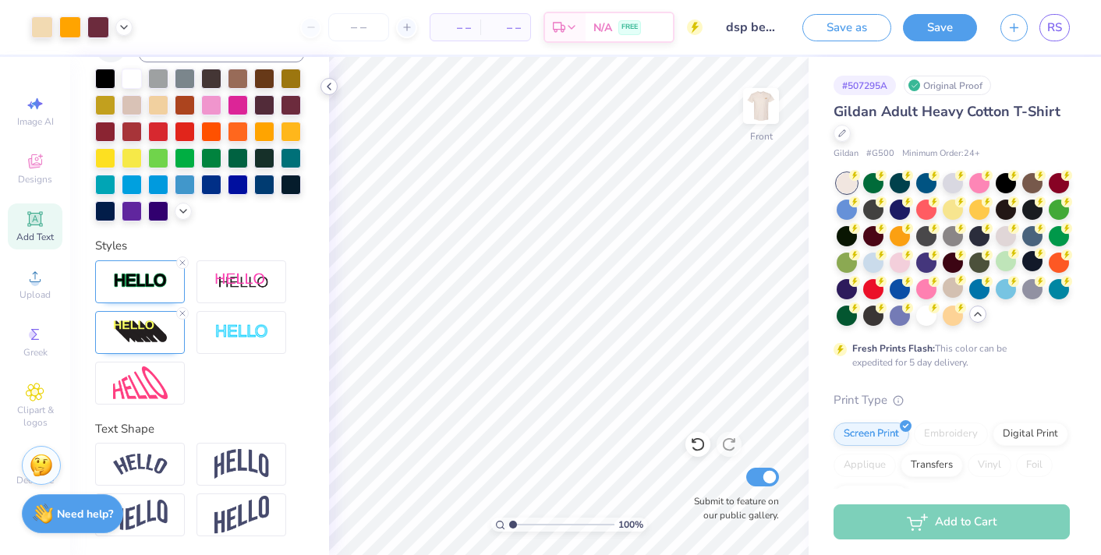
click at [330, 81] on icon at bounding box center [329, 86] width 12 height 12
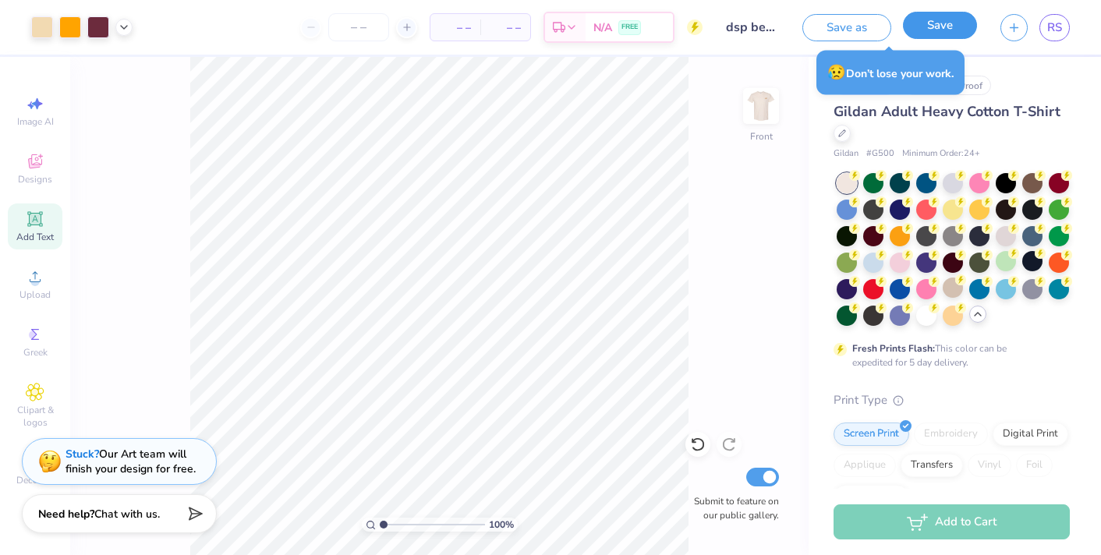
click at [949, 36] on button "Save" at bounding box center [940, 25] width 74 height 27
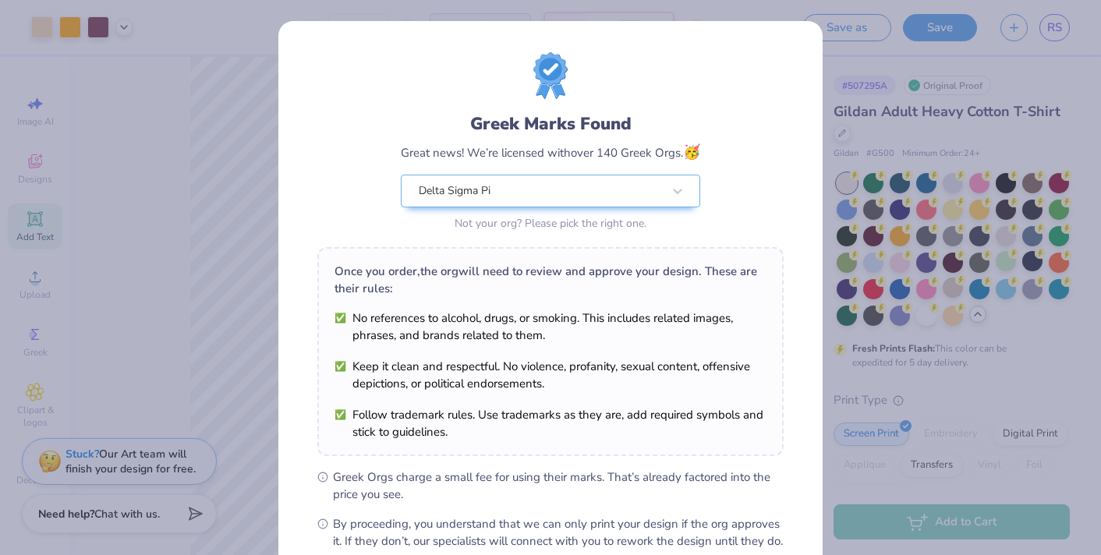
scroll to position [175, 0]
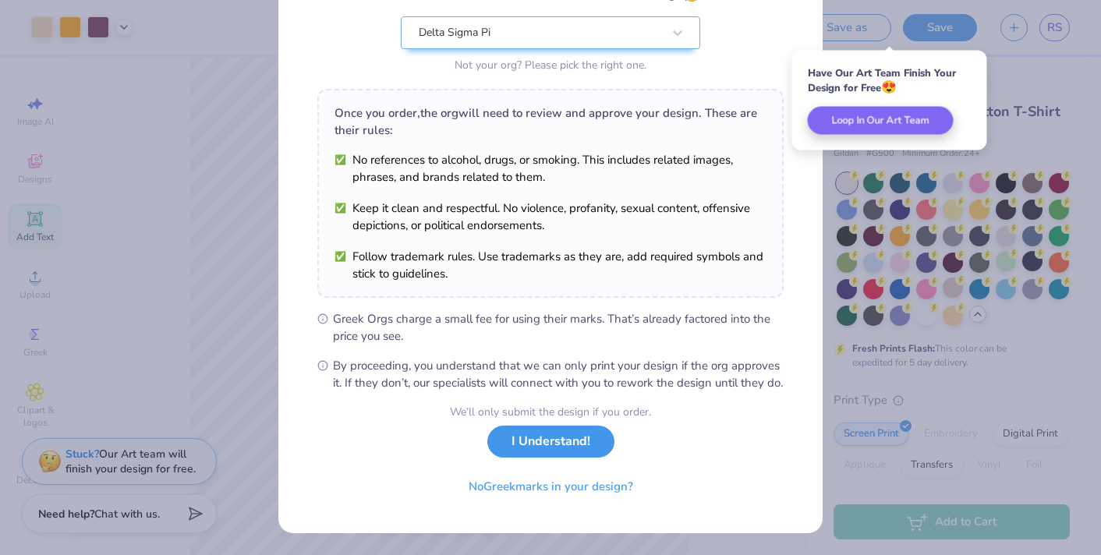
click at [531, 450] on button "I Understand!" at bounding box center [550, 442] width 127 height 32
